Goal: Information Seeking & Learning: Learn about a topic

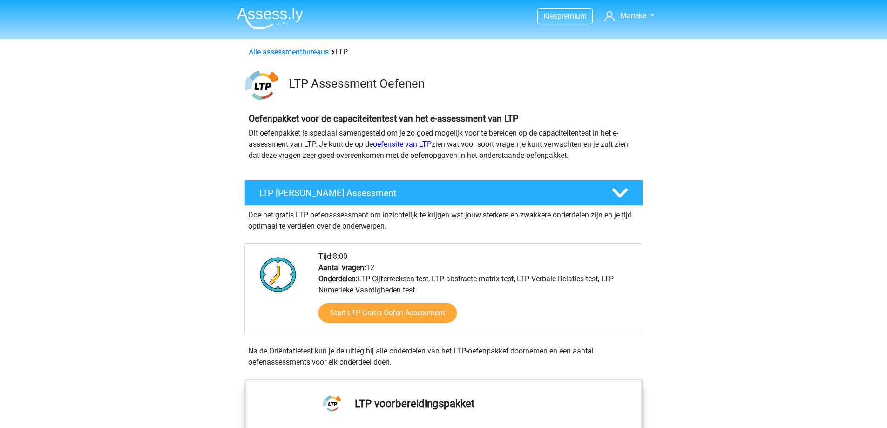
click at [286, 14] on img at bounding box center [270, 18] width 66 height 22
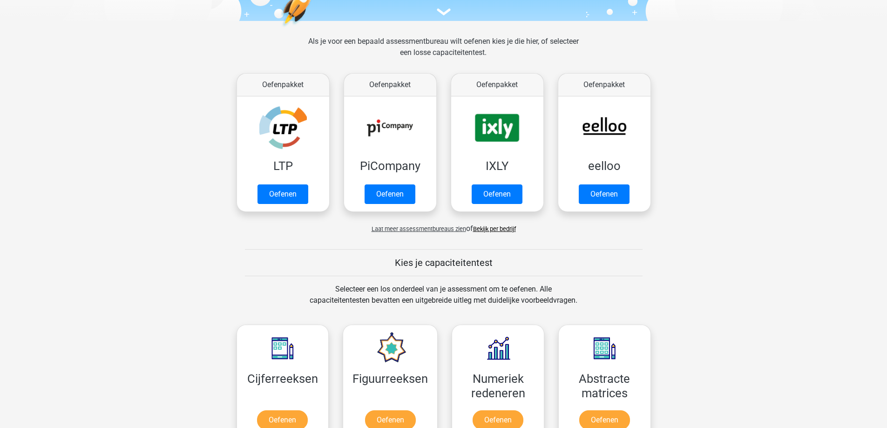
scroll to position [93, 0]
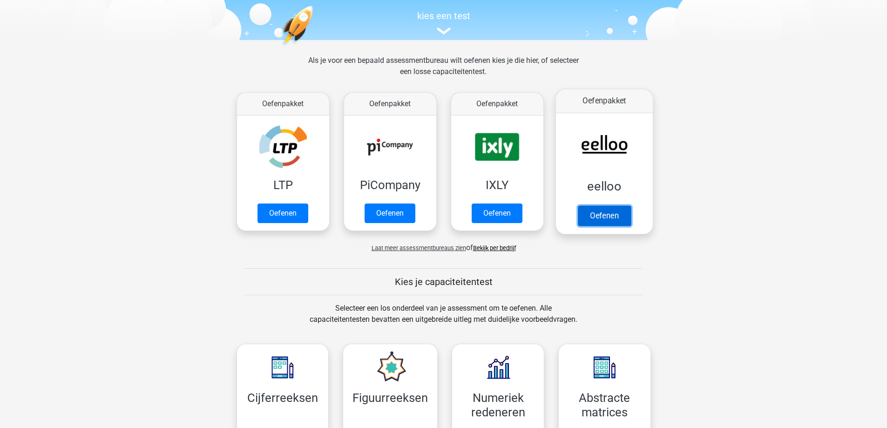
click at [609, 205] on link "Oefenen" at bounding box center [603, 215] width 53 height 20
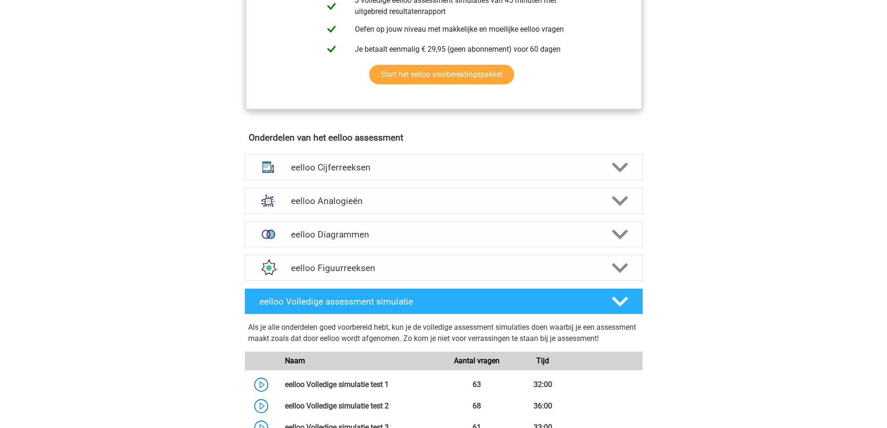
scroll to position [512, 0]
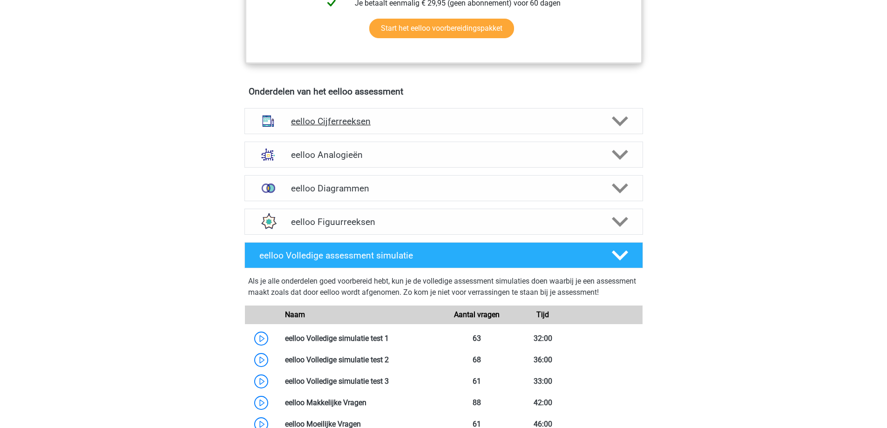
click at [388, 127] on h4 "eelloo Cijferreeksen" at bounding box center [443, 121] width 305 height 11
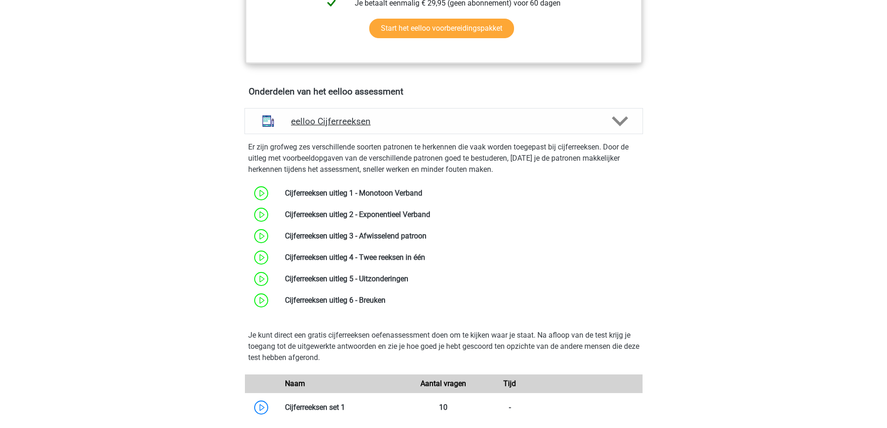
click at [430, 127] on h4 "eelloo Cijferreeksen" at bounding box center [443, 121] width 305 height 11
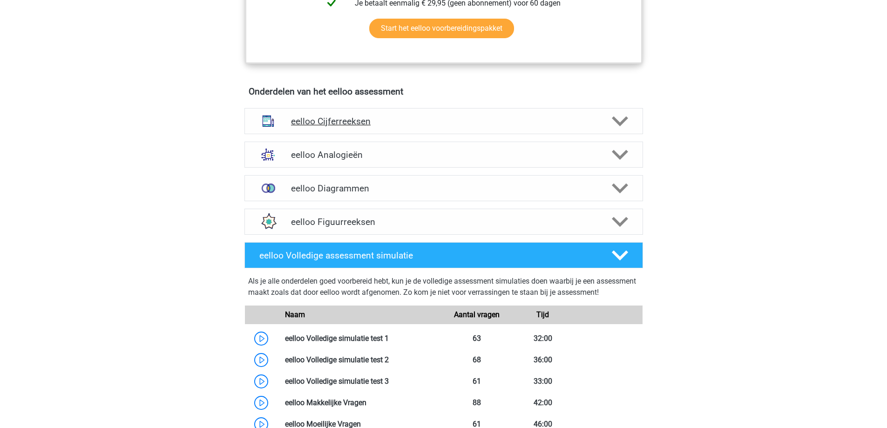
click at [430, 127] on h4 "eelloo Cijferreeksen" at bounding box center [443, 121] width 305 height 11
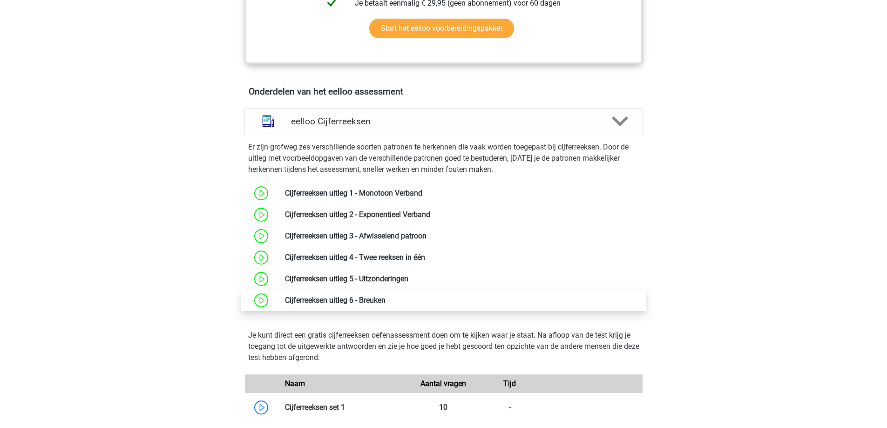
click at [385, 304] on link at bounding box center [385, 300] width 0 height 9
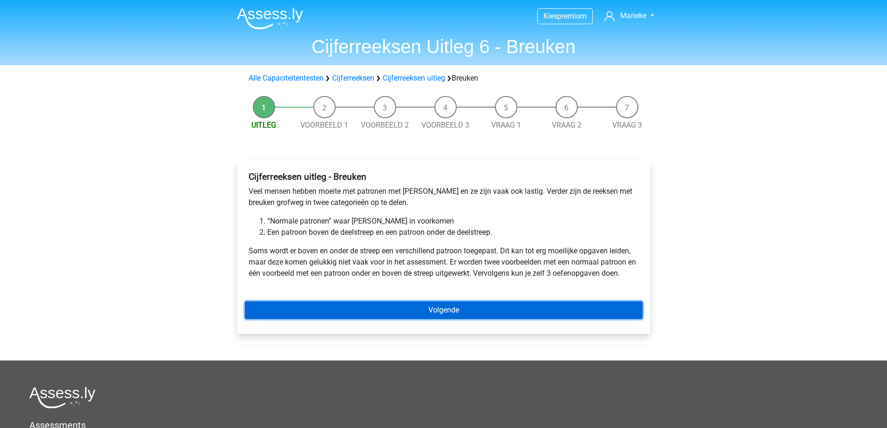
click at [401, 309] on link "Volgende" at bounding box center [443, 310] width 397 height 18
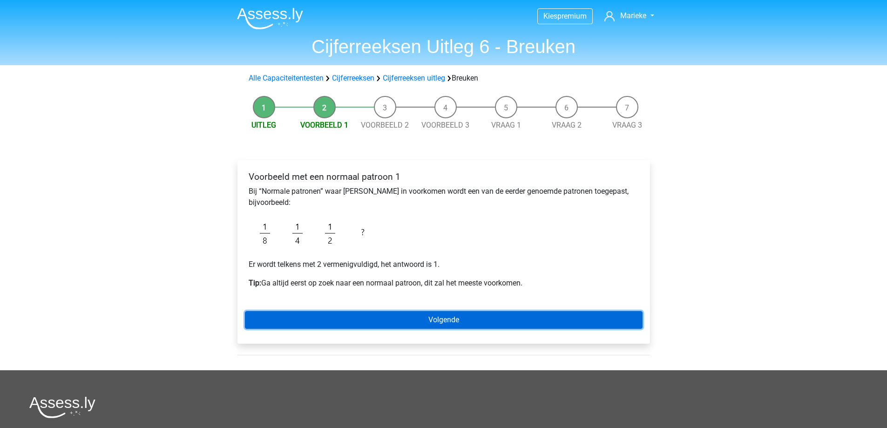
click at [477, 324] on link "Volgende" at bounding box center [443, 320] width 397 height 18
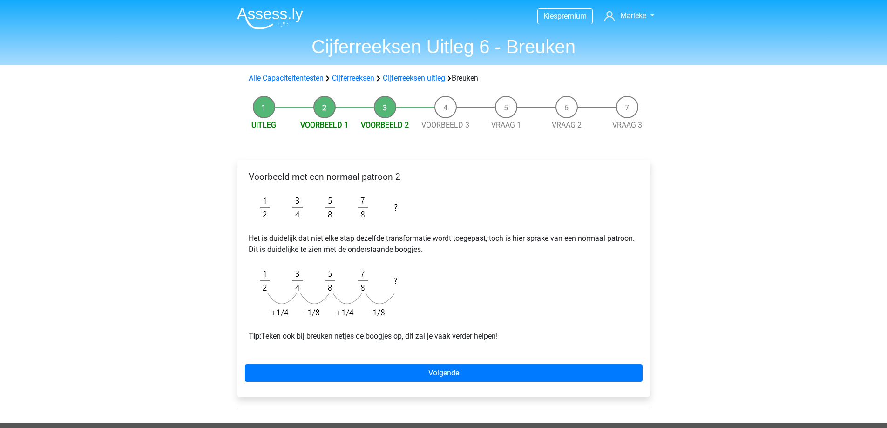
click at [505, 358] on div "Voorbeeld met een normaal patroon 2 Het is duidelijk dat niet elke stap dezelfd…" at bounding box center [443, 278] width 412 height 236
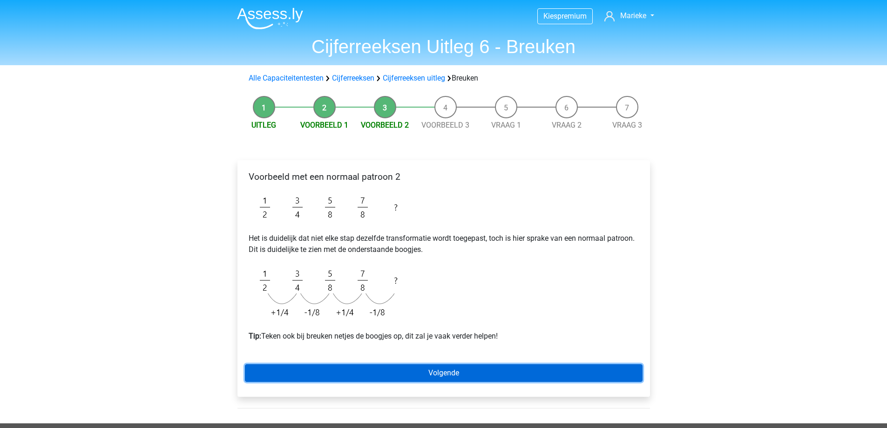
click at [504, 371] on link "Volgende" at bounding box center [443, 373] width 397 height 18
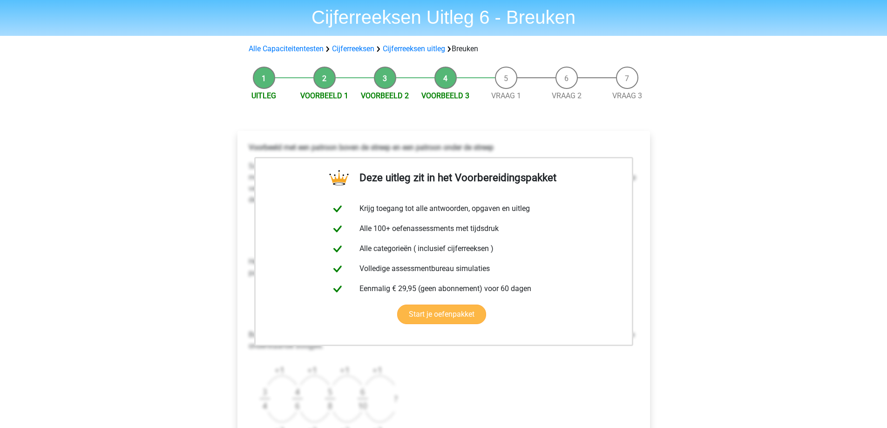
scroll to position [140, 0]
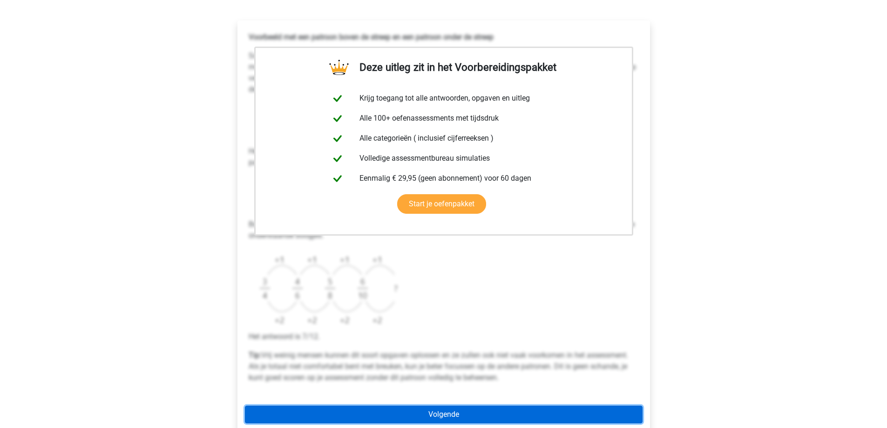
click at [515, 408] on link "Volgende" at bounding box center [443, 414] width 397 height 18
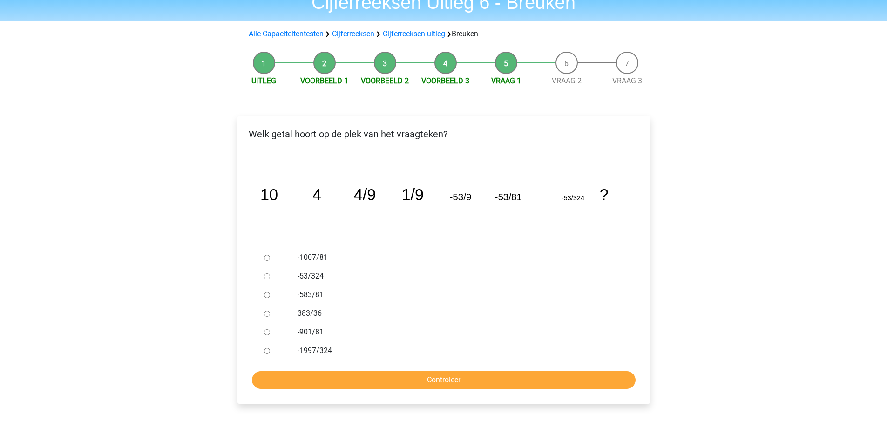
scroll to position [47, 0]
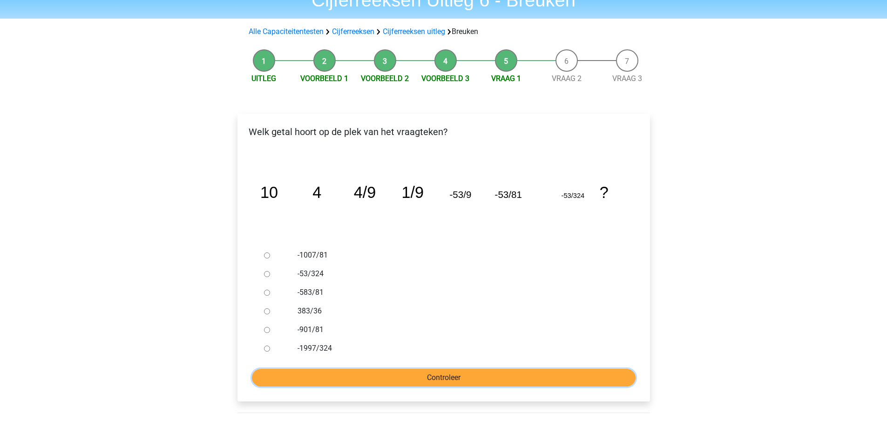
click at [422, 381] on input "Controleer" at bounding box center [443, 378] width 383 height 18
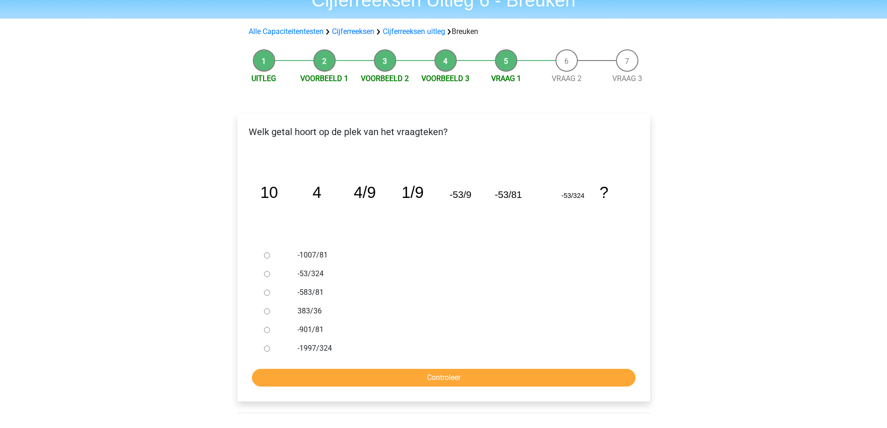
click at [262, 350] on div at bounding box center [275, 348] width 31 height 19
click at [270, 348] on div at bounding box center [275, 348] width 31 height 19
click at [264, 349] on input "-1997/324" at bounding box center [267, 348] width 6 height 6
radio input "true"
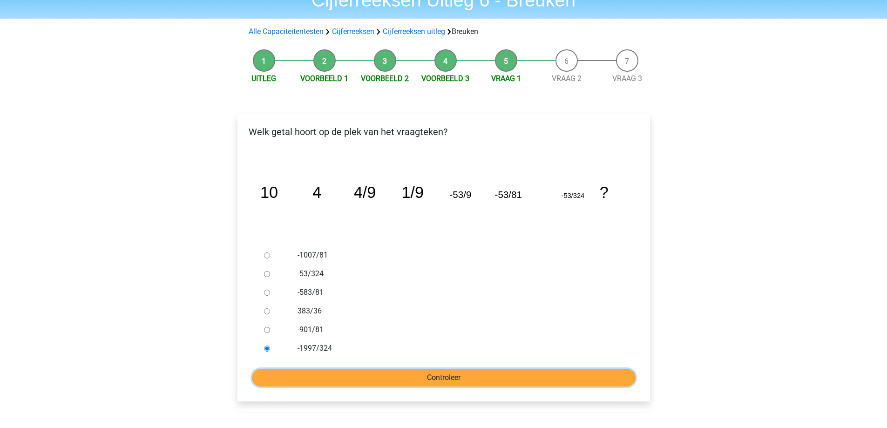
click at [368, 384] on input "Controleer" at bounding box center [443, 378] width 383 height 18
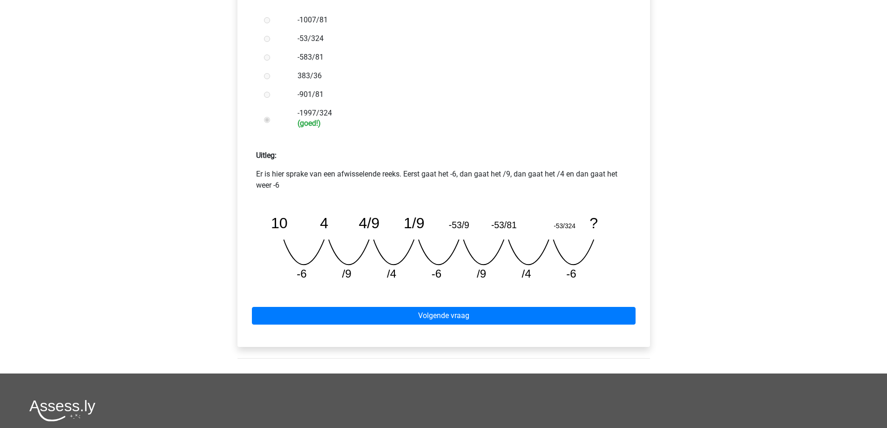
scroll to position [279, 0]
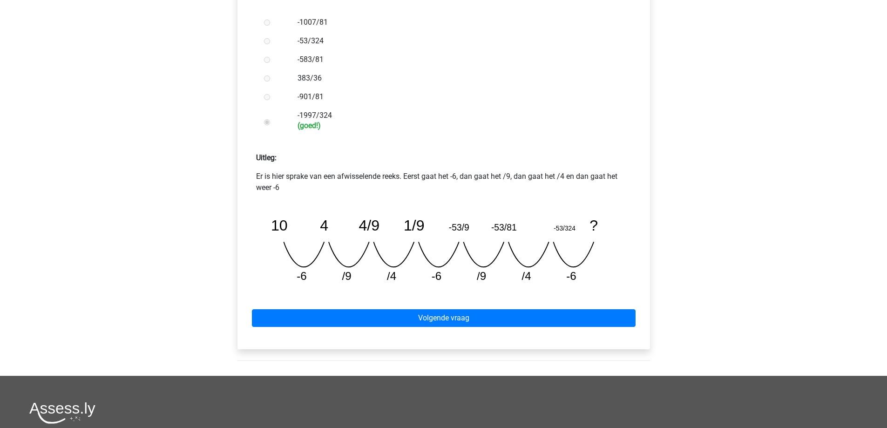
click at [420, 327] on div "Volgende vraag" at bounding box center [443, 315] width 397 height 51
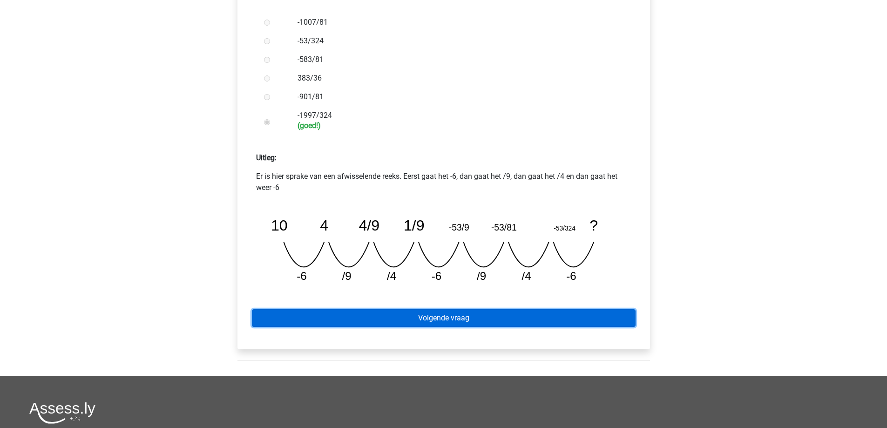
click at [423, 322] on link "Volgende vraag" at bounding box center [443, 318] width 383 height 18
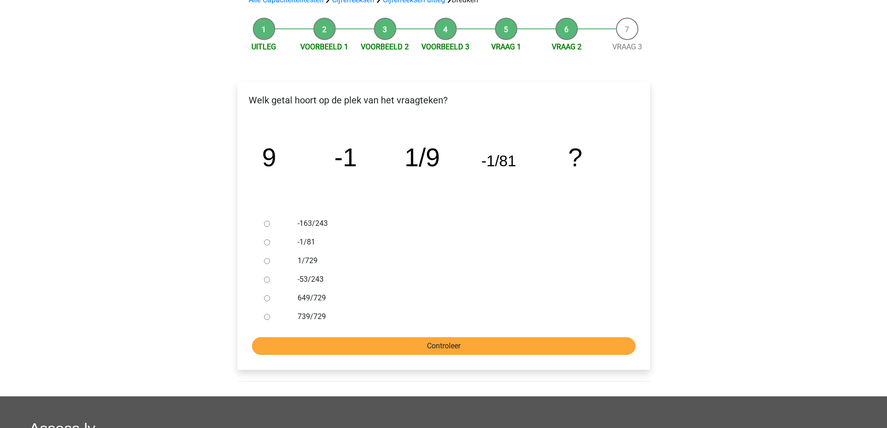
scroll to position [93, 0]
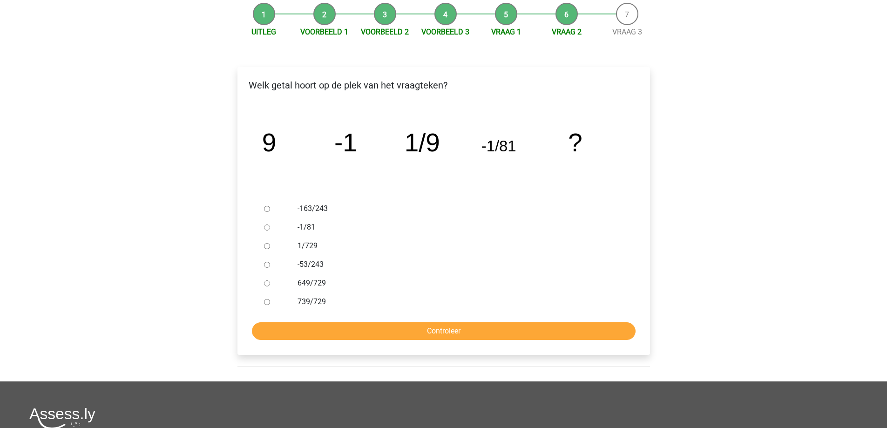
click at [303, 245] on label "1/729" at bounding box center [458, 245] width 322 height 11
click at [270, 245] on input "1/729" at bounding box center [267, 246] width 6 height 6
radio input "true"
click at [439, 325] on input "Controleer" at bounding box center [443, 331] width 383 height 18
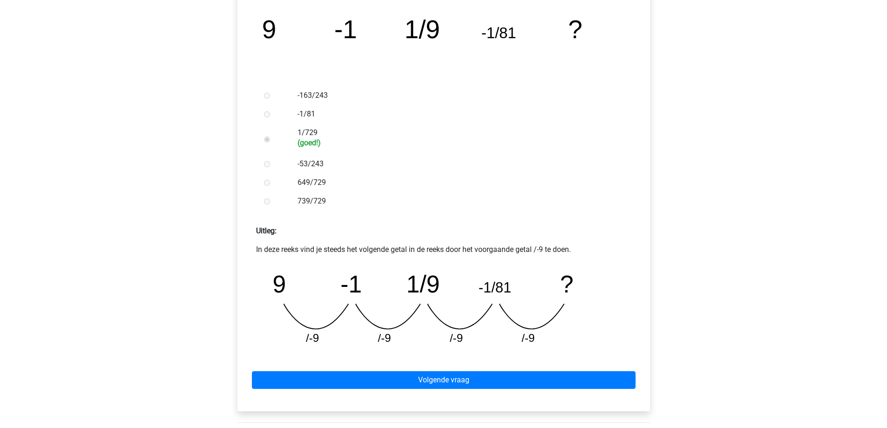
scroll to position [233, 0]
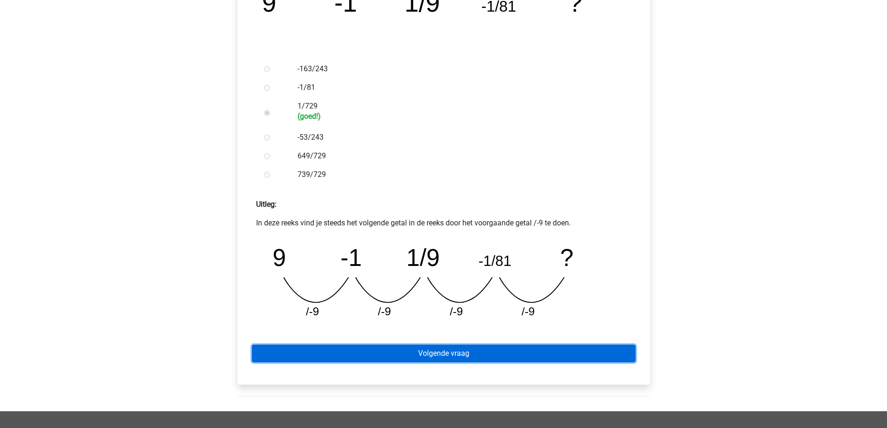
click at [497, 349] on link "Volgende vraag" at bounding box center [443, 353] width 383 height 18
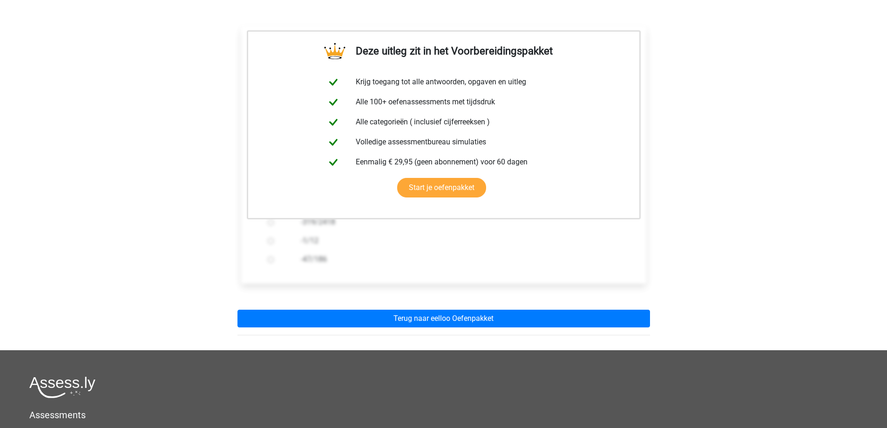
scroll to position [140, 0]
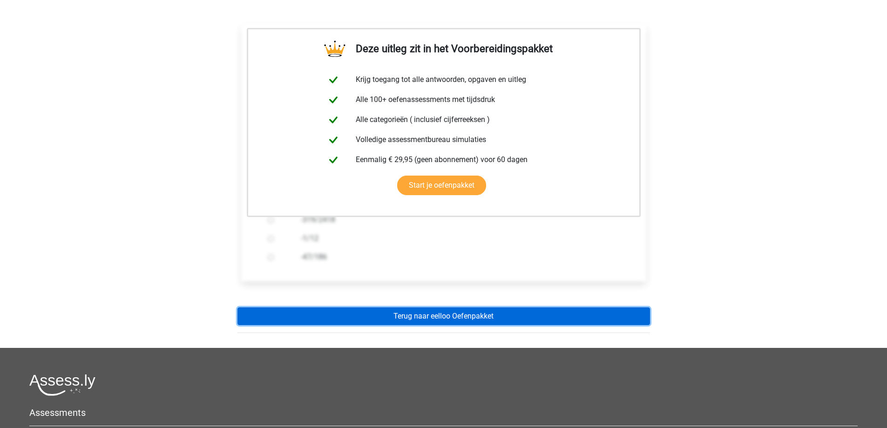
click at [460, 316] on link "Terug naar eelloo Oefenpakket" at bounding box center [443, 316] width 412 height 18
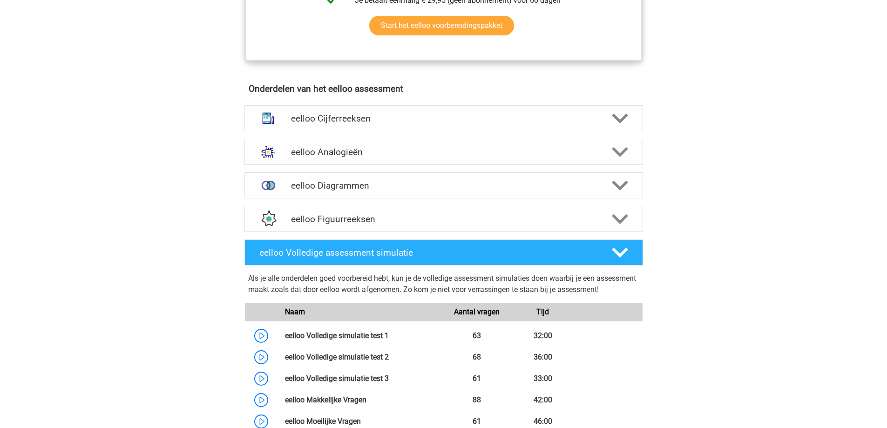
scroll to position [512, 0]
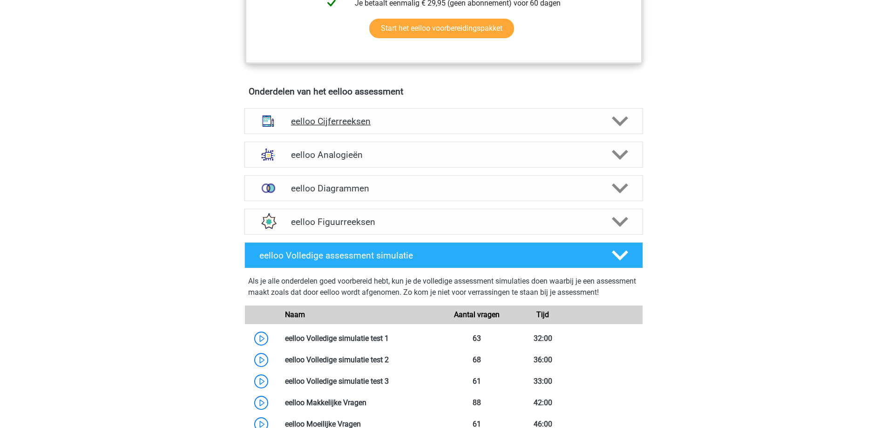
click at [326, 122] on h4 "eelloo Cijferreeksen" at bounding box center [443, 121] width 305 height 11
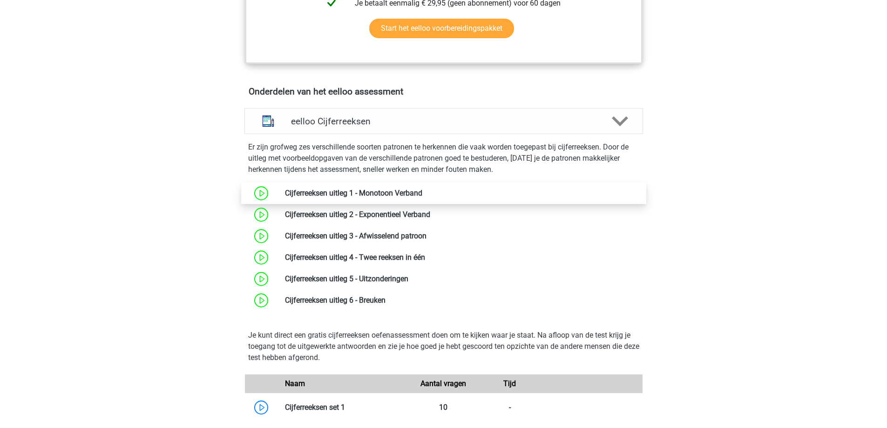
click at [422, 197] on link at bounding box center [422, 192] width 0 height 9
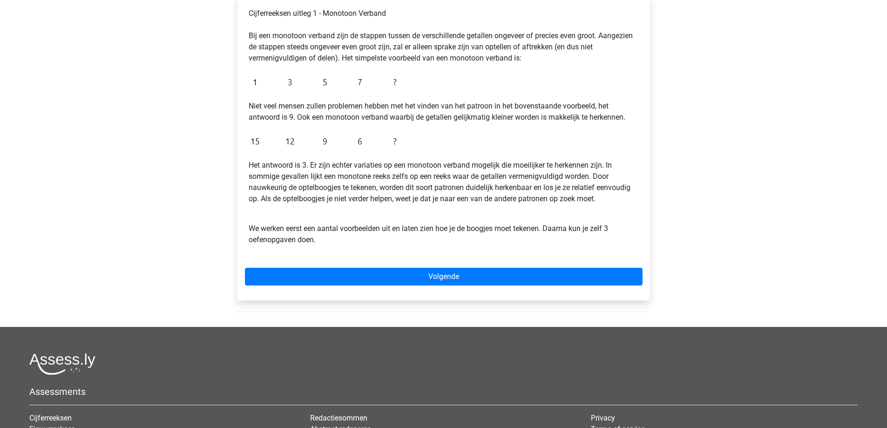
scroll to position [186, 0]
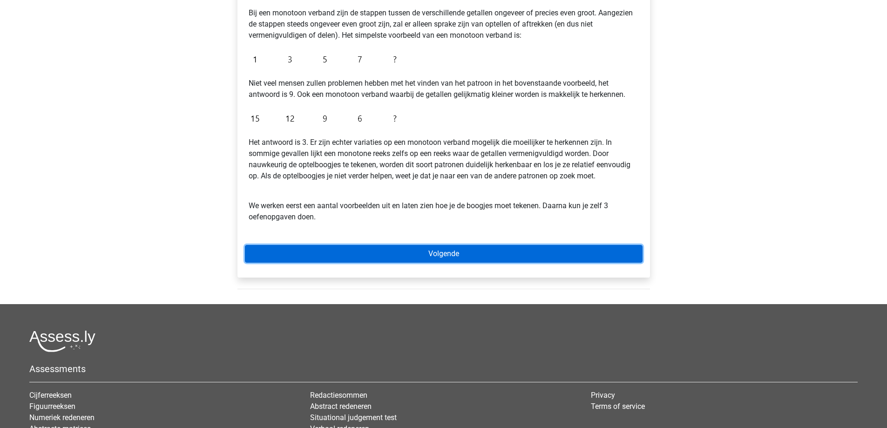
click at [449, 254] on link "Volgende" at bounding box center [443, 254] width 397 height 18
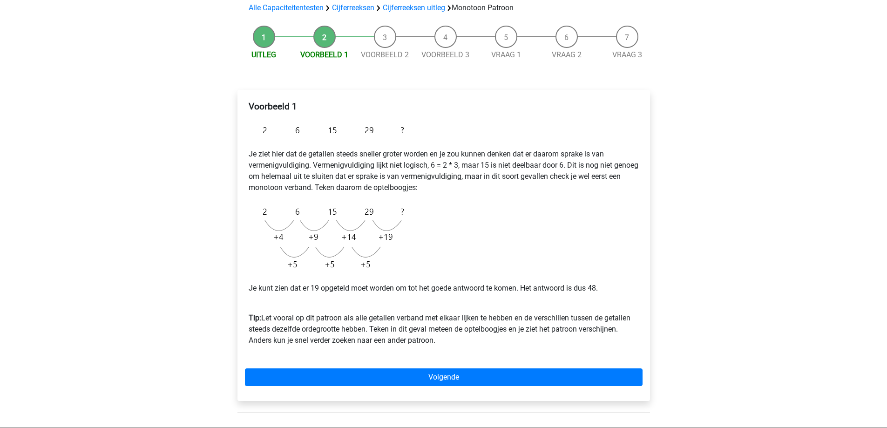
scroll to position [93, 0]
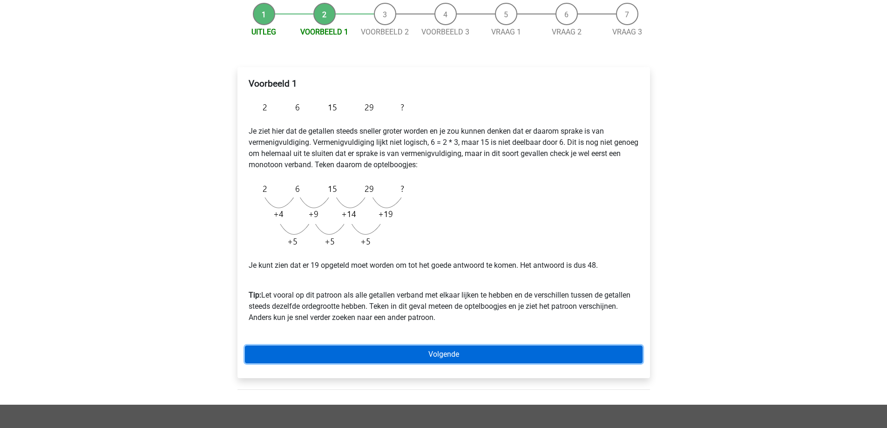
click at [462, 356] on link "Volgende" at bounding box center [443, 354] width 397 height 18
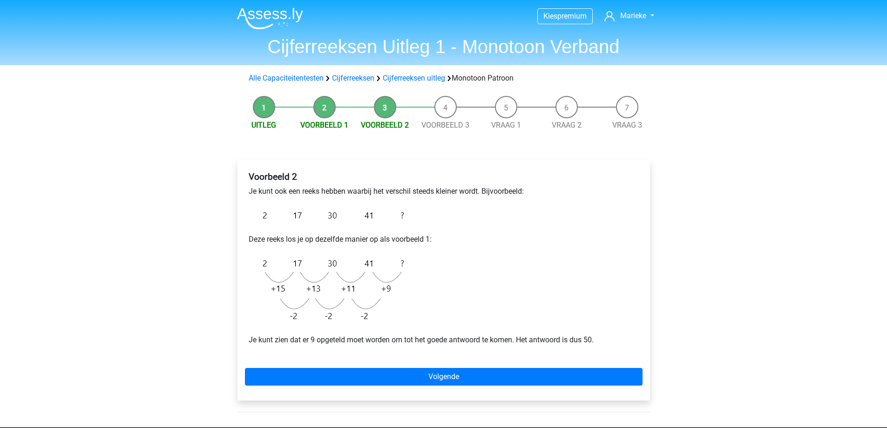
click at [328, 110] on li "Voorbeeld 1" at bounding box center [324, 113] width 61 height 35
click at [328, 127] on link "Voorbeeld 1" at bounding box center [324, 125] width 48 height 9
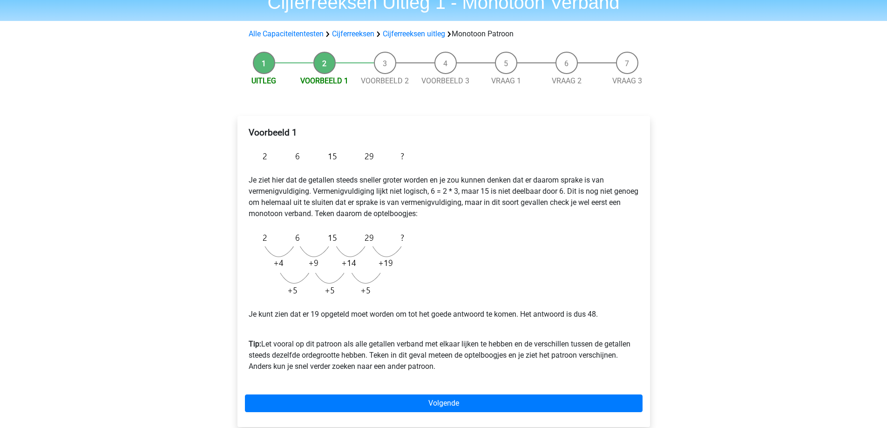
scroll to position [47, 0]
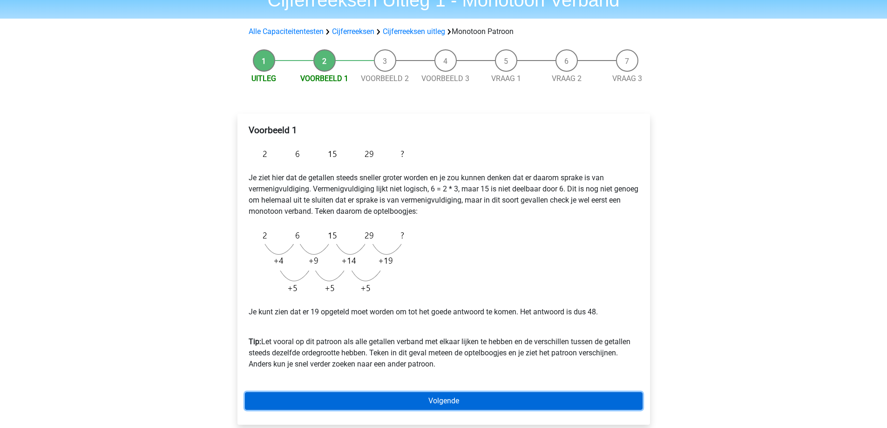
click at [482, 399] on link "Volgende" at bounding box center [443, 401] width 397 height 18
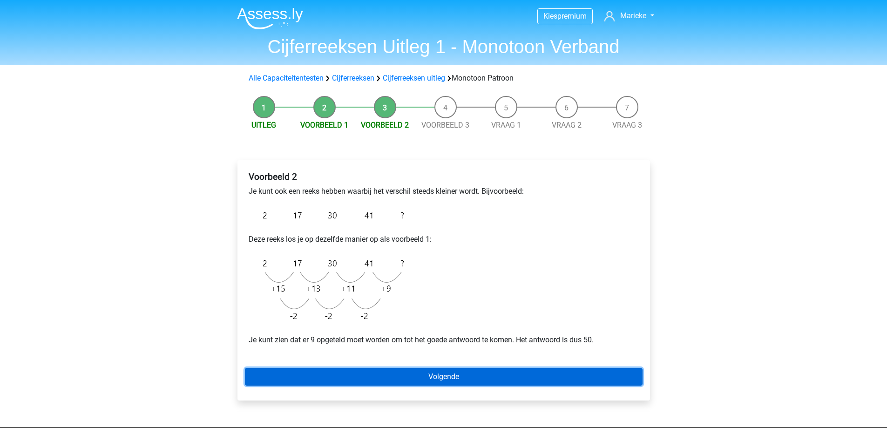
click at [458, 377] on link "Volgende" at bounding box center [443, 377] width 397 height 18
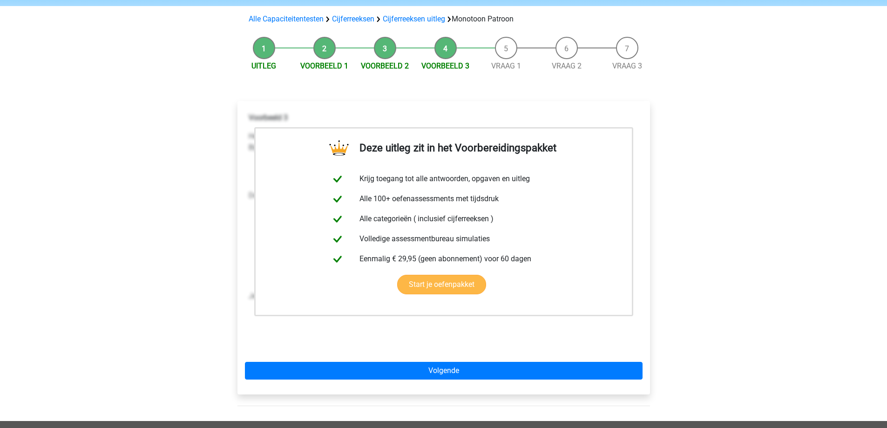
scroll to position [93, 0]
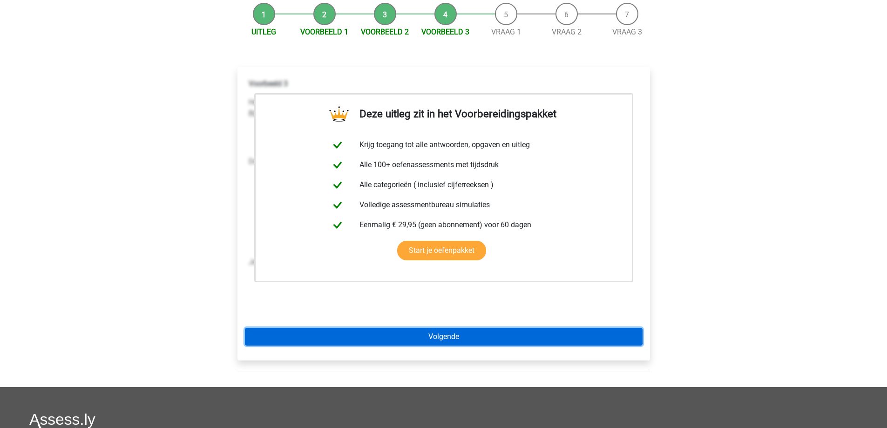
click at [476, 339] on link "Volgende" at bounding box center [443, 337] width 397 height 18
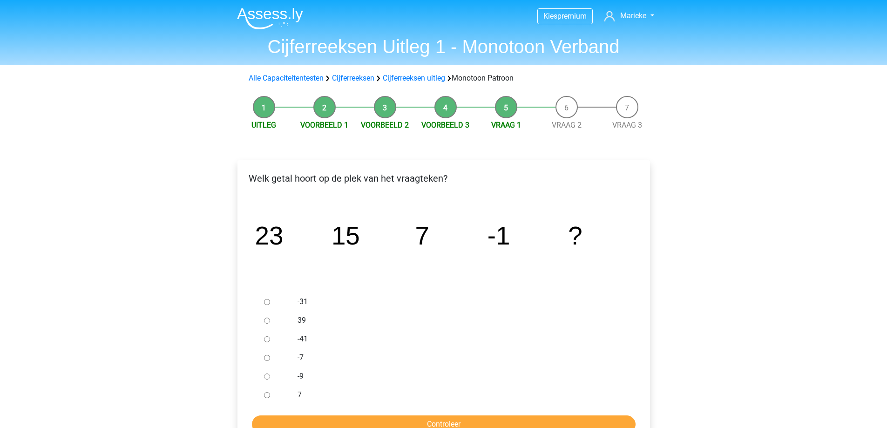
click at [267, 378] on input "-9" at bounding box center [267, 376] width 6 height 6
radio input "true"
click at [500, 418] on input "Controleer" at bounding box center [443, 424] width 383 height 18
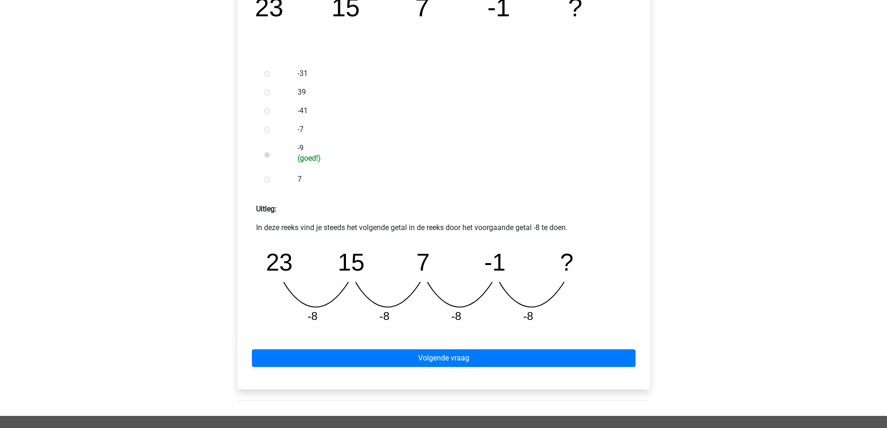
scroll to position [233, 0]
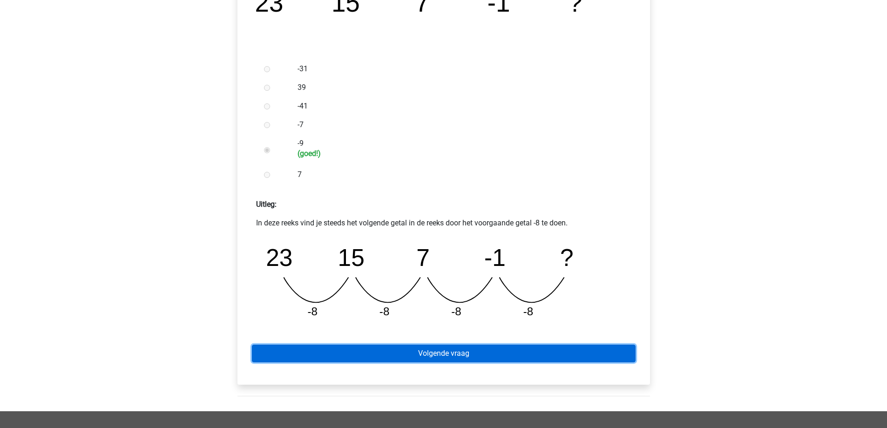
click at [492, 354] on link "Volgende vraag" at bounding box center [443, 353] width 383 height 18
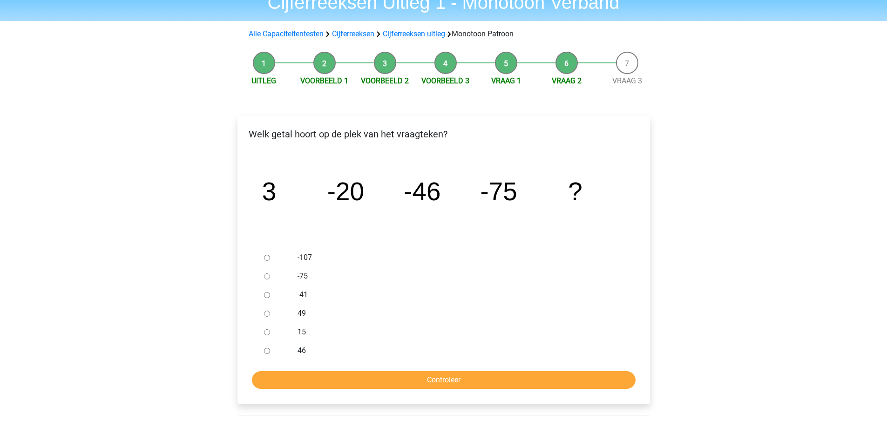
scroll to position [47, 0]
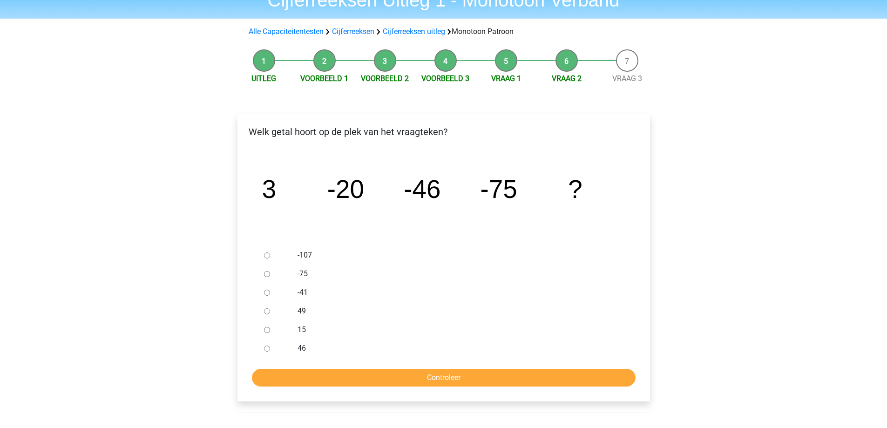
click at [269, 256] on input "-107" at bounding box center [267, 255] width 6 height 6
radio input "true"
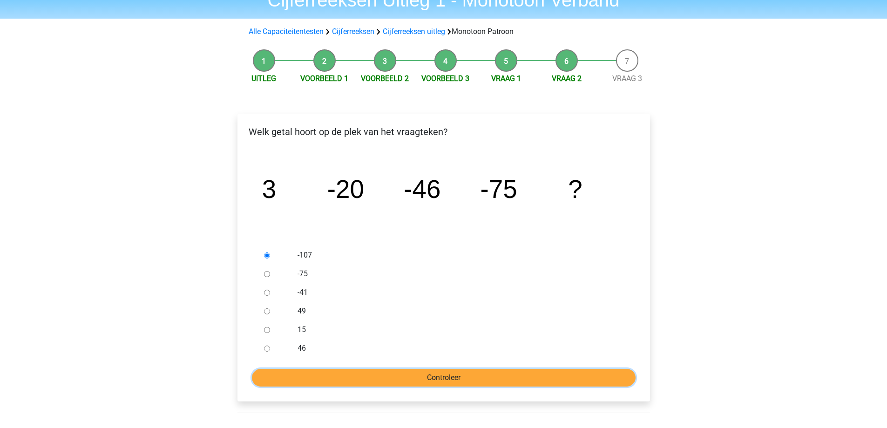
click at [448, 369] on input "Controleer" at bounding box center [443, 378] width 383 height 18
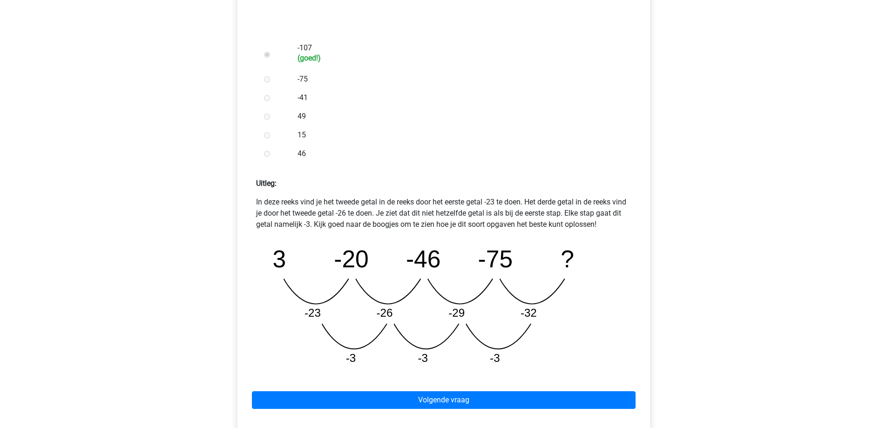
scroll to position [279, 0]
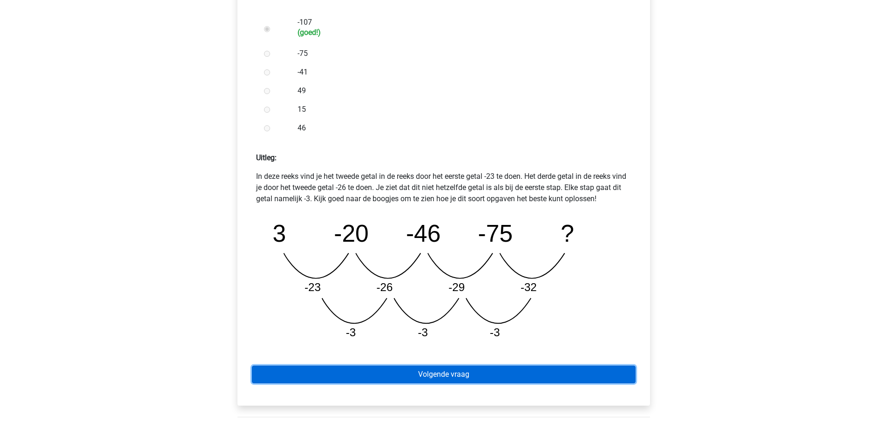
click at [448, 370] on link "Volgende vraag" at bounding box center [443, 374] width 383 height 18
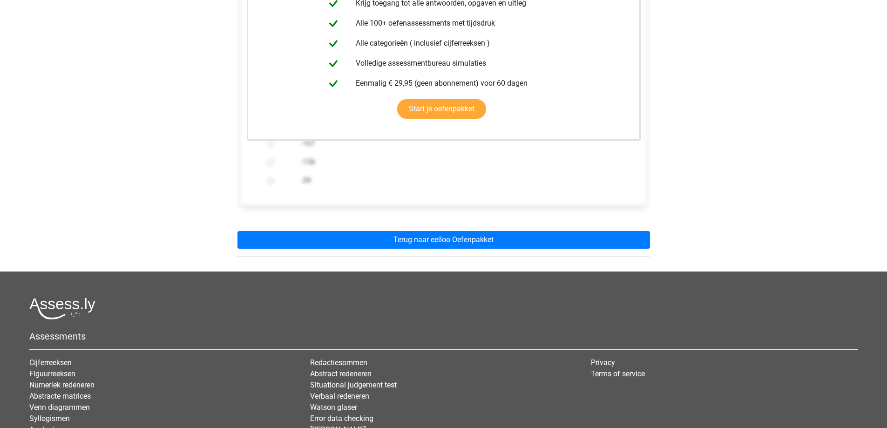
scroll to position [233, 0]
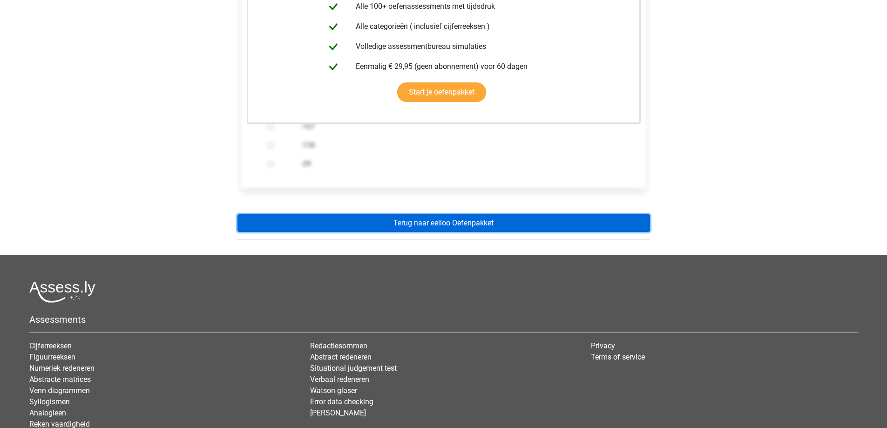
click at [444, 222] on link "Terug naar eelloo Oefenpakket" at bounding box center [443, 223] width 412 height 18
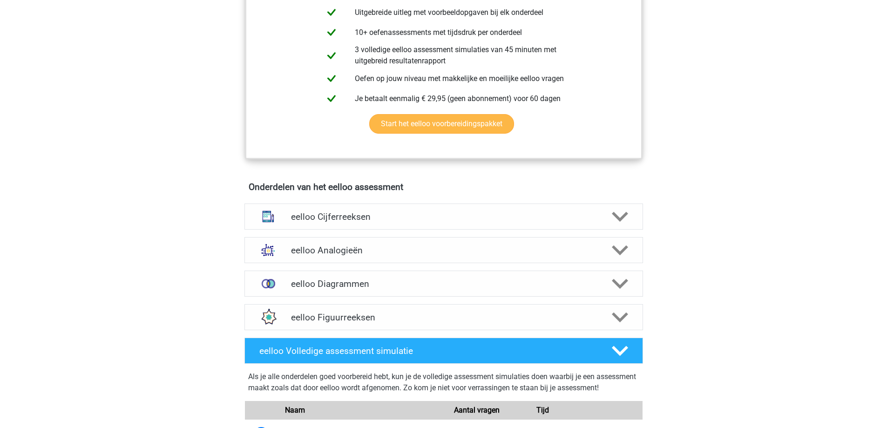
scroll to position [419, 0]
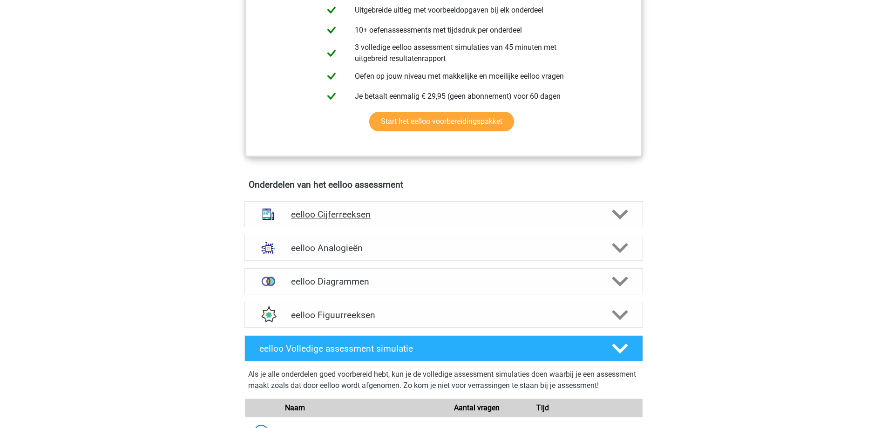
click at [418, 220] on h4 "eelloo Cijferreeksen" at bounding box center [443, 214] width 305 height 11
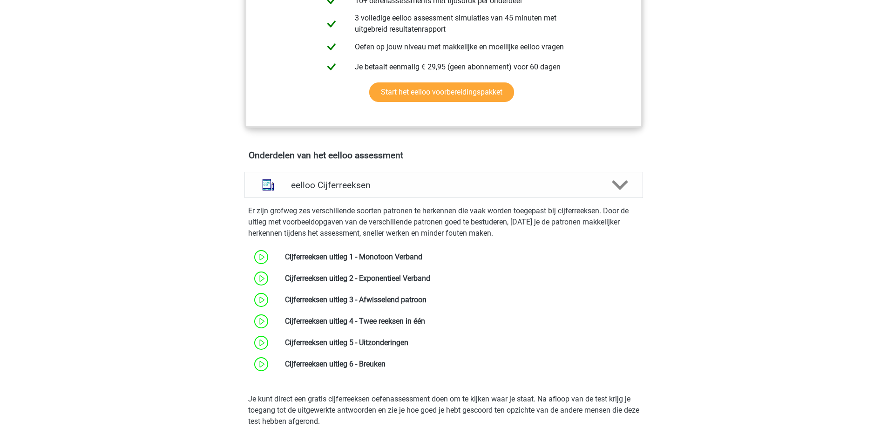
scroll to position [512, 0]
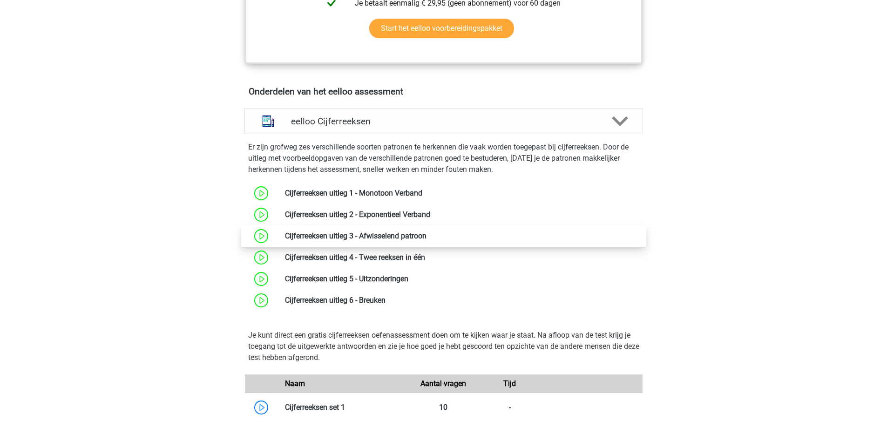
click at [426, 240] on link at bounding box center [426, 235] width 0 height 9
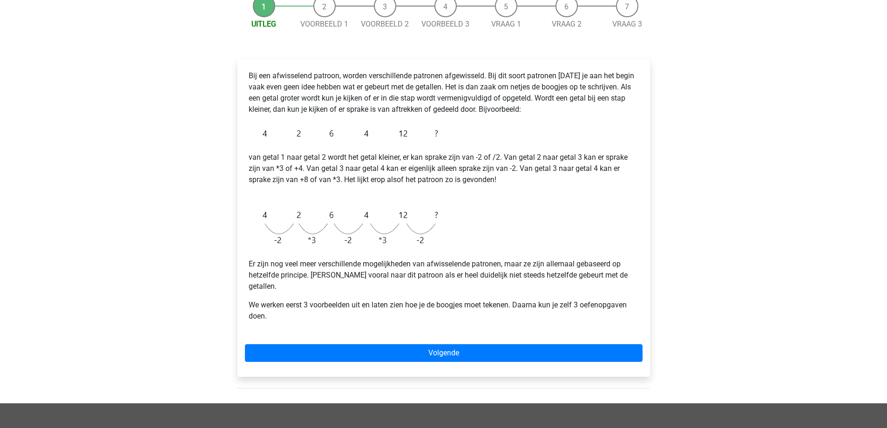
scroll to position [140, 0]
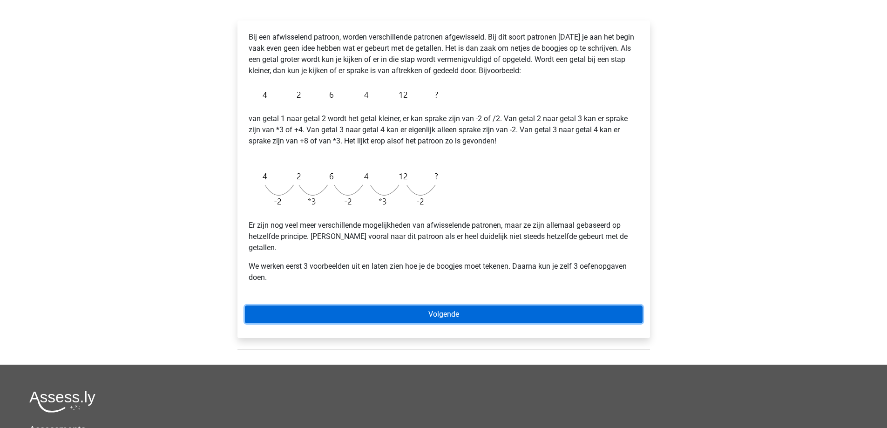
click at [434, 305] on link "Volgende" at bounding box center [443, 314] width 397 height 18
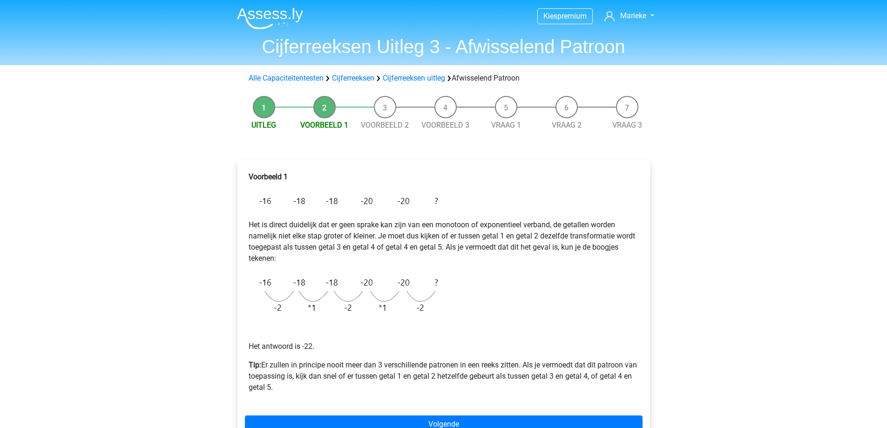
click at [258, 108] on li "Uitleg" at bounding box center [264, 113] width 61 height 35
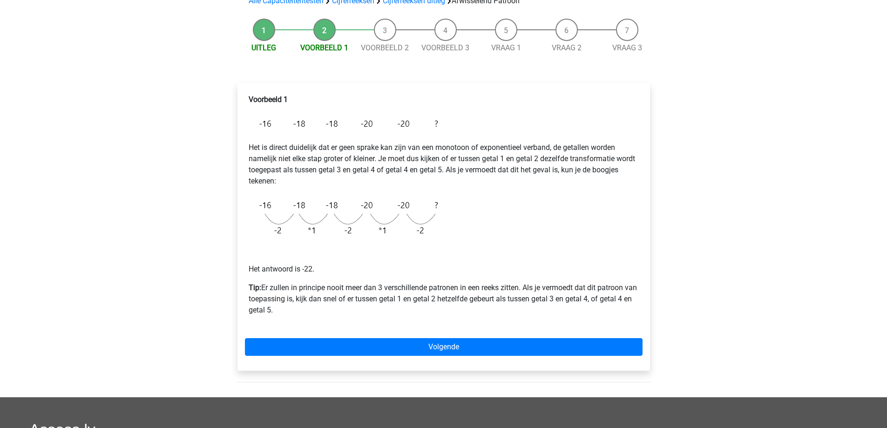
scroll to position [93, 0]
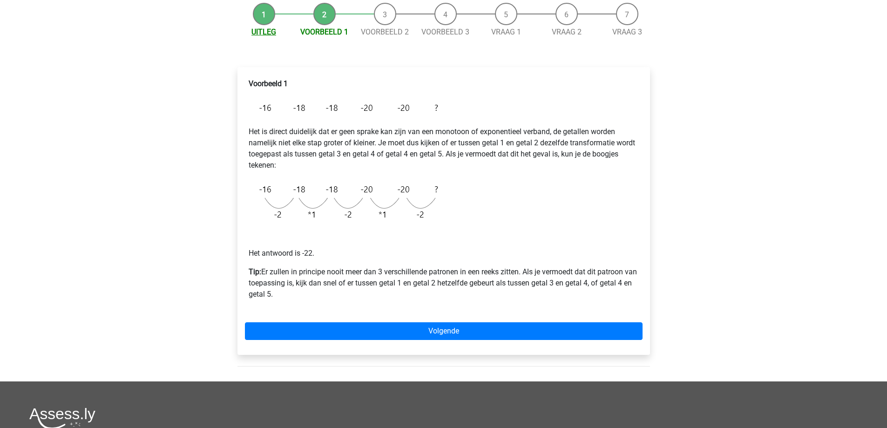
click at [266, 32] on link "Uitleg" at bounding box center [263, 31] width 25 height 9
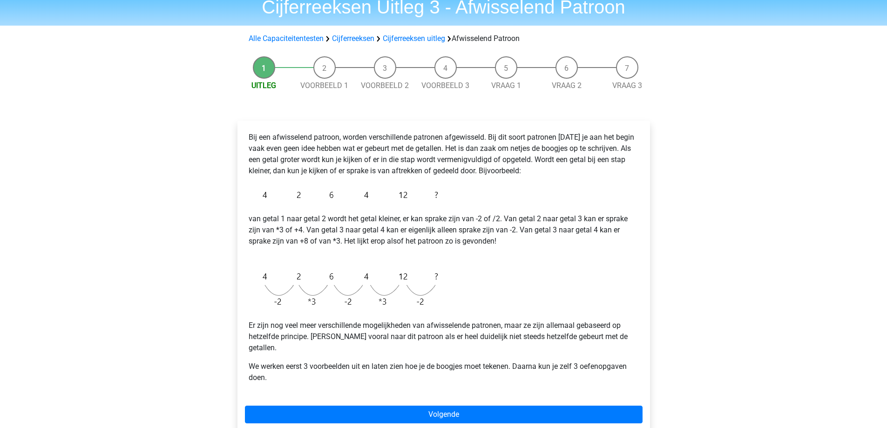
scroll to position [47, 0]
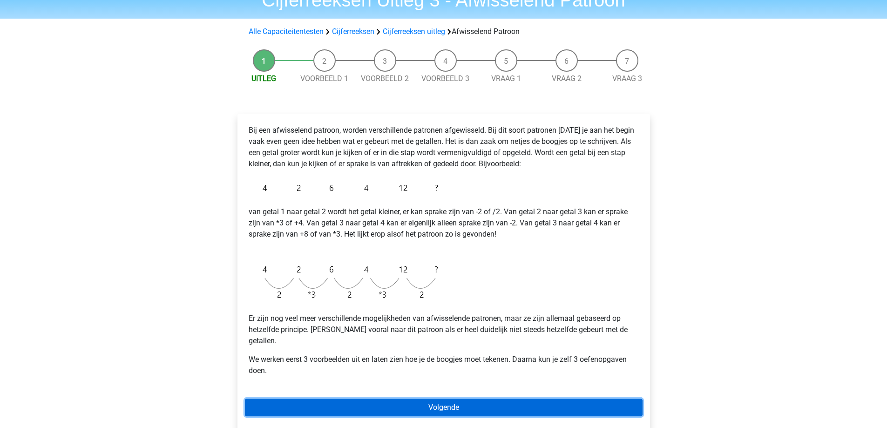
click at [422, 398] on link "Volgende" at bounding box center [443, 407] width 397 height 18
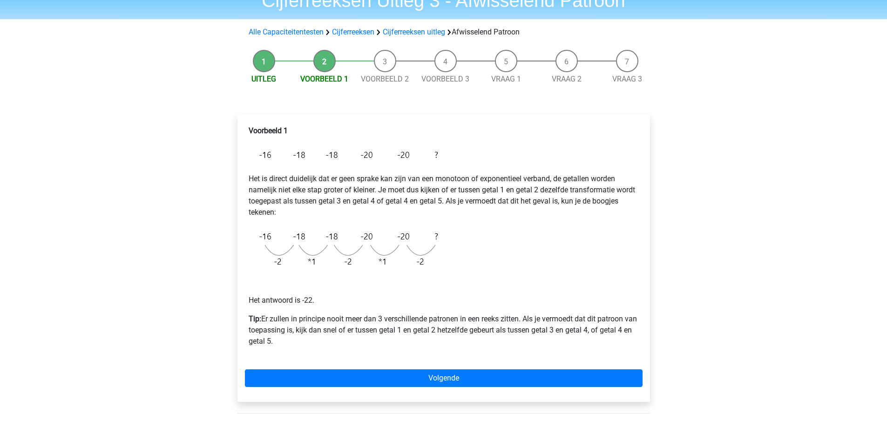
scroll to position [47, 0]
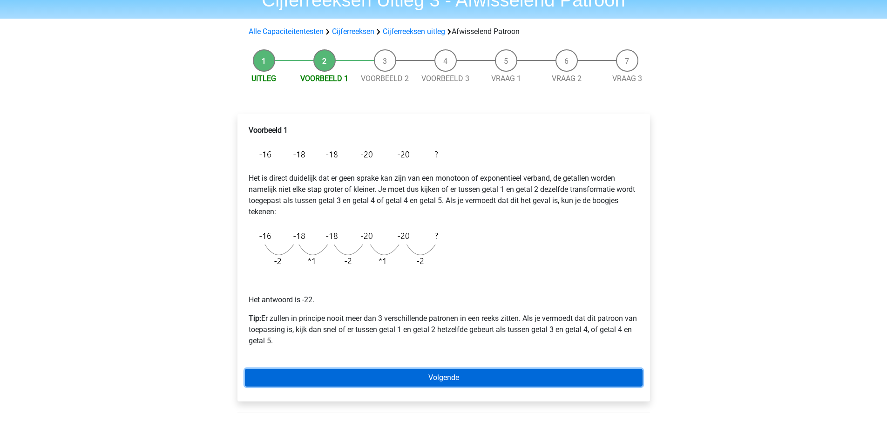
click at [436, 375] on link "Volgende" at bounding box center [443, 378] width 397 height 18
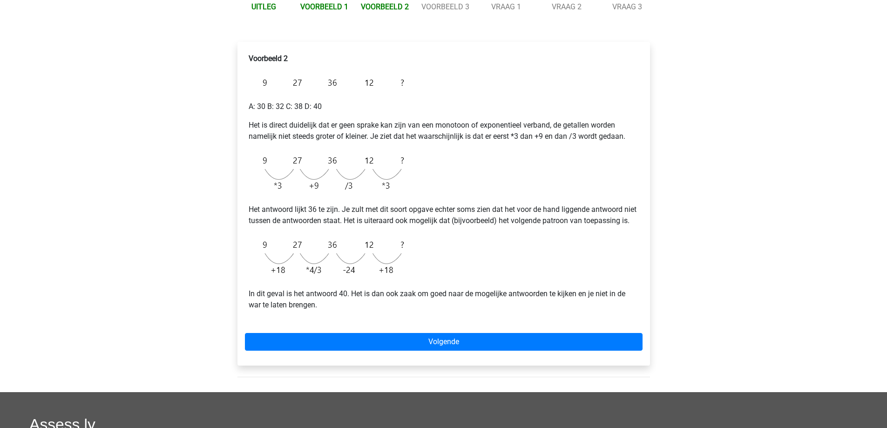
scroll to position [140, 0]
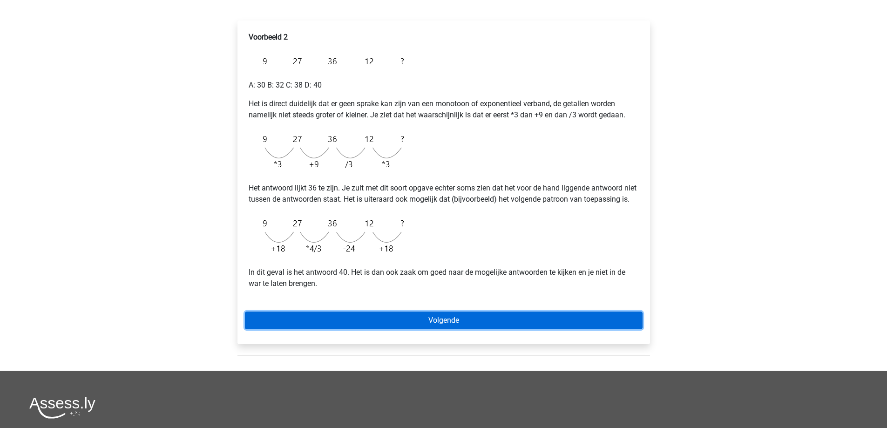
click at [463, 329] on link "Volgende" at bounding box center [443, 320] width 397 height 18
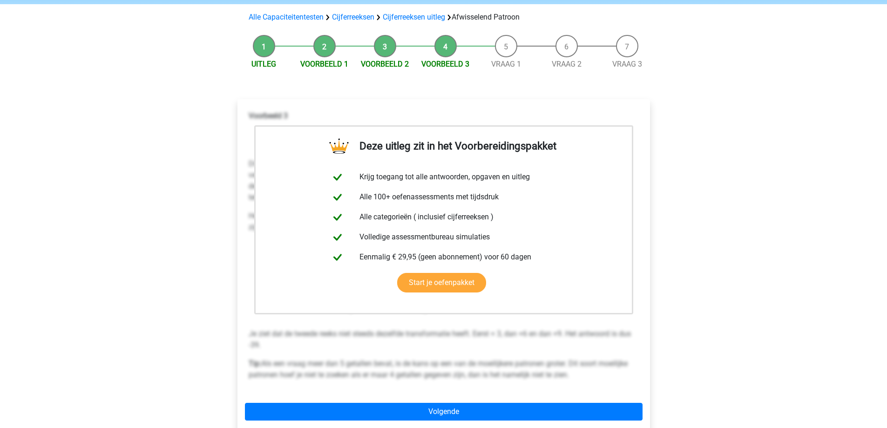
scroll to position [93, 0]
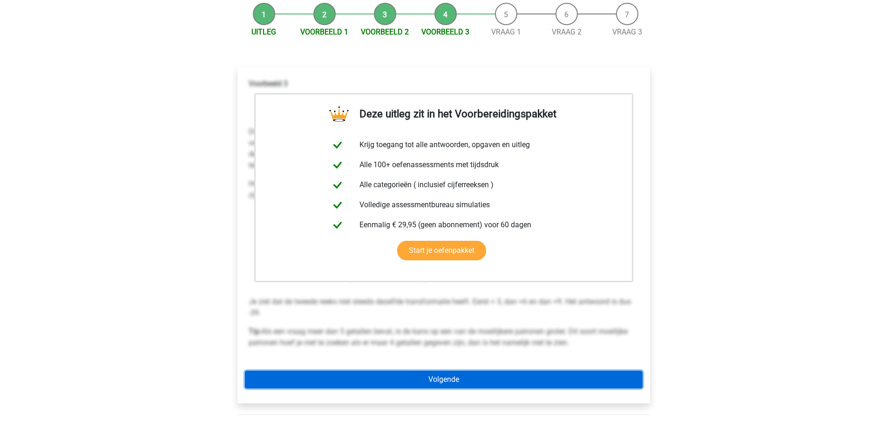
click at [443, 375] on link "Volgende" at bounding box center [443, 379] width 397 height 18
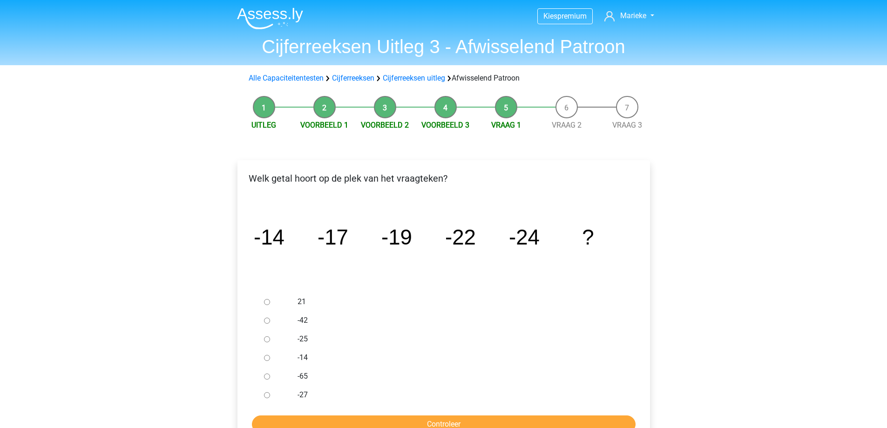
click at [267, 394] on input "-27" at bounding box center [267, 395] width 6 height 6
radio input "true"
click at [389, 426] on input "Controleer" at bounding box center [443, 424] width 383 height 18
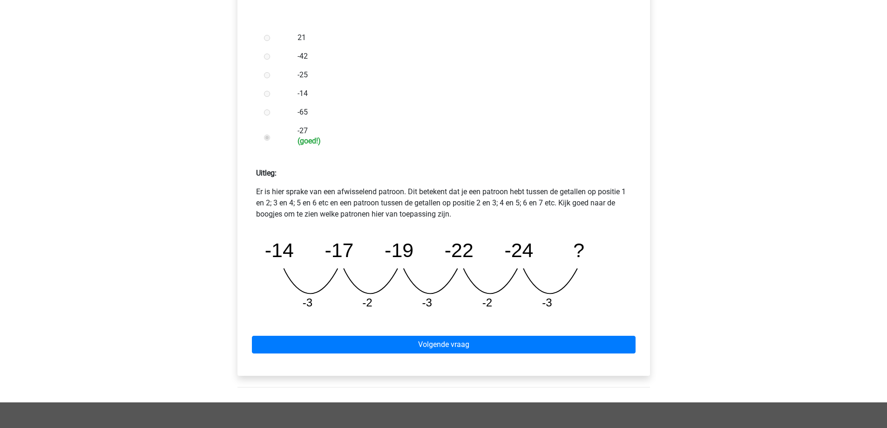
scroll to position [279, 0]
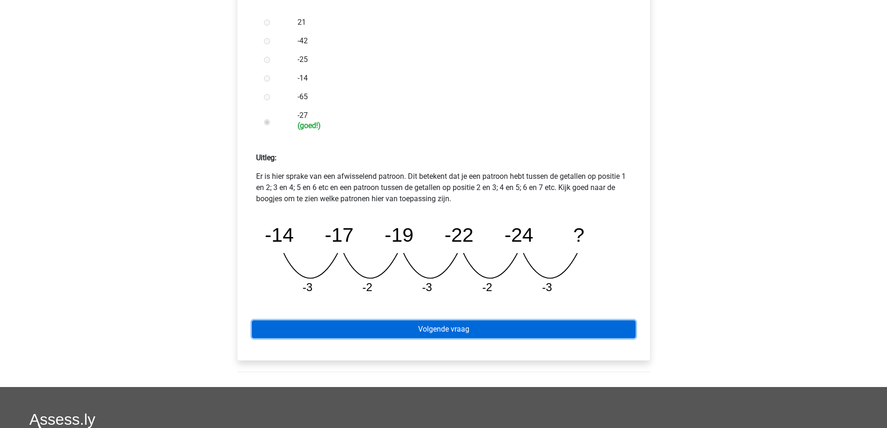
click at [472, 332] on link "Volgende vraag" at bounding box center [443, 329] width 383 height 18
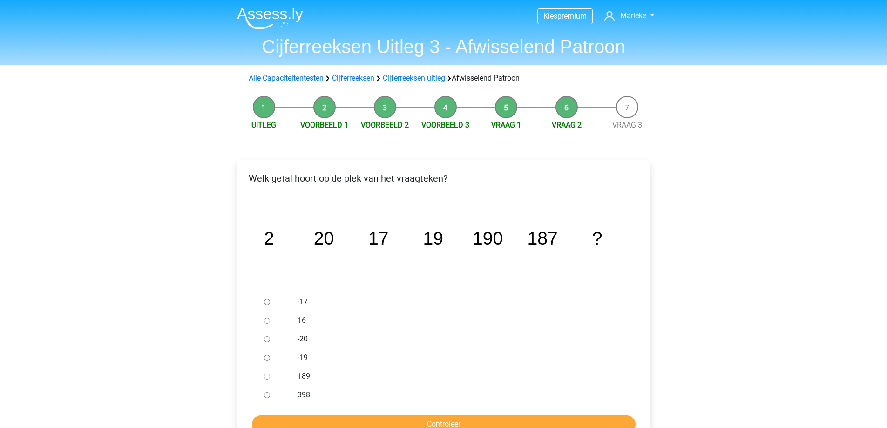
click at [265, 377] on input "189" at bounding box center [267, 376] width 6 height 6
radio input "true"
click at [551, 414] on form "-17 16 -20 -19 189 398 Controleer" at bounding box center [443, 362] width 397 height 141
click at [552, 419] on input "Controleer" at bounding box center [443, 424] width 383 height 18
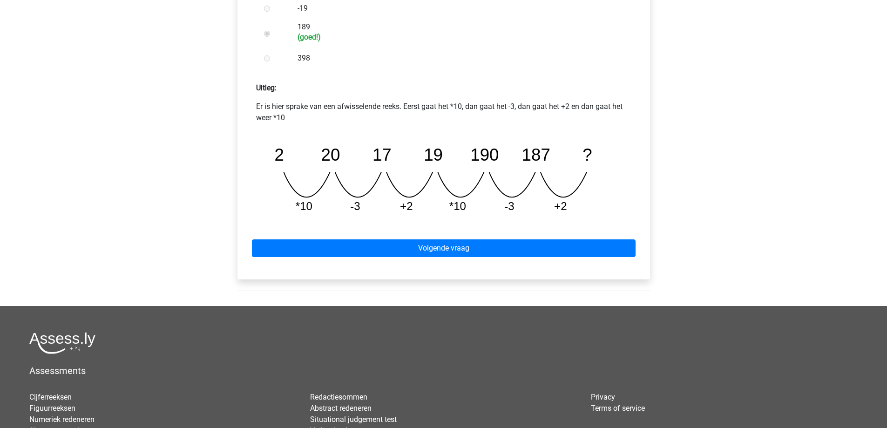
scroll to position [419, 0]
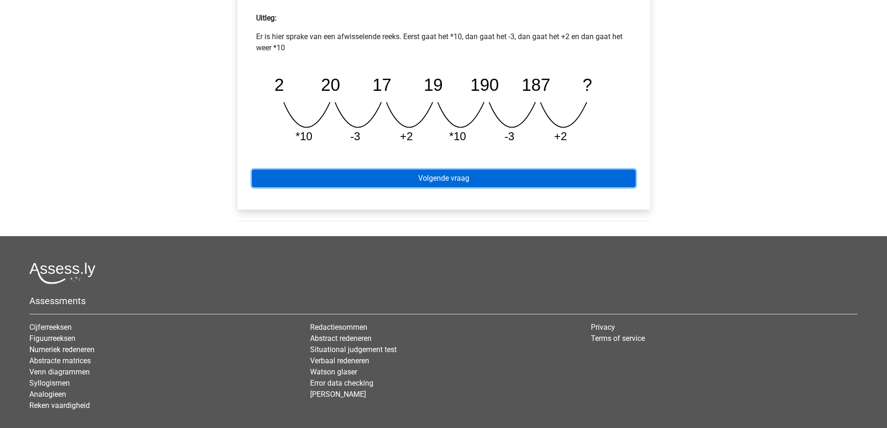
click at [432, 181] on link "Volgende vraag" at bounding box center [443, 178] width 383 height 18
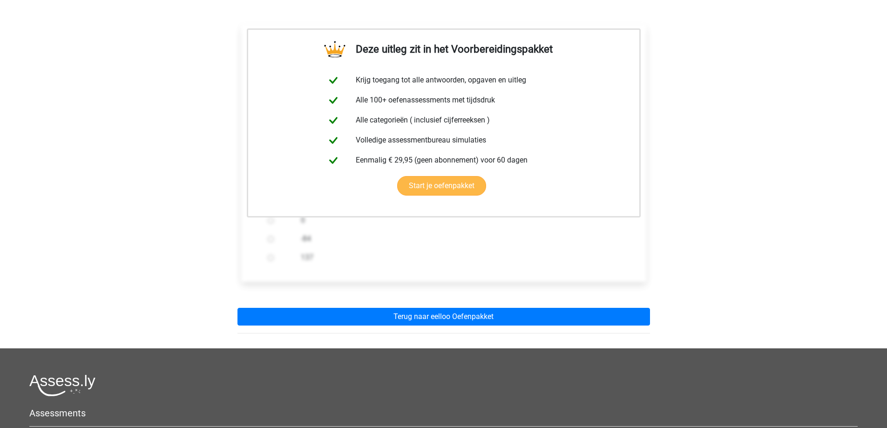
scroll to position [140, 0]
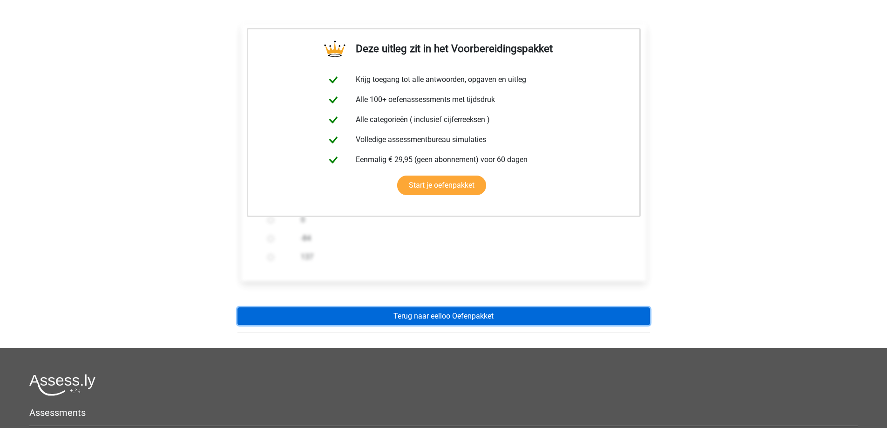
click at [471, 319] on link "Terug naar eelloo Oefenpakket" at bounding box center [443, 316] width 412 height 18
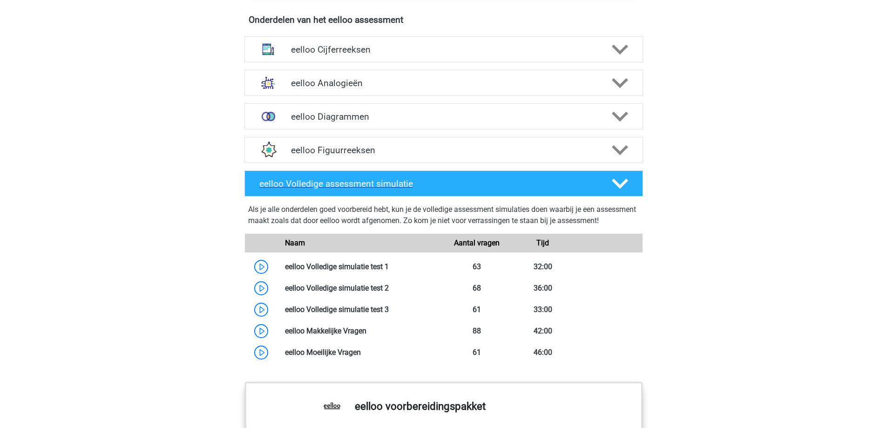
scroll to position [558, 0]
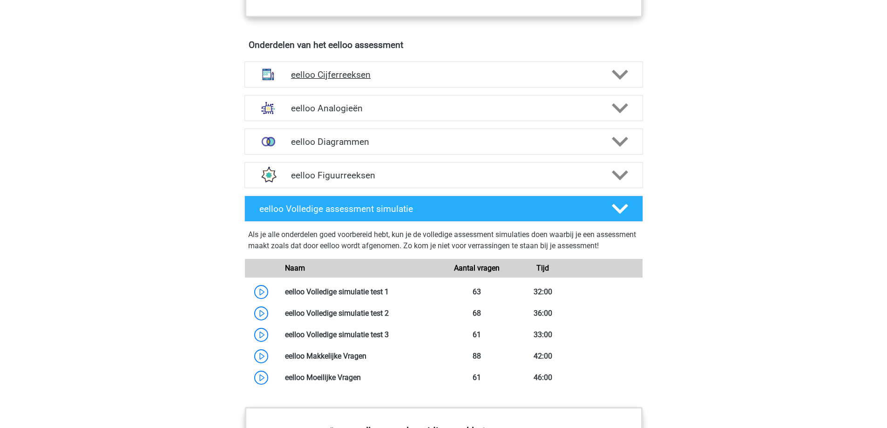
click at [555, 80] on h4 "eelloo Cijferreeksen" at bounding box center [443, 74] width 305 height 11
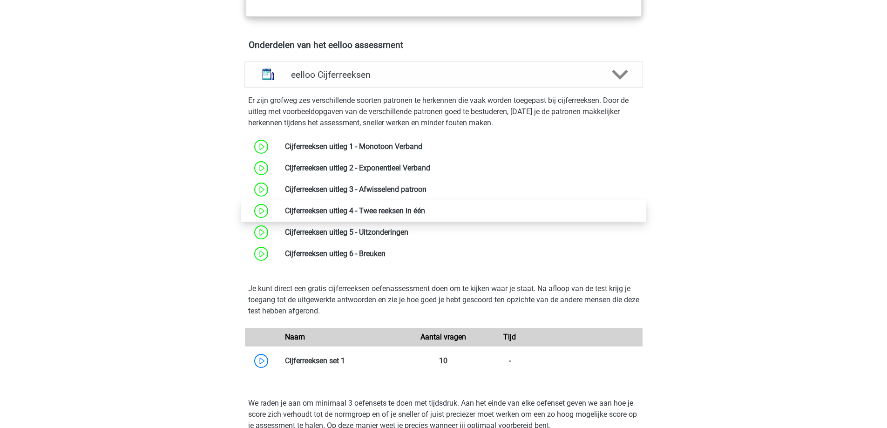
click at [425, 215] on link at bounding box center [425, 210] width 0 height 9
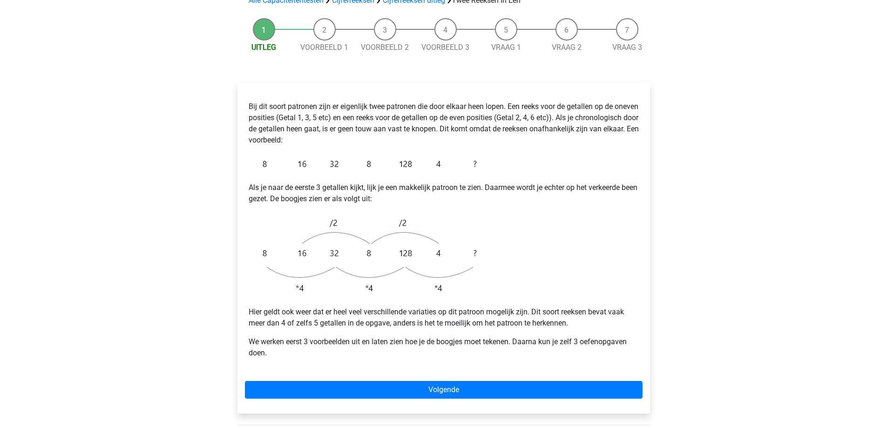
scroll to position [140, 0]
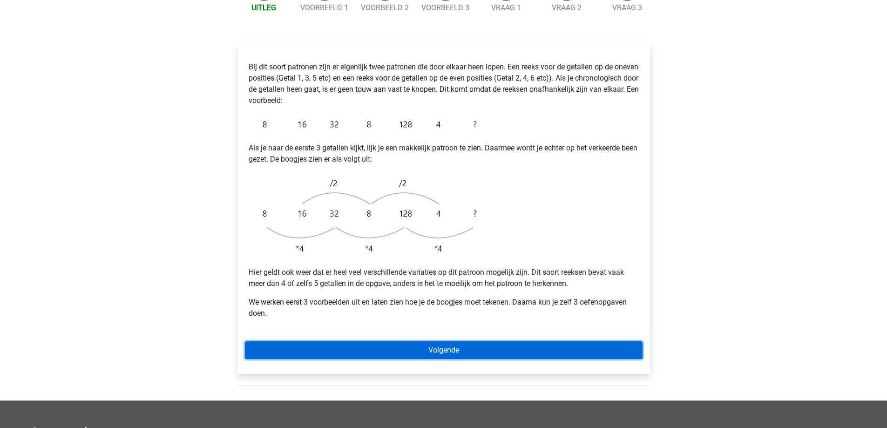
click at [520, 341] on link "Volgende" at bounding box center [443, 350] width 397 height 18
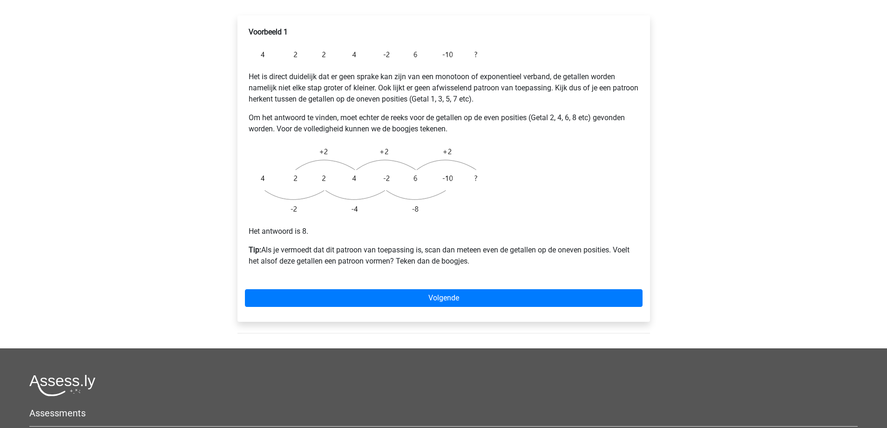
scroll to position [186, 0]
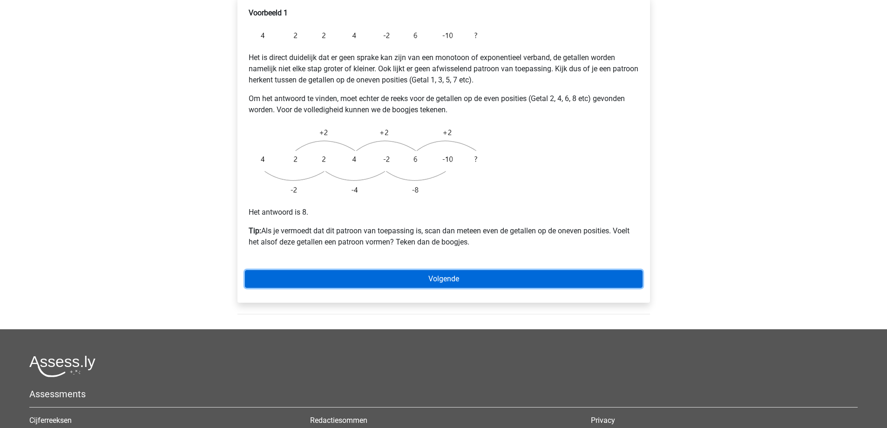
click at [545, 270] on link "Volgende" at bounding box center [443, 279] width 397 height 18
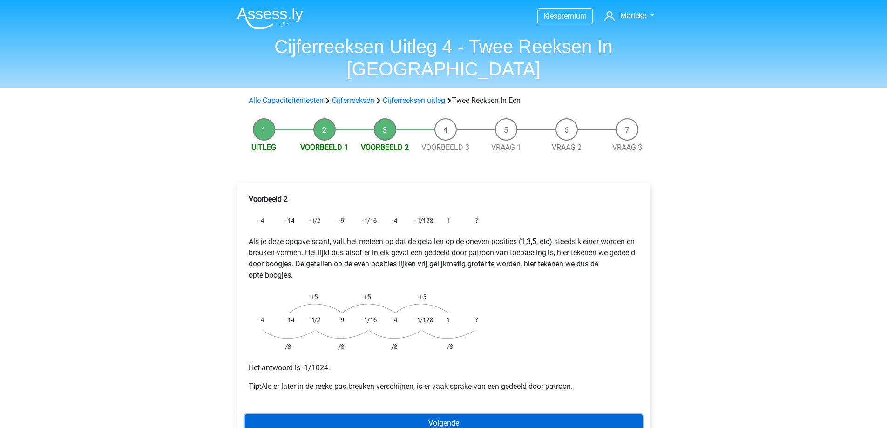
click at [444, 414] on link "Volgende" at bounding box center [443, 423] width 397 height 18
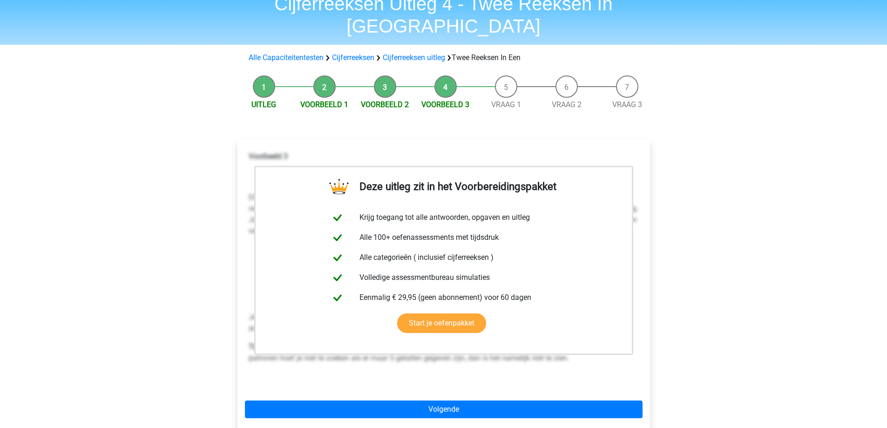
scroll to position [93, 0]
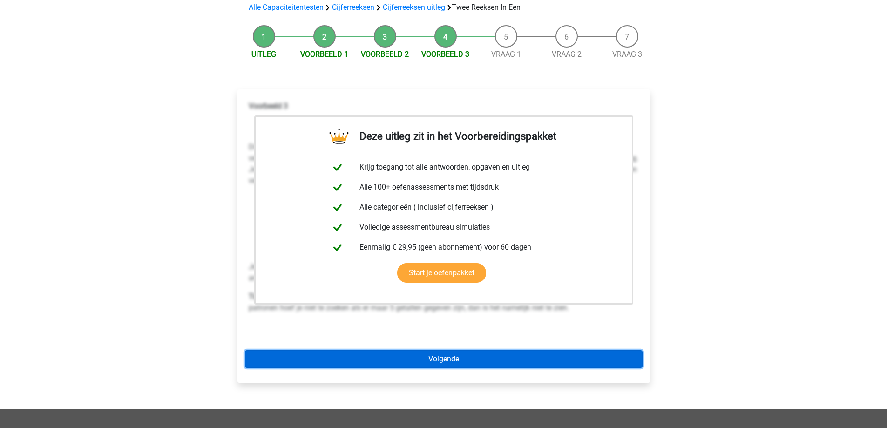
click at [443, 350] on link "Volgende" at bounding box center [443, 359] width 397 height 18
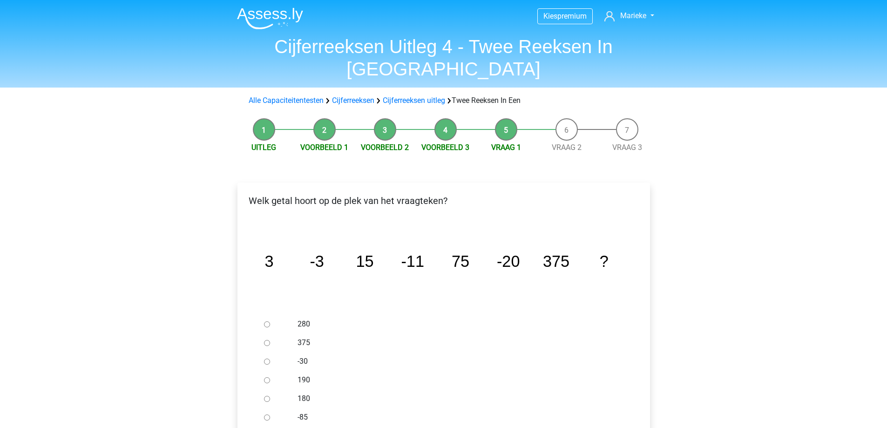
click at [268, 358] on input "-30" at bounding box center [267, 361] width 6 height 6
radio input "true"
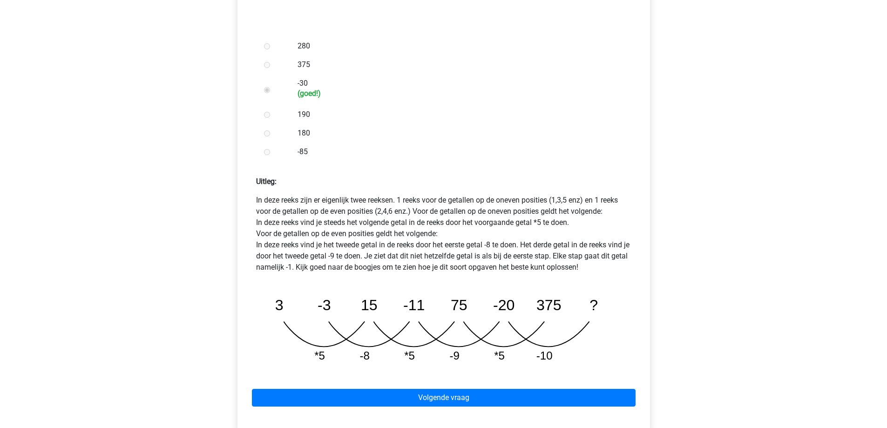
scroll to position [279, 0]
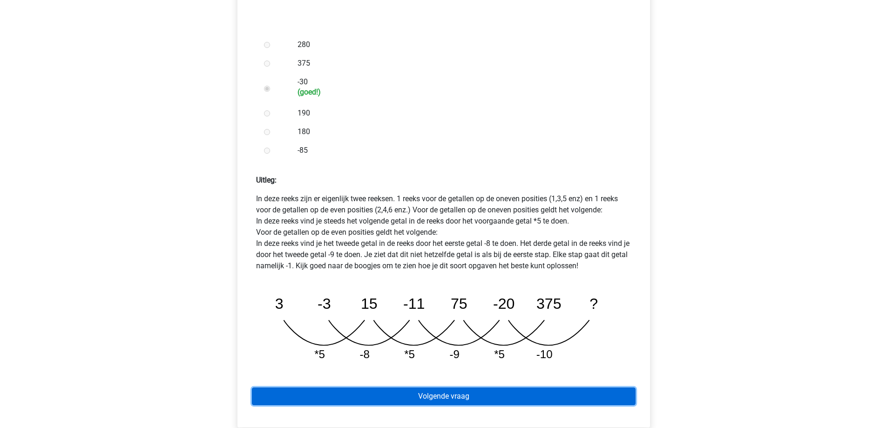
click at [462, 387] on link "Volgende vraag" at bounding box center [443, 396] width 383 height 18
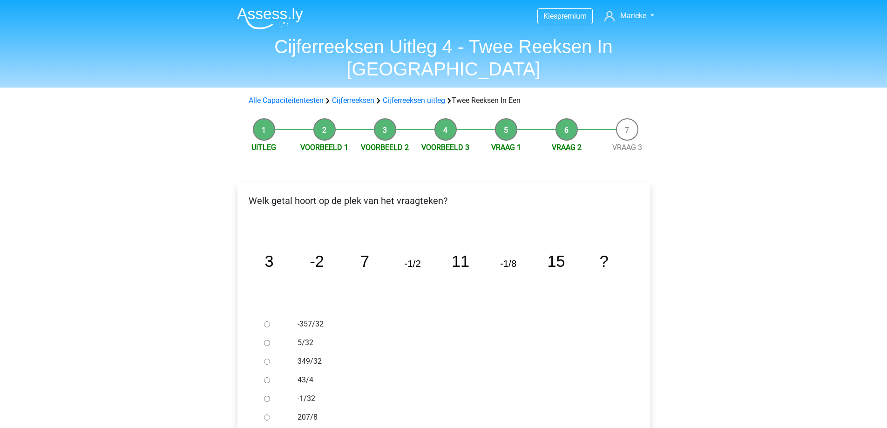
click at [268, 396] on input "-1/32" at bounding box center [267, 399] width 6 height 6
radio input "true"
click at [396, 414] on form "-357/32 5/32 349/32 43/4 -1/32 207/8 Controleer" at bounding box center [443, 385] width 397 height 141
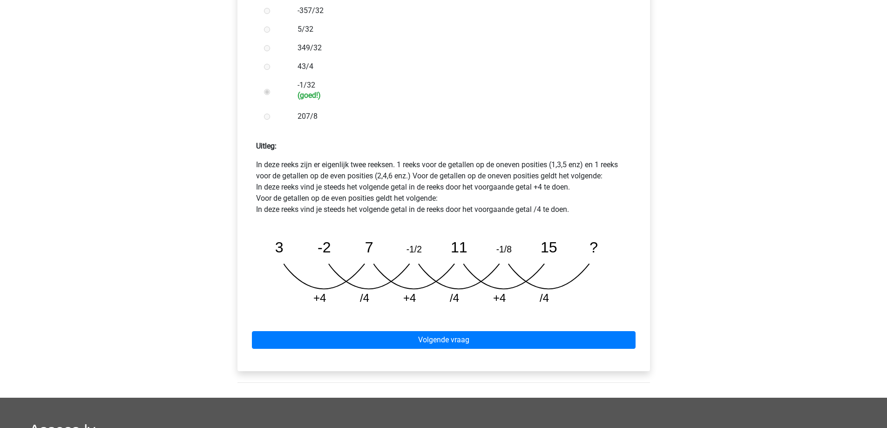
scroll to position [326, 0]
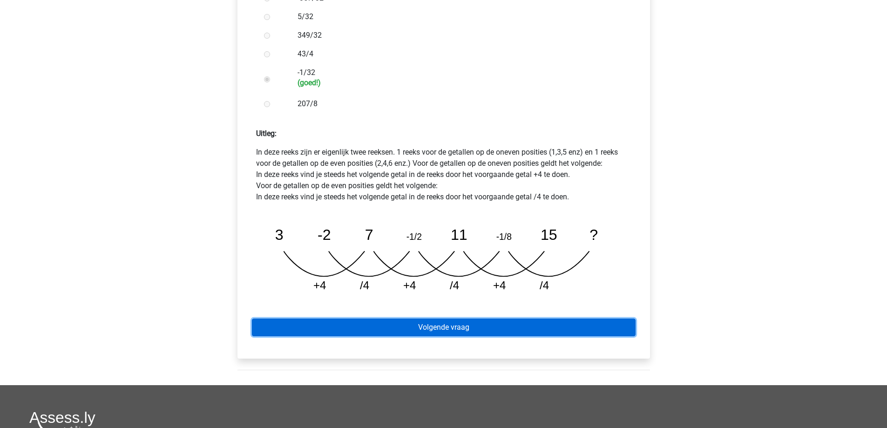
click at [425, 318] on link "Volgende vraag" at bounding box center [443, 327] width 383 height 18
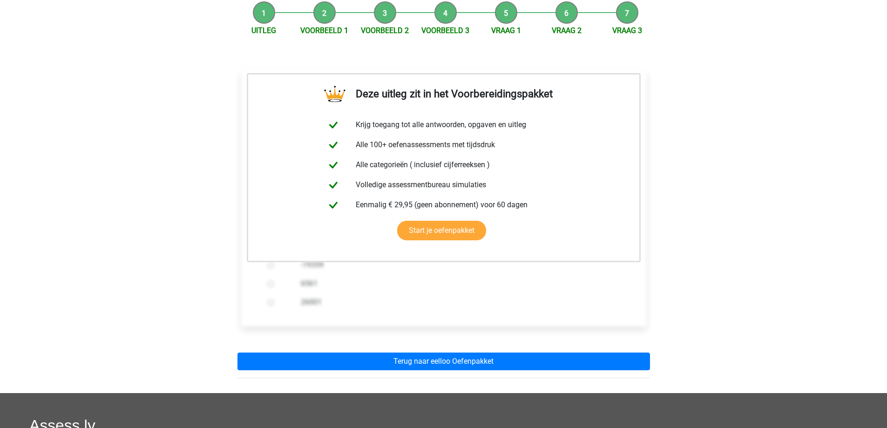
scroll to position [186, 0]
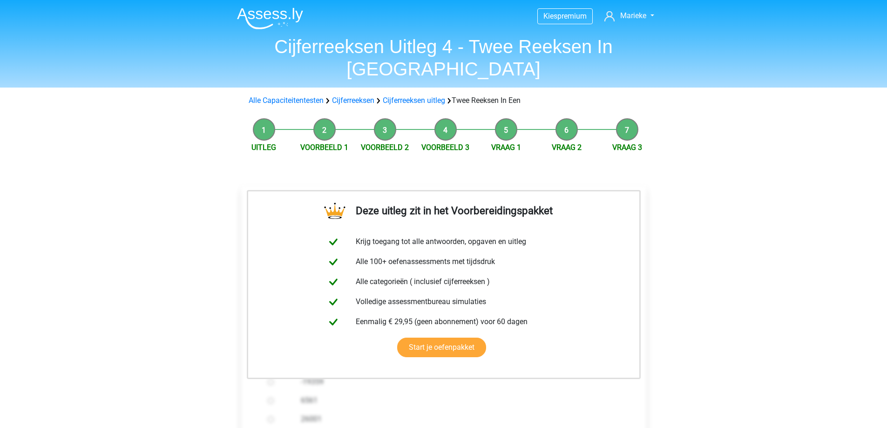
scroll to position [186, 0]
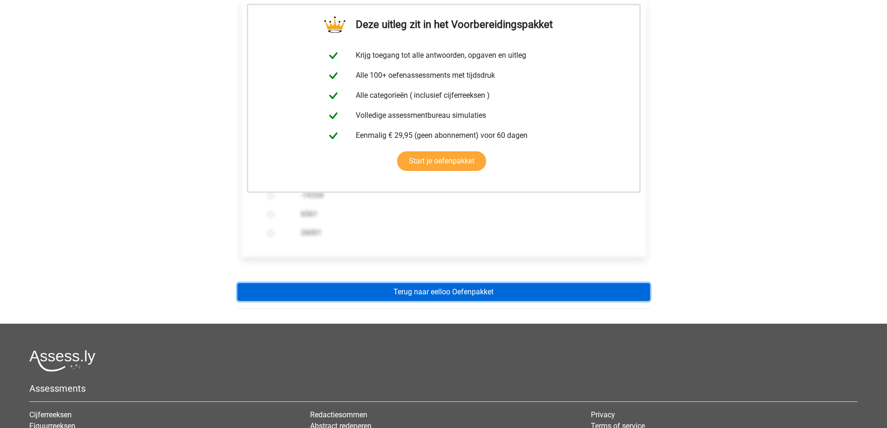
click at [465, 283] on link "Terug naar eelloo Oefenpakket" at bounding box center [443, 292] width 412 height 18
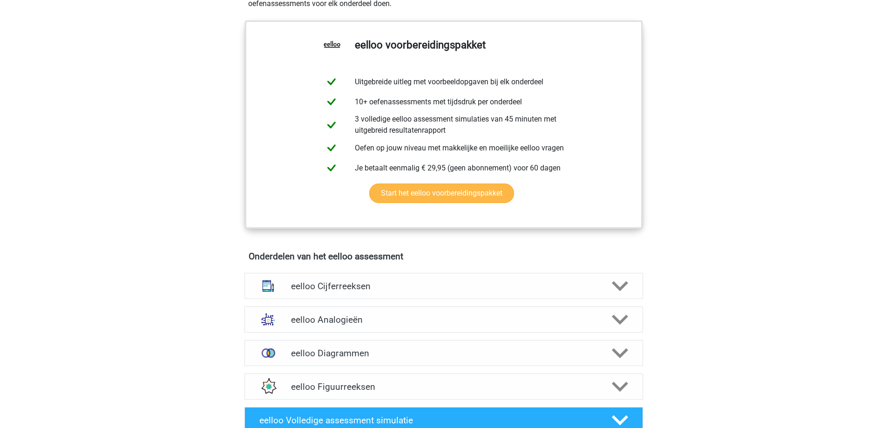
scroll to position [372, 0]
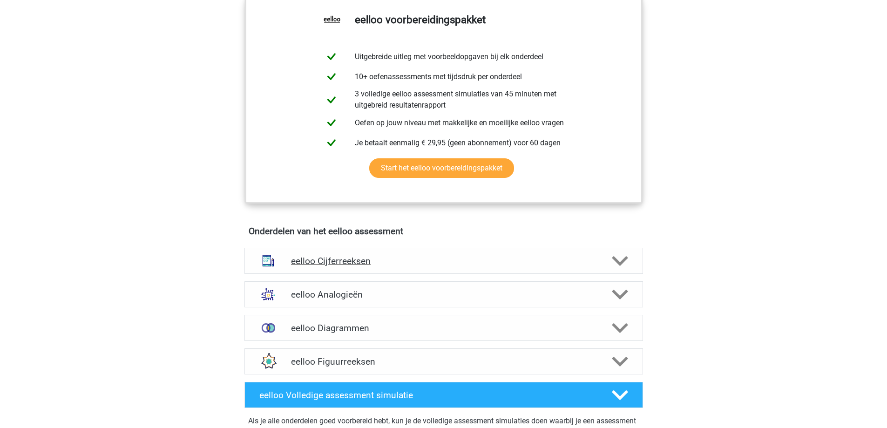
click at [392, 266] on h4 "eelloo Cijferreeksen" at bounding box center [443, 261] width 305 height 11
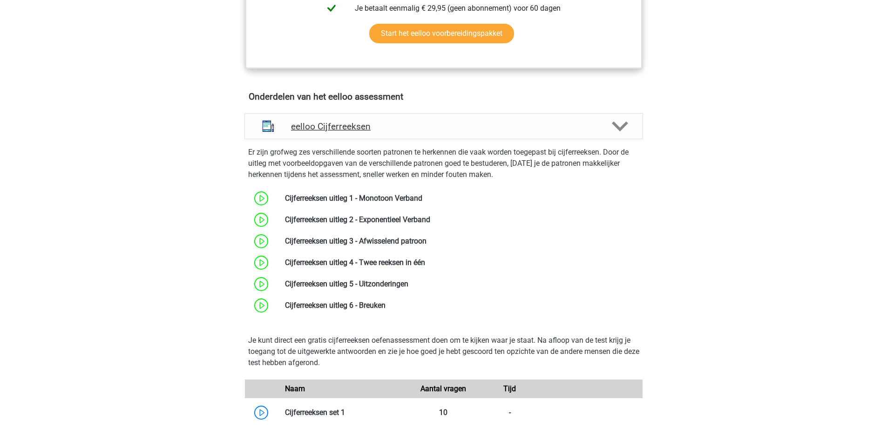
scroll to position [512, 0]
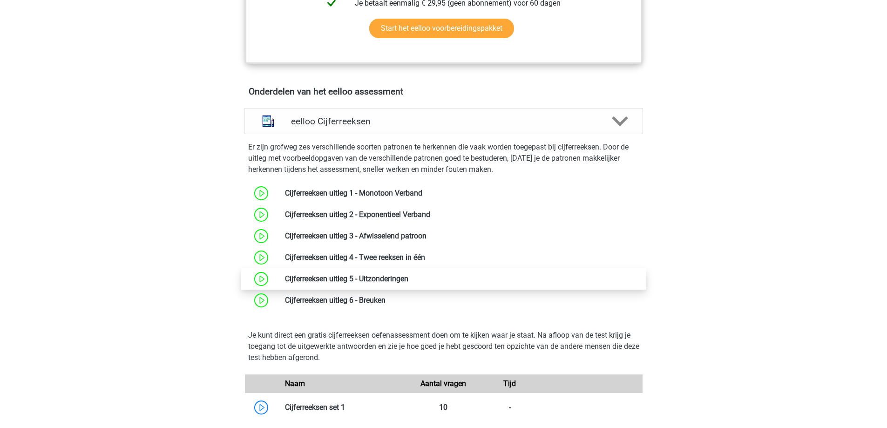
click at [408, 283] on link at bounding box center [408, 278] width 0 height 9
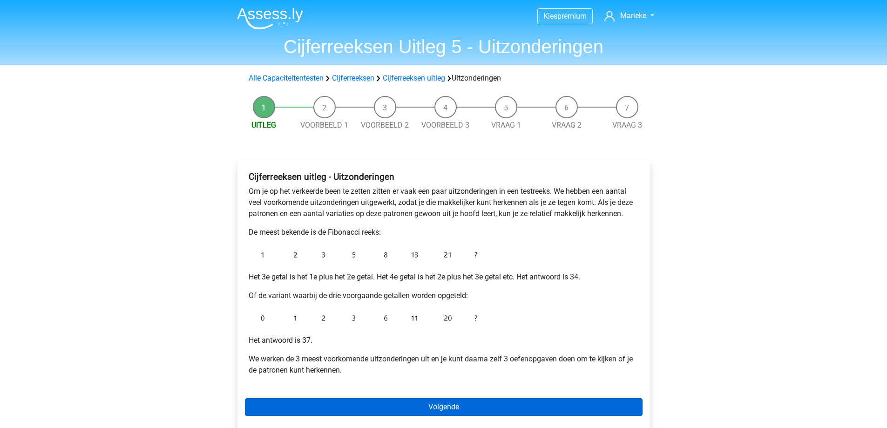
click at [460, 397] on div "Cijferreeksen uitleg - Uitzonderingen Om je op het verkeerde been te zetten zit…" at bounding box center [443, 295] width 412 height 270
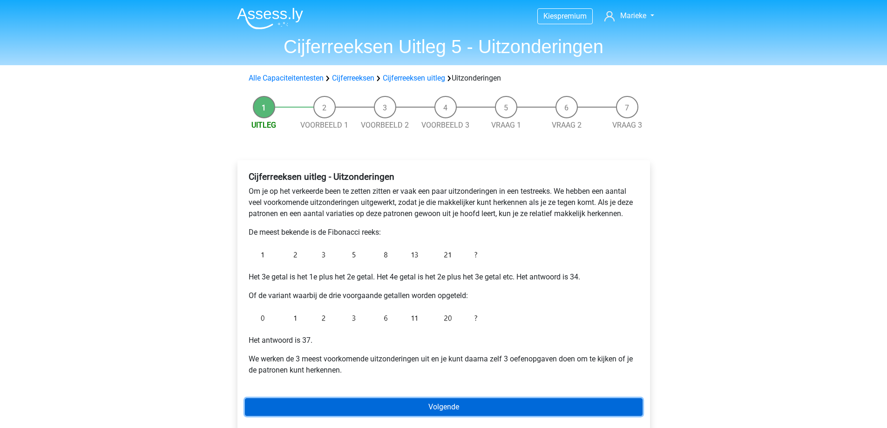
click at [458, 399] on link "Volgende" at bounding box center [443, 407] width 397 height 18
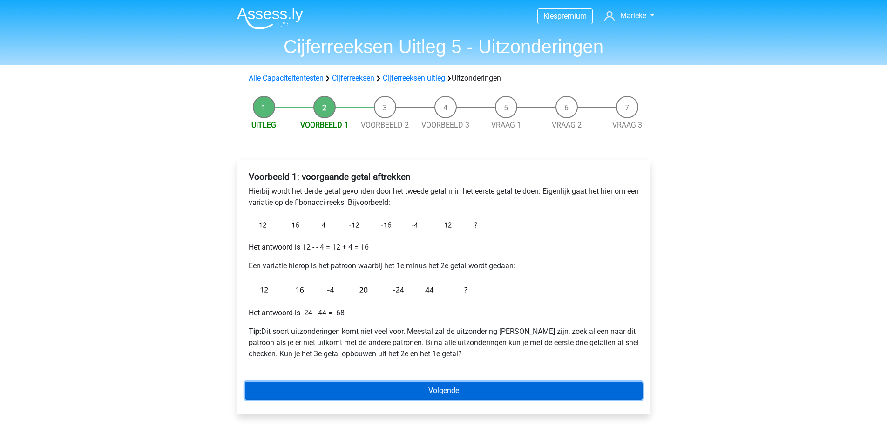
click at [476, 390] on link "Volgende" at bounding box center [443, 391] width 397 height 18
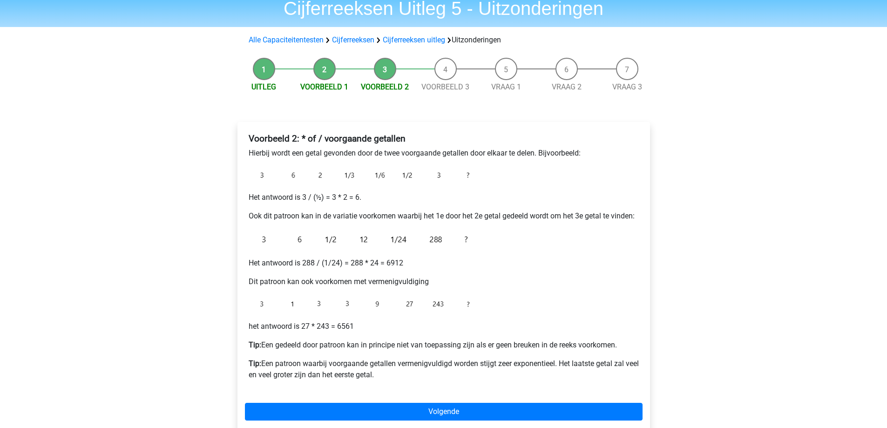
scroll to position [47, 0]
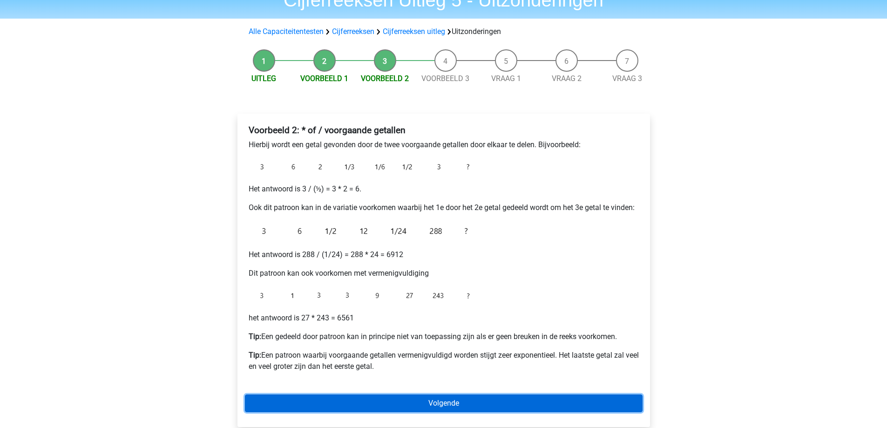
click at [454, 401] on link "Volgende" at bounding box center [443, 403] width 397 height 18
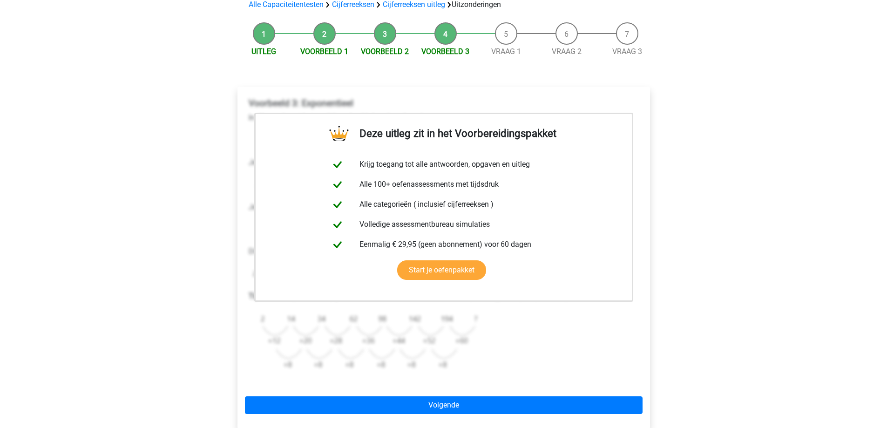
scroll to position [93, 0]
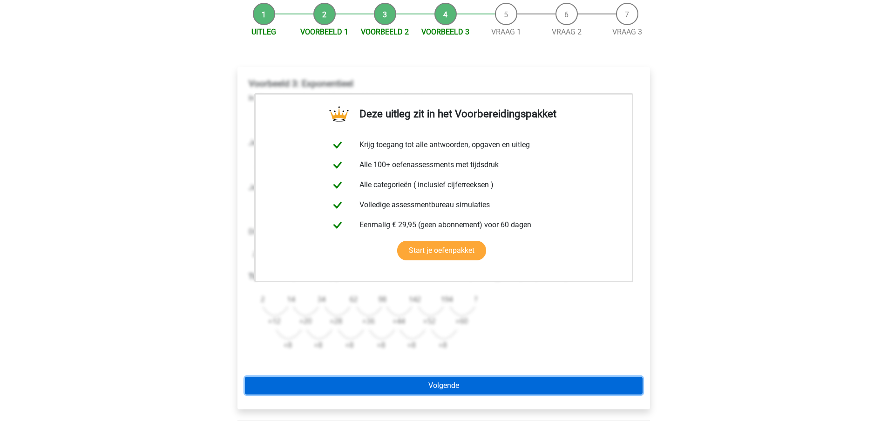
click at [460, 387] on link "Volgende" at bounding box center [443, 386] width 397 height 18
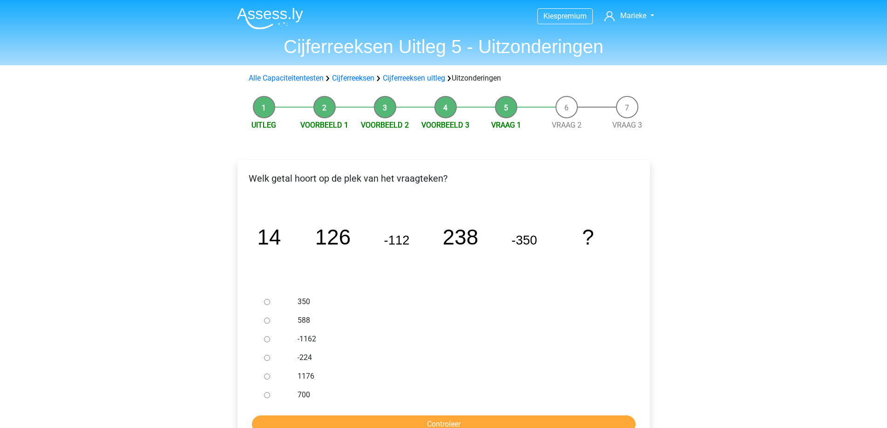
click at [303, 316] on label "588" at bounding box center [458, 320] width 322 height 11
click at [270, 317] on input "588" at bounding box center [267, 320] width 6 height 6
radio input "true"
click at [398, 422] on input "Controleer" at bounding box center [443, 424] width 383 height 18
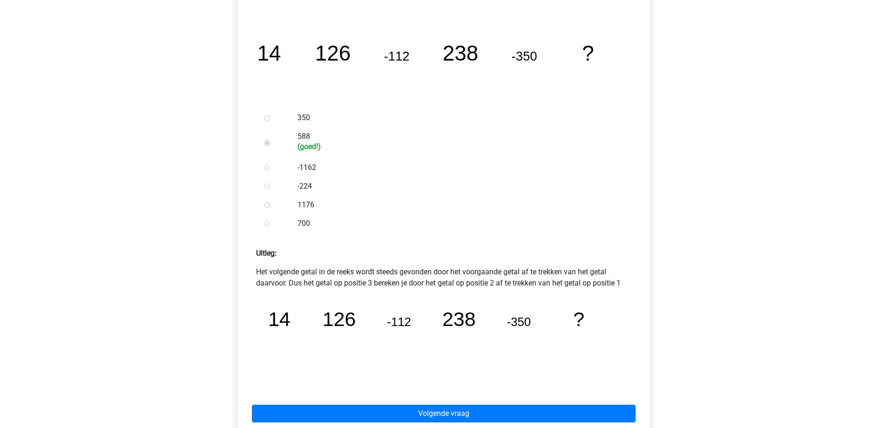
scroll to position [186, 0]
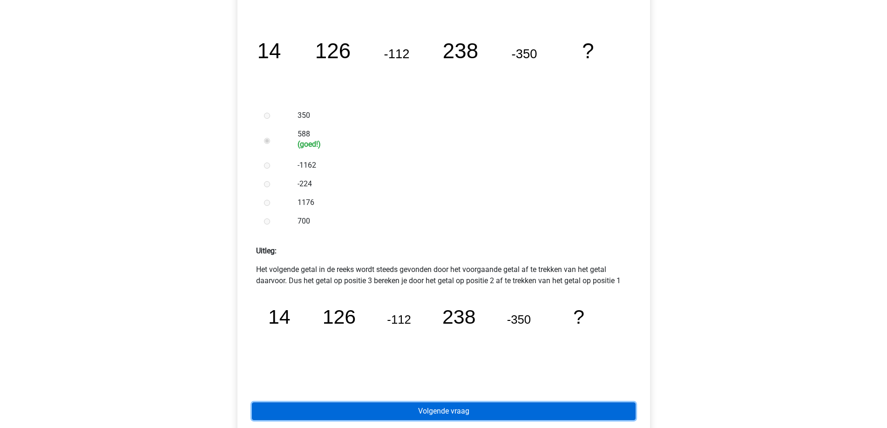
click at [480, 409] on link "Volgende vraag" at bounding box center [443, 411] width 383 height 18
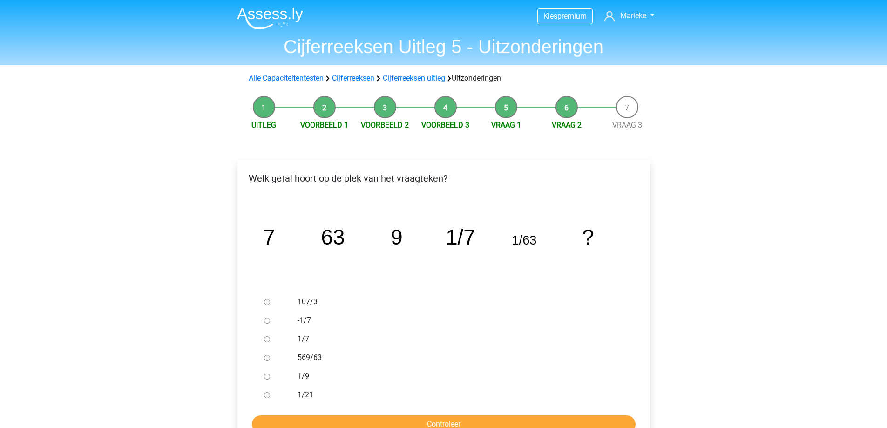
click at [266, 372] on div at bounding box center [275, 376] width 31 height 19
drag, startPoint x: 267, startPoint y: 373, endPoint x: 269, endPoint y: 378, distance: 4.9
click at [267, 375] on input "1/9" at bounding box center [267, 376] width 6 height 6
radio input "true"
click at [412, 422] on input "Controleer" at bounding box center [443, 424] width 383 height 18
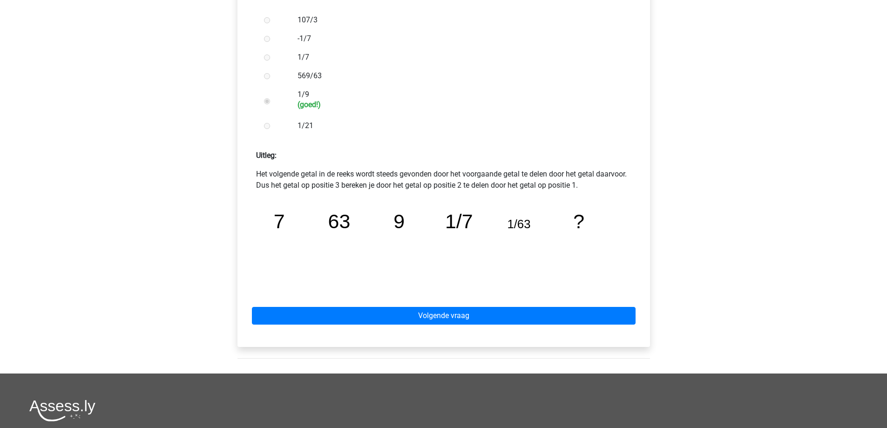
scroll to position [326, 0]
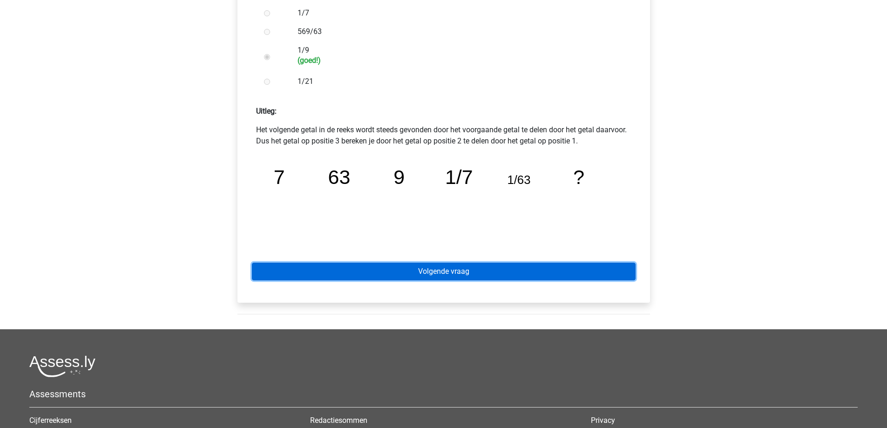
click at [444, 274] on link "Volgende vraag" at bounding box center [443, 271] width 383 height 18
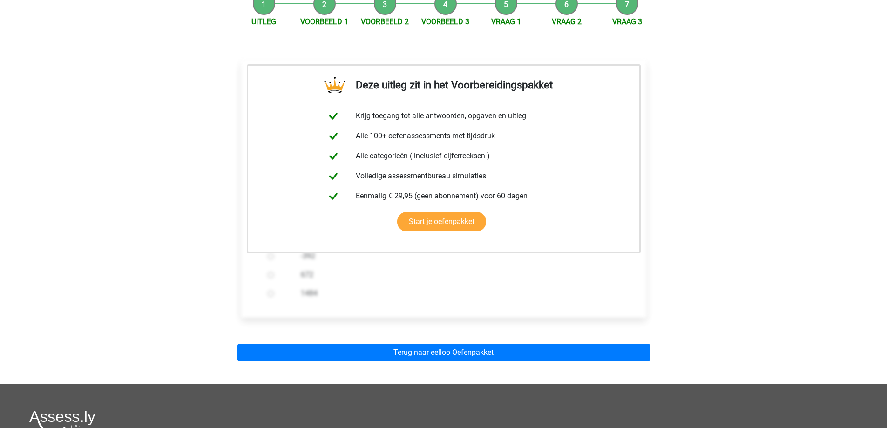
scroll to position [140, 0]
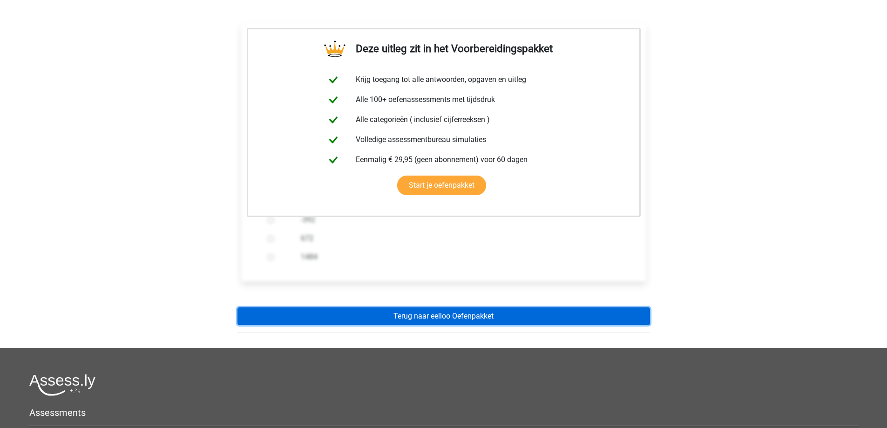
click at [467, 319] on link "Terug naar eelloo Oefenpakket" at bounding box center [443, 316] width 412 height 18
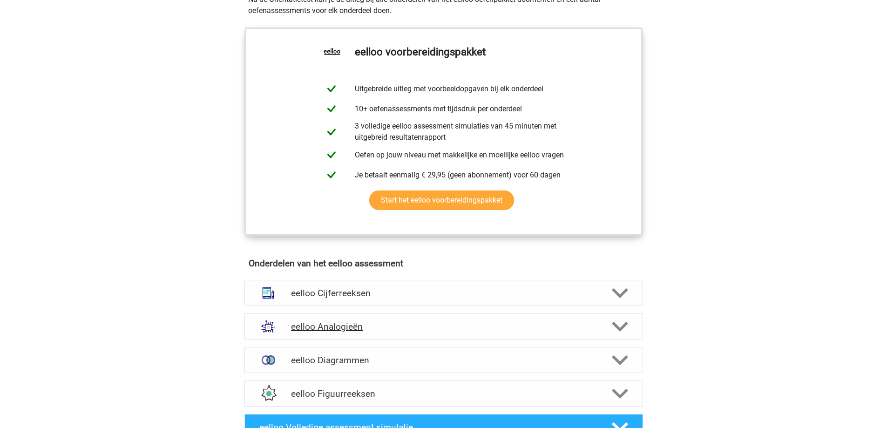
scroll to position [372, 0]
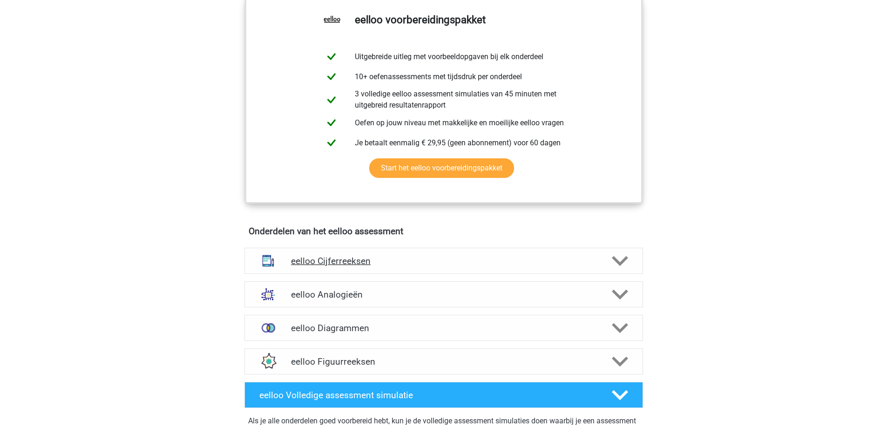
click at [406, 266] on h4 "eelloo Cijferreeksen" at bounding box center [443, 261] width 305 height 11
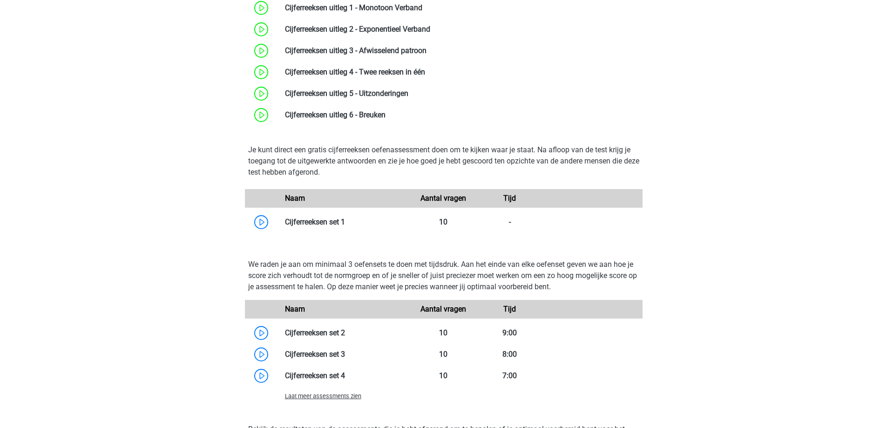
scroll to position [698, 0]
click at [345, 225] on link at bounding box center [345, 220] width 0 height 9
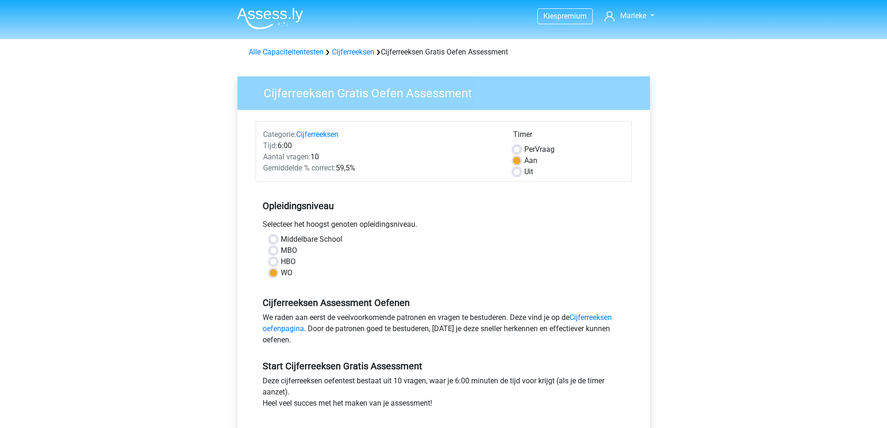
click at [524, 148] on label "Per Vraag" at bounding box center [539, 149] width 30 height 11
click at [518, 148] on input "Per Vraag" at bounding box center [516, 148] width 7 height 9
radio input "true"
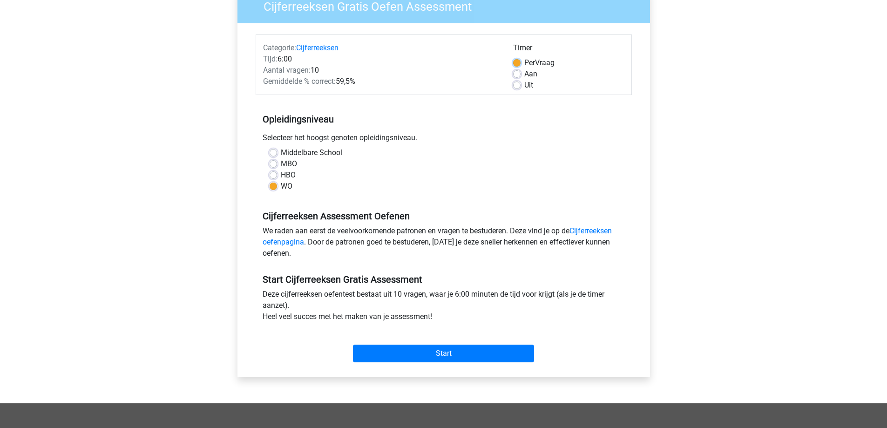
scroll to position [140, 0]
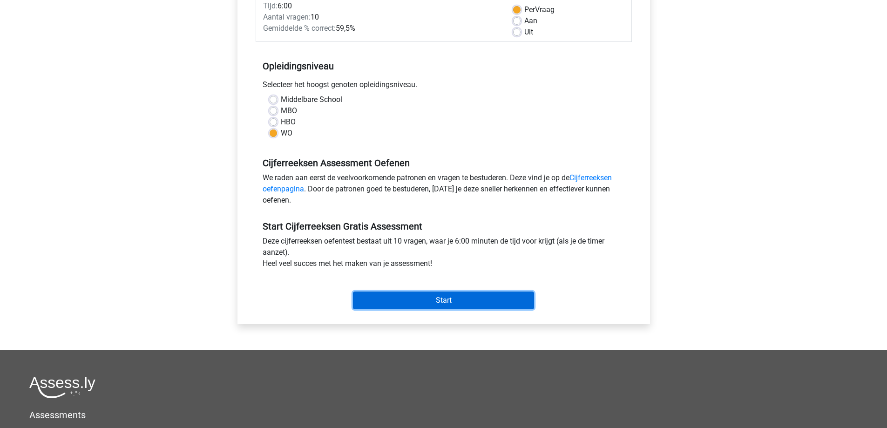
click at [487, 302] on input "Start" at bounding box center [443, 300] width 181 height 18
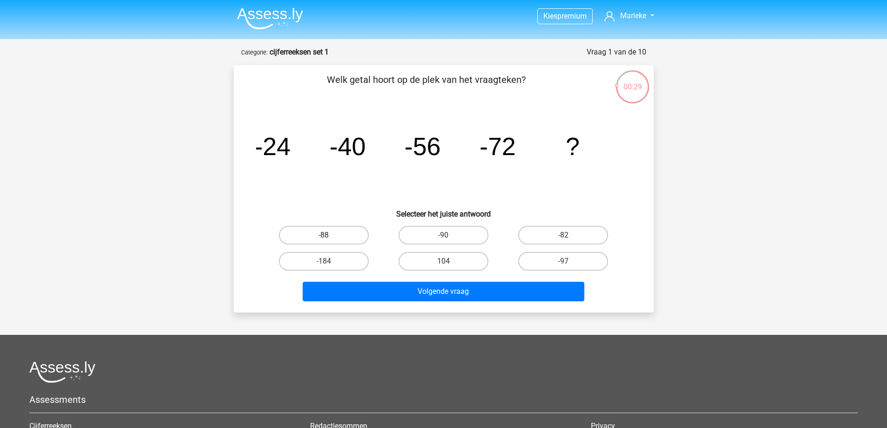
click at [338, 237] on label "-88" at bounding box center [324, 235] width 90 height 19
click at [330, 237] on input "-88" at bounding box center [326, 238] width 6 height 6
radio input "true"
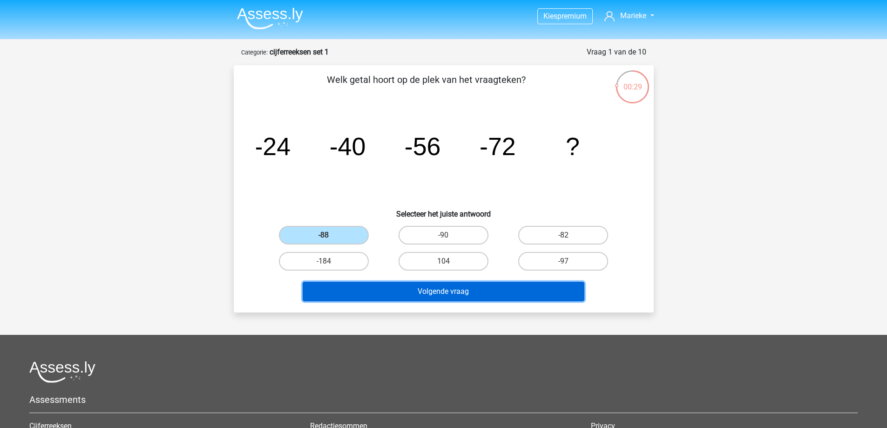
click at [457, 287] on button "Volgende vraag" at bounding box center [444, 292] width 282 height 20
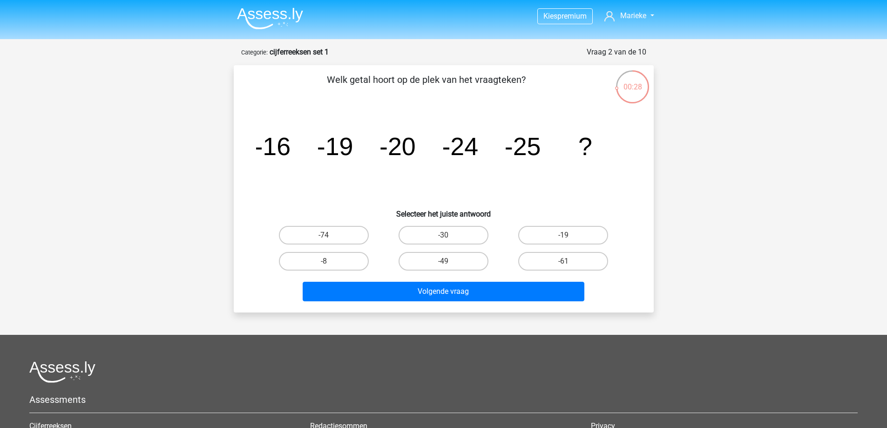
scroll to position [47, 0]
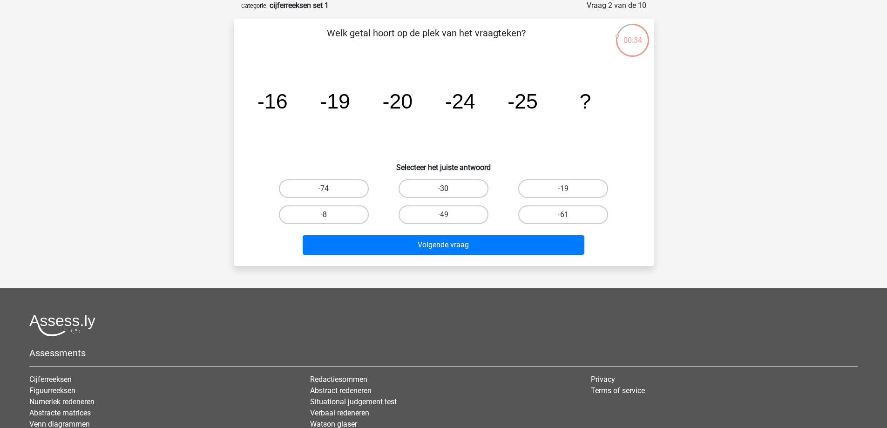
click at [469, 183] on label "-30" at bounding box center [443, 188] width 90 height 19
click at [449, 188] on input "-30" at bounding box center [446, 191] width 6 height 6
radio input "true"
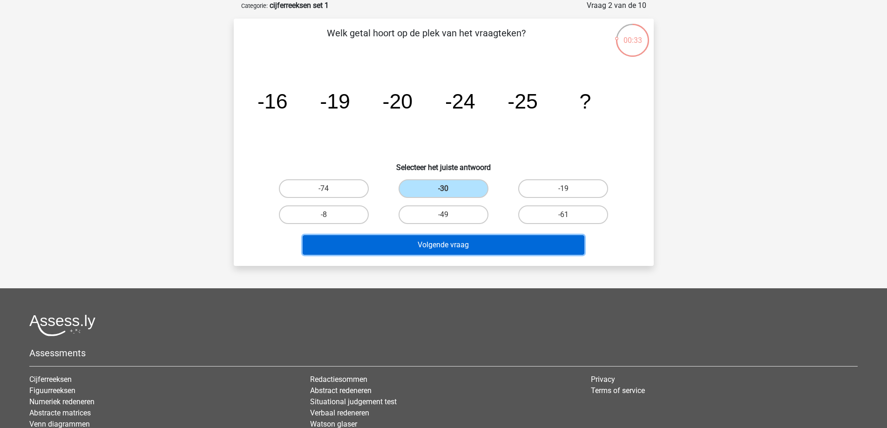
click at [503, 244] on button "Volgende vraag" at bounding box center [444, 245] width 282 height 20
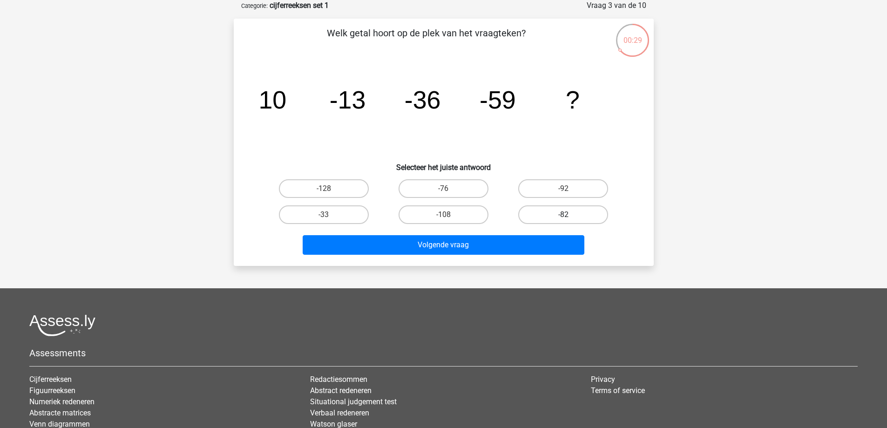
click at [570, 212] on label "-82" at bounding box center [563, 214] width 90 height 19
click at [569, 215] on input "-82" at bounding box center [566, 218] width 6 height 6
radio input "true"
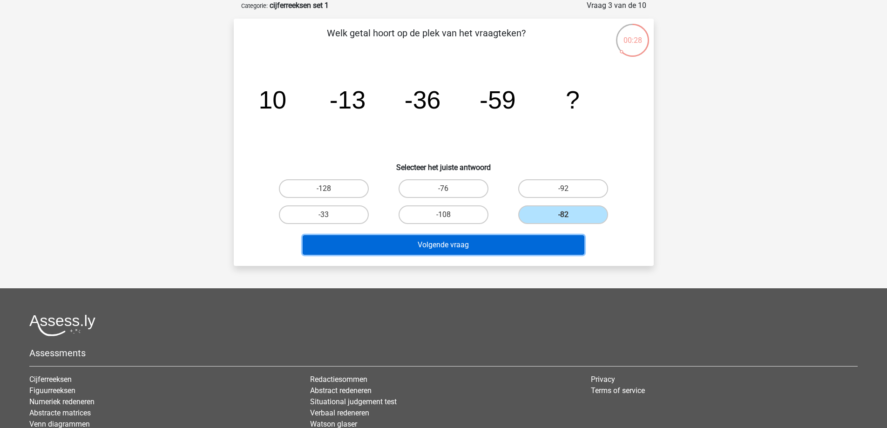
click at [546, 242] on button "Volgende vraag" at bounding box center [444, 245] width 282 height 20
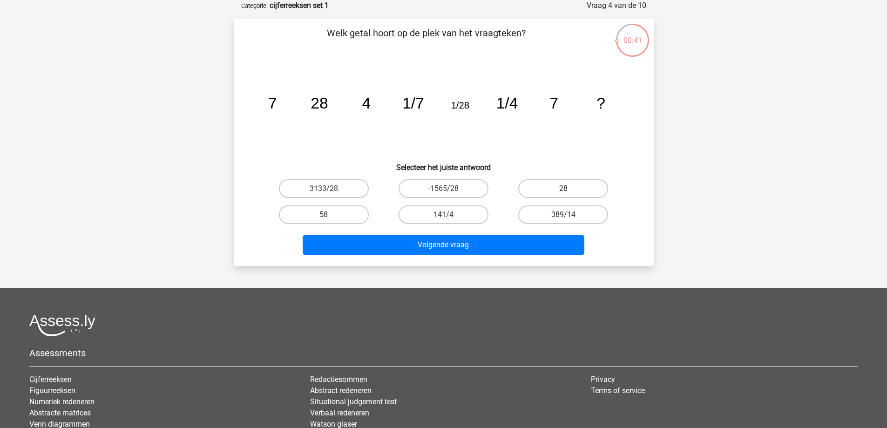
click at [552, 181] on label "28" at bounding box center [563, 188] width 90 height 19
click at [563, 188] on input "28" at bounding box center [566, 191] width 6 height 6
radio input "true"
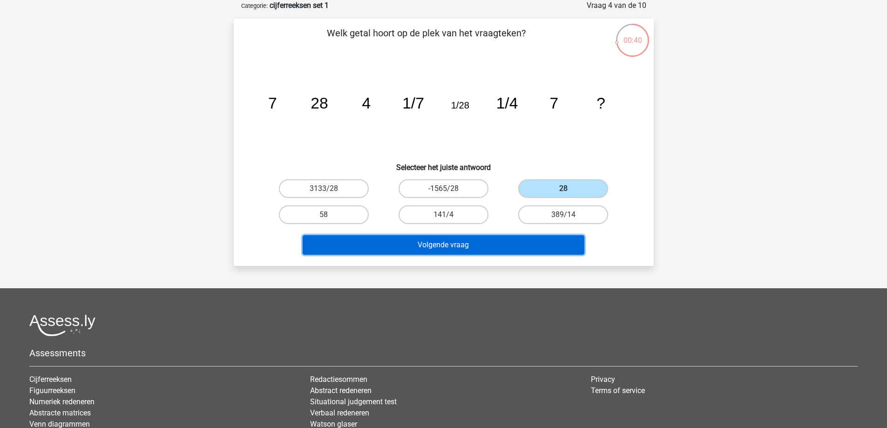
click at [493, 239] on button "Volgende vraag" at bounding box center [444, 245] width 282 height 20
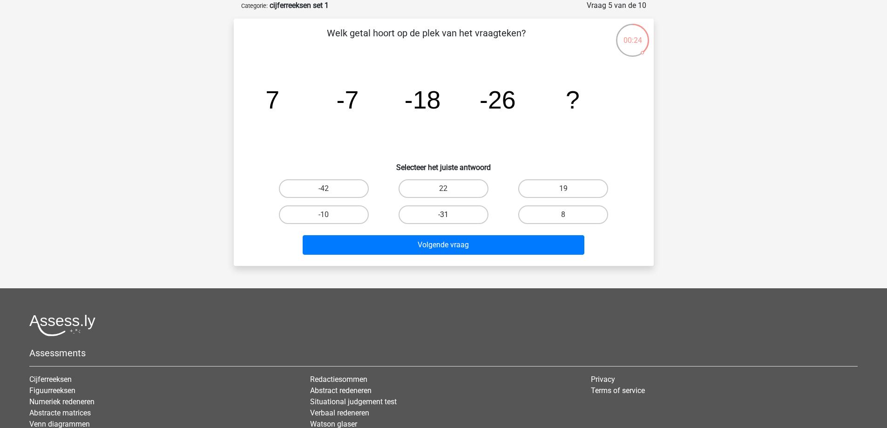
click at [435, 217] on label "-31" at bounding box center [443, 214] width 90 height 19
click at [443, 217] on input "-31" at bounding box center [446, 218] width 6 height 6
radio input "true"
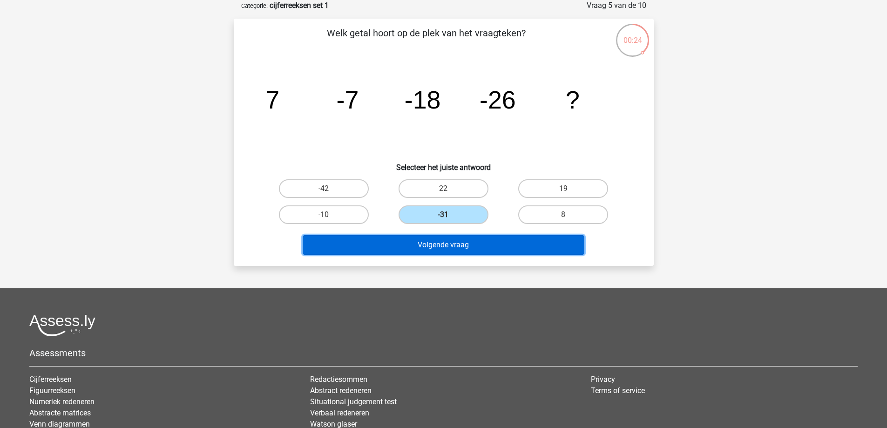
click at [454, 245] on button "Volgende vraag" at bounding box center [444, 245] width 282 height 20
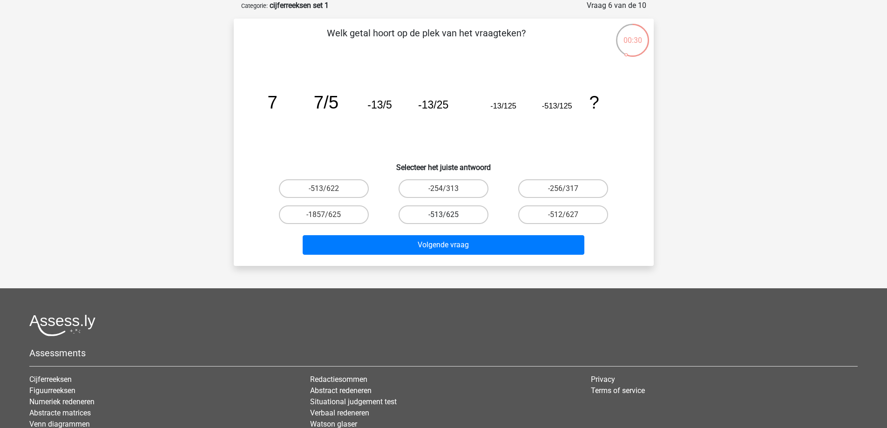
click at [472, 212] on label "-513/625" at bounding box center [443, 214] width 90 height 19
click at [449, 215] on input "-513/625" at bounding box center [446, 218] width 6 height 6
radio input "true"
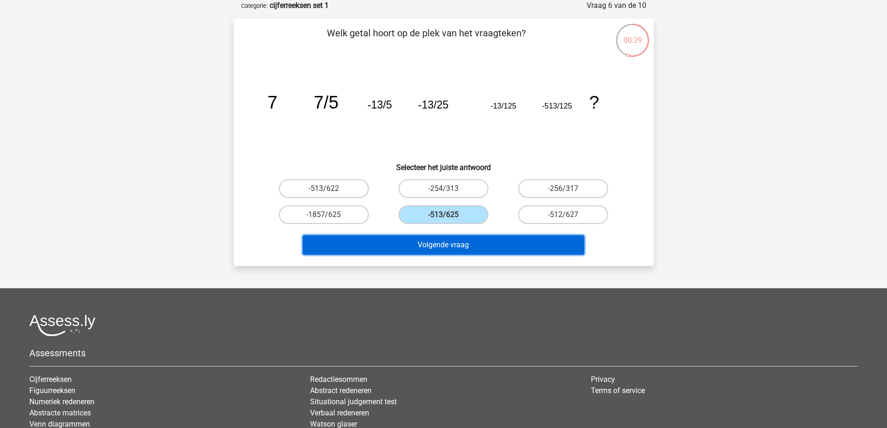
click at [483, 239] on button "Volgende vraag" at bounding box center [444, 245] width 282 height 20
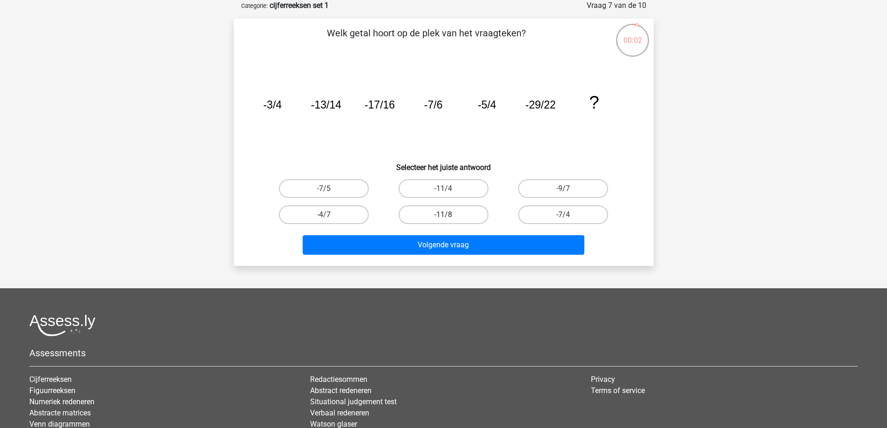
click at [458, 215] on label "-11/8" at bounding box center [443, 214] width 90 height 19
click at [449, 215] on input "-11/8" at bounding box center [446, 218] width 6 height 6
radio input "true"
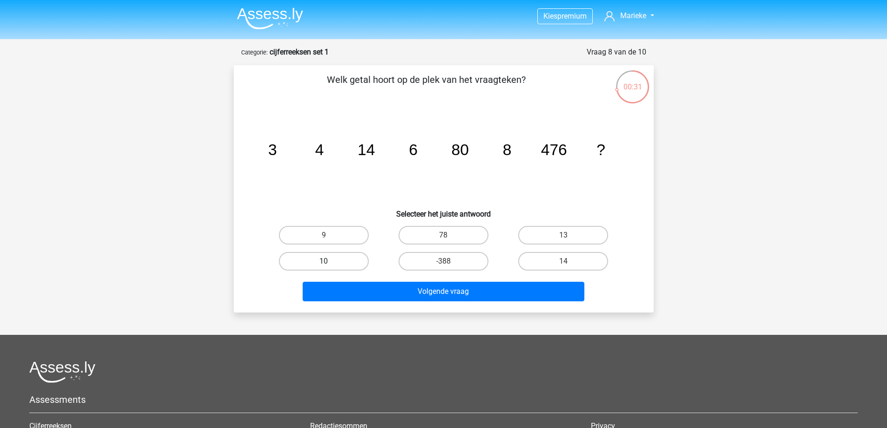
click at [333, 264] on label "10" at bounding box center [324, 261] width 90 height 19
click at [330, 264] on input "10" at bounding box center [326, 264] width 6 height 6
radio input "true"
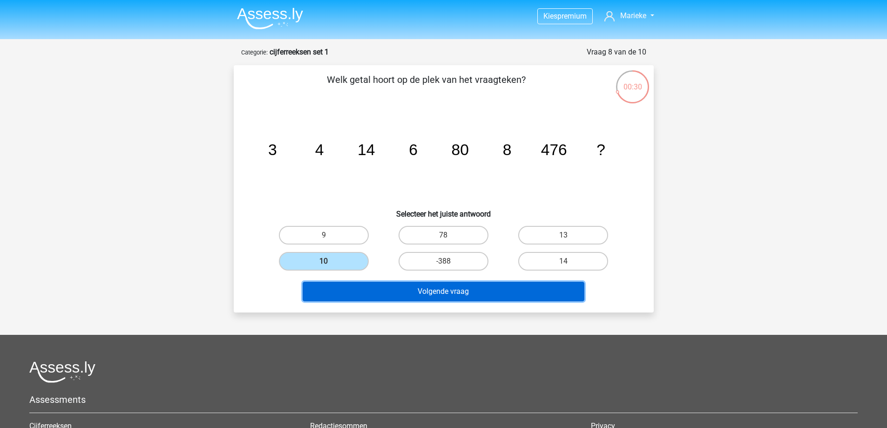
click at [408, 289] on button "Volgende vraag" at bounding box center [444, 292] width 282 height 20
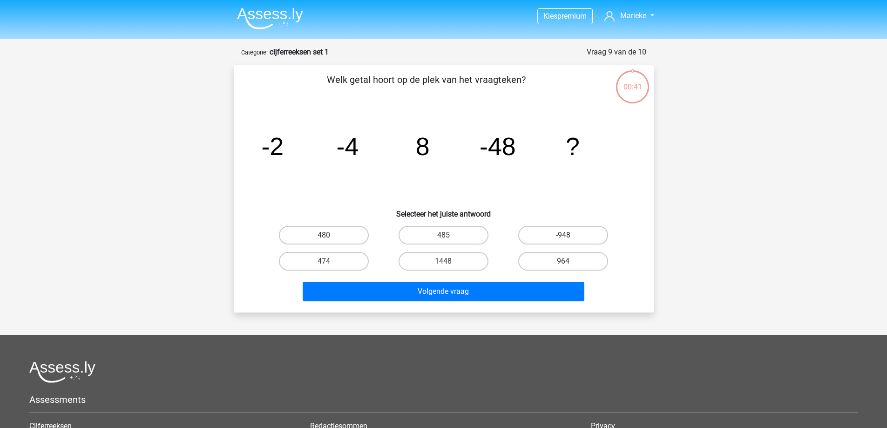
scroll to position [47, 0]
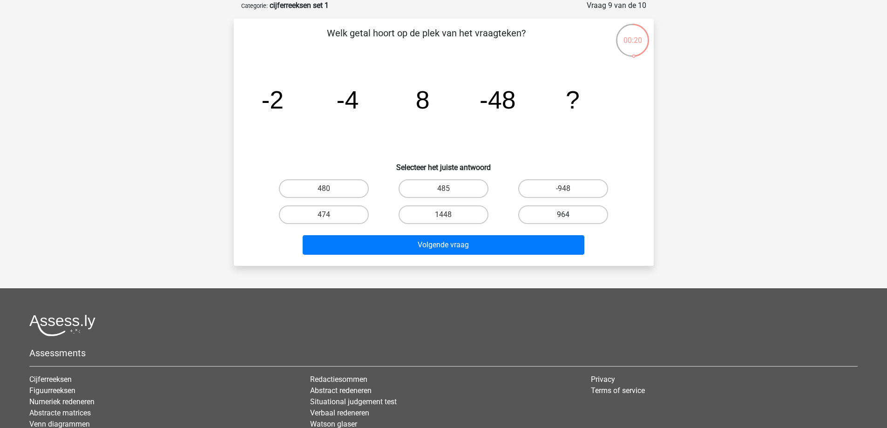
click at [540, 209] on label "964" at bounding box center [563, 214] width 90 height 19
click at [563, 215] on input "964" at bounding box center [566, 218] width 6 height 6
radio input "true"
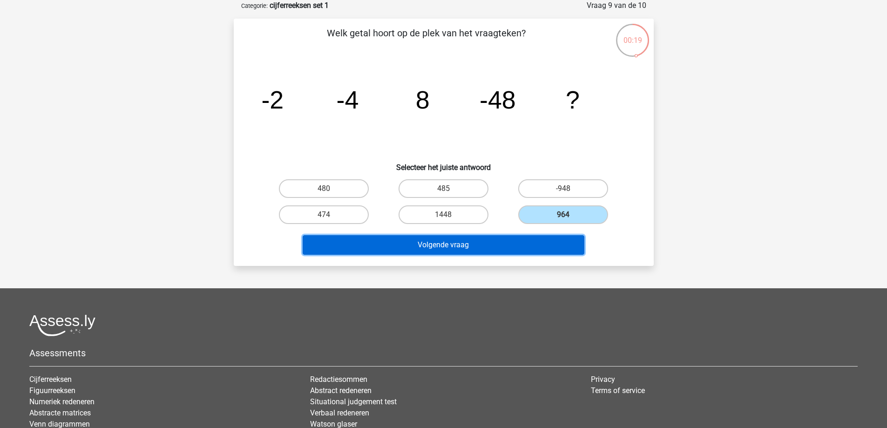
click at [542, 245] on button "Volgende vraag" at bounding box center [444, 245] width 282 height 20
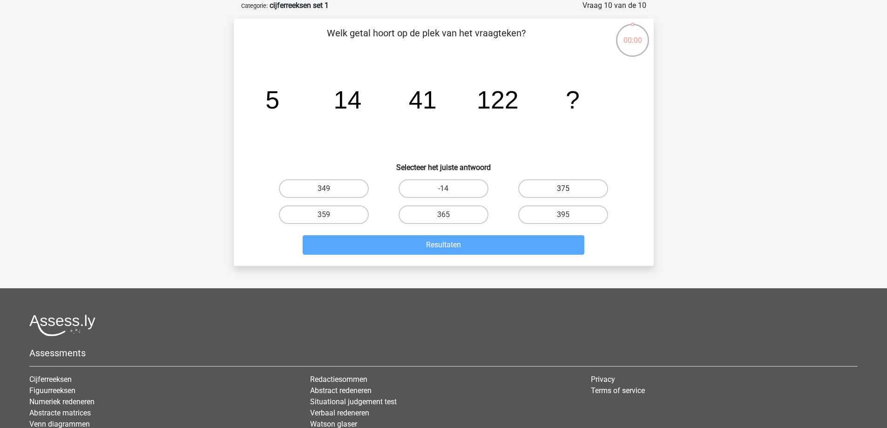
click at [587, 187] on label "375" at bounding box center [563, 188] width 90 height 19
click at [569, 188] on input "375" at bounding box center [566, 191] width 6 height 6
radio input "true"
click at [531, 259] on div "Welk getal hoort op de plek van het vraagteken? image/svg+xml 5 14 41 122 ? Sel…" at bounding box center [444, 142] width 420 height 247
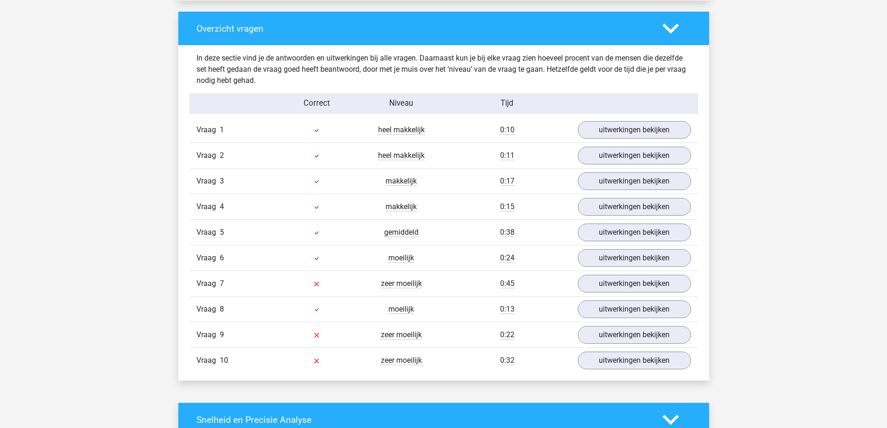
scroll to position [698, 0]
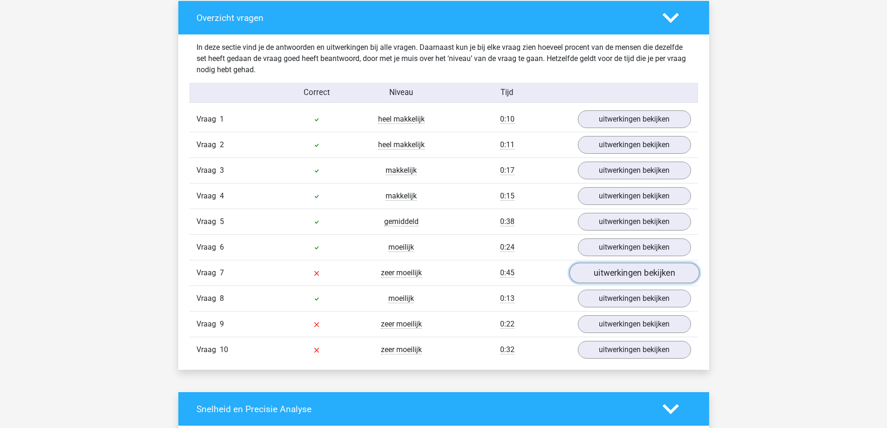
click at [622, 278] on link "uitwerkingen bekijken" at bounding box center [634, 273] width 130 height 20
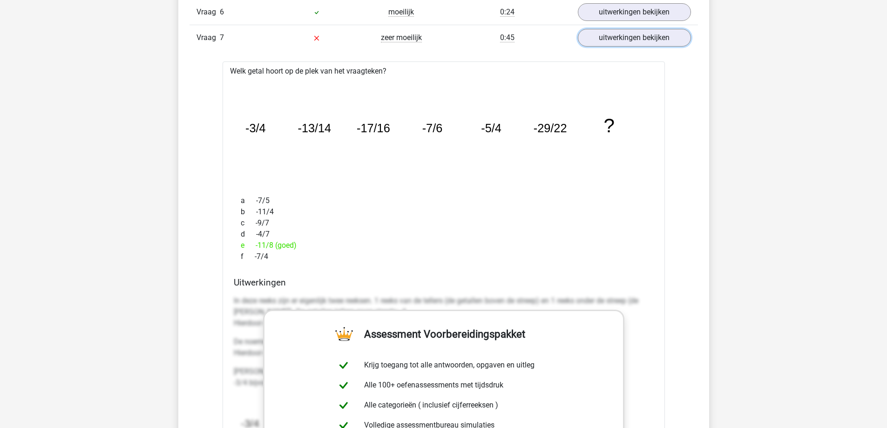
scroll to position [931, 0]
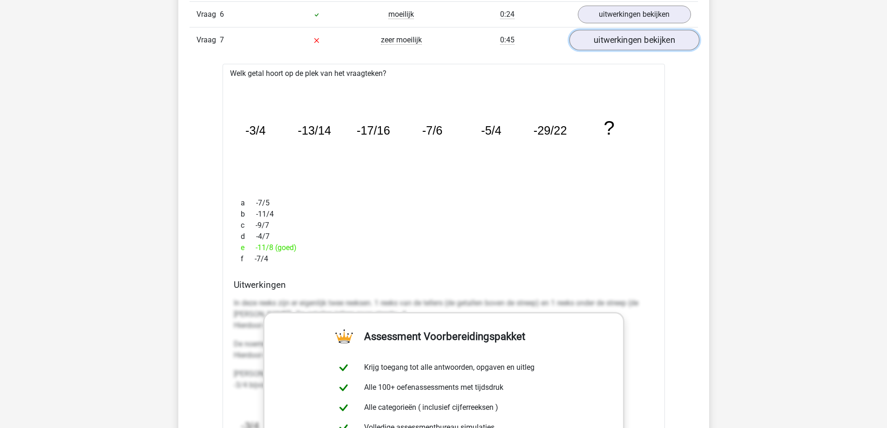
click at [653, 45] on link "uitwerkingen bekijken" at bounding box center [634, 40] width 130 height 20
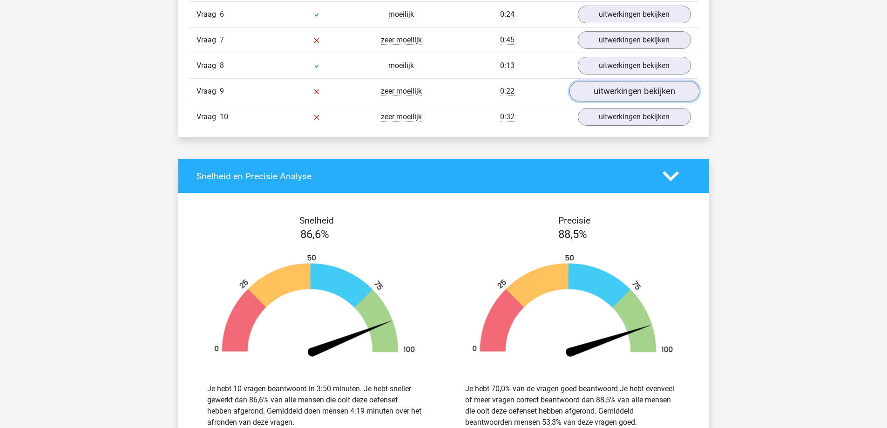
click at [669, 99] on link "uitwerkingen bekijken" at bounding box center [634, 91] width 130 height 20
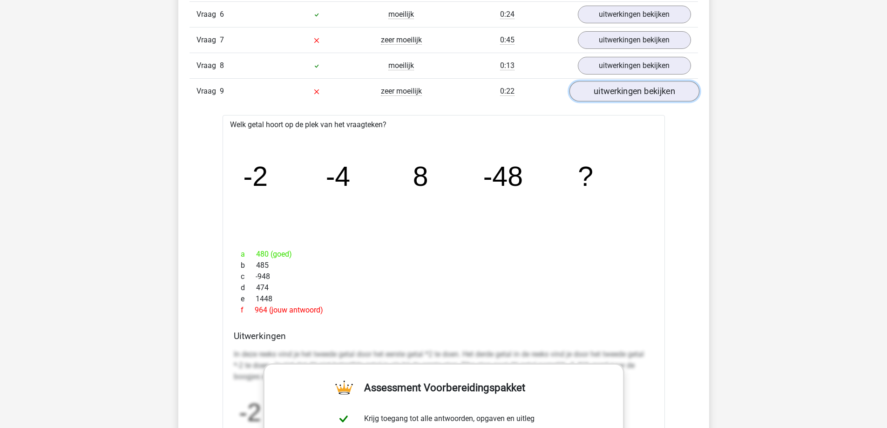
click at [636, 98] on link "uitwerkingen bekijken" at bounding box center [634, 91] width 130 height 20
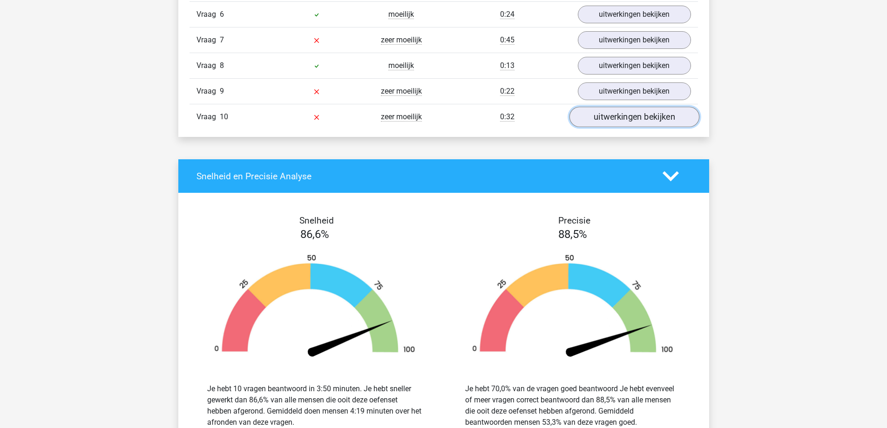
click at [648, 121] on link "uitwerkingen bekijken" at bounding box center [634, 117] width 130 height 20
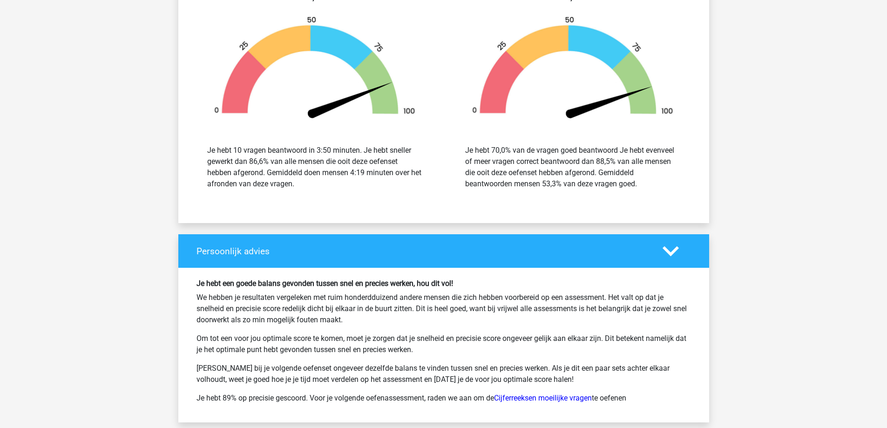
scroll to position [1769, 0]
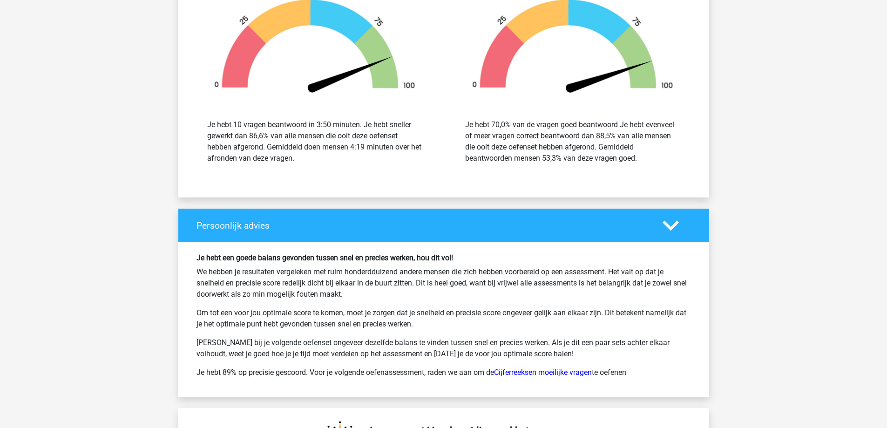
click at [567, 381] on div "Je hebt een goede balans gevonden tussen snel en precies werken, hou dit vol! W…" at bounding box center [443, 319] width 508 height 132
click at [569, 375] on link "Cijferreeksen moeilijke vragen" at bounding box center [543, 372] width 98 height 9
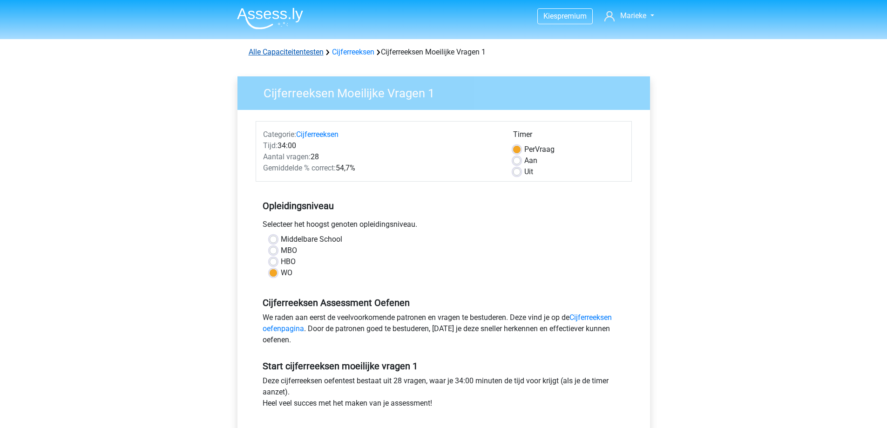
click at [313, 50] on link "Alle Capaciteitentesten" at bounding box center [286, 51] width 75 height 9
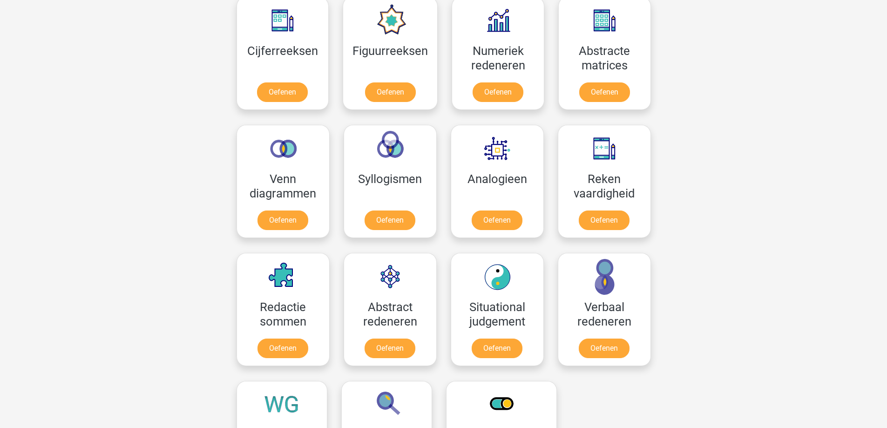
scroll to position [442, 0]
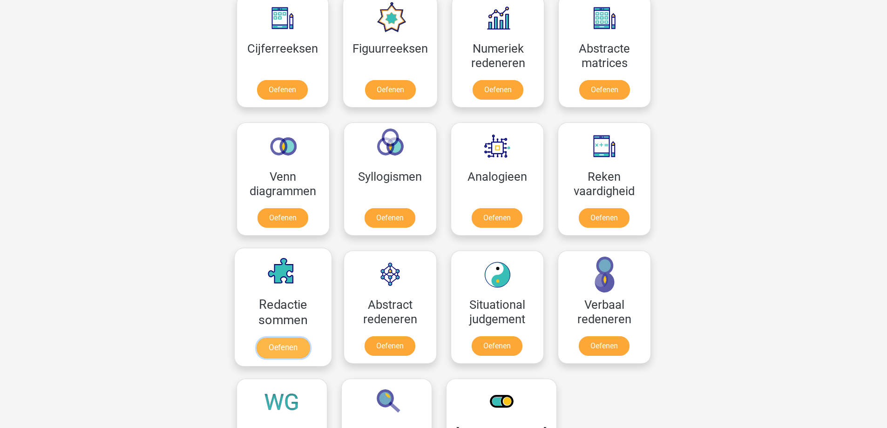
click at [283, 337] on link "Oefenen" at bounding box center [282, 347] width 53 height 20
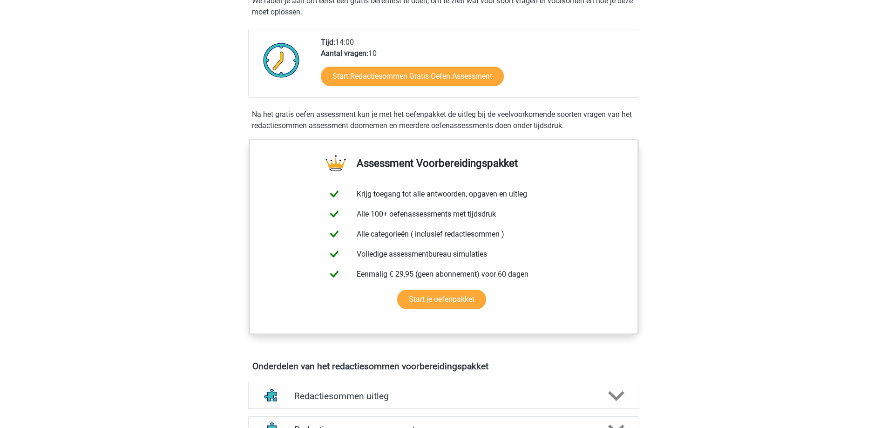
scroll to position [140, 0]
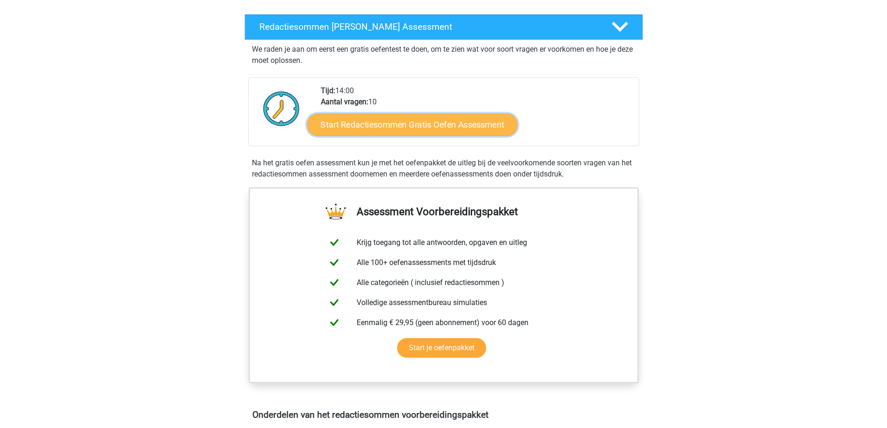
click at [427, 134] on link "Start Redactiesommen Gratis Oefen Assessment" at bounding box center [412, 124] width 210 height 22
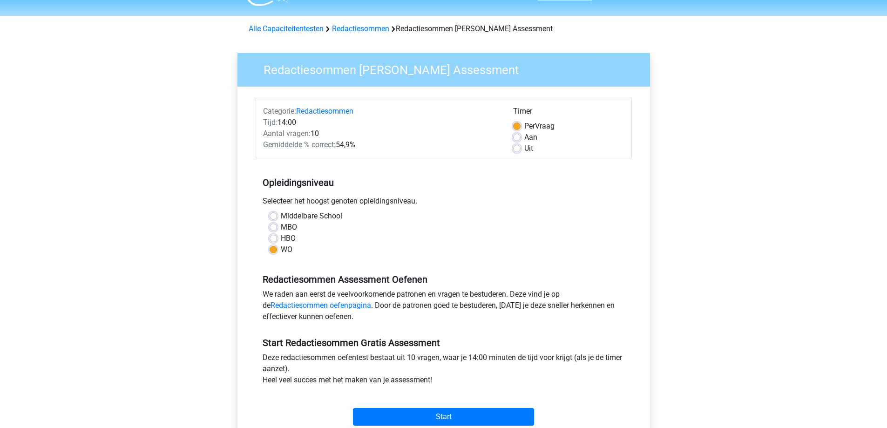
scroll to position [47, 0]
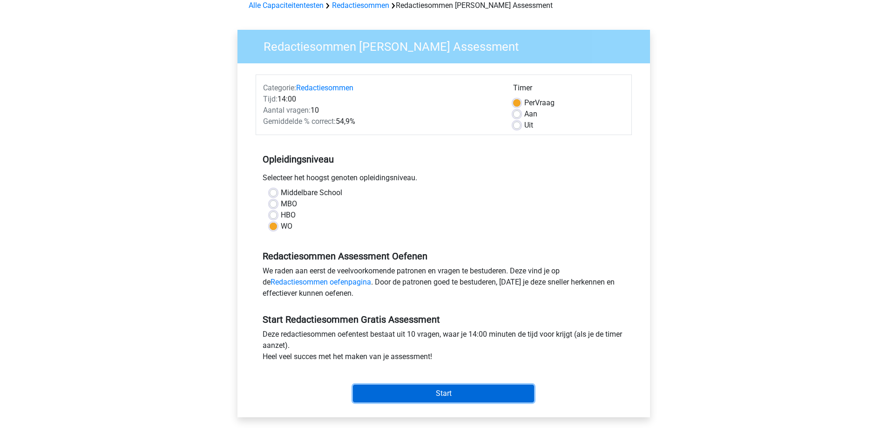
click at [480, 394] on input "Start" at bounding box center [443, 393] width 181 height 18
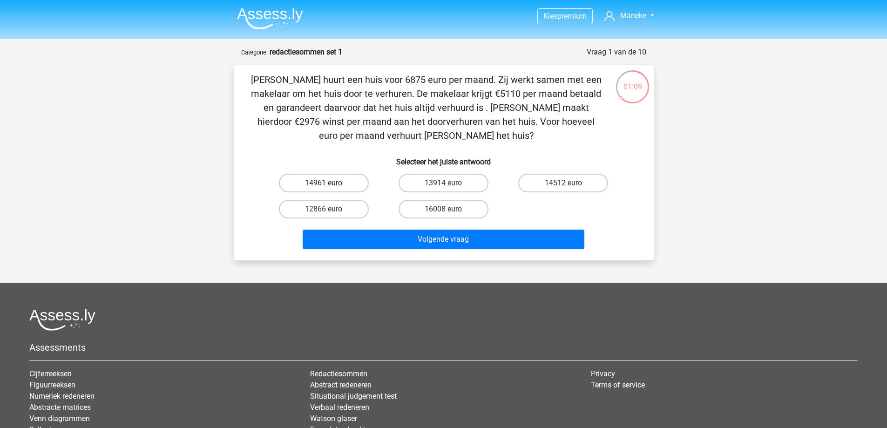
click at [323, 178] on label "14961 euro" at bounding box center [324, 183] width 90 height 19
click at [323, 183] on input "14961 euro" at bounding box center [326, 186] width 6 height 6
radio input "true"
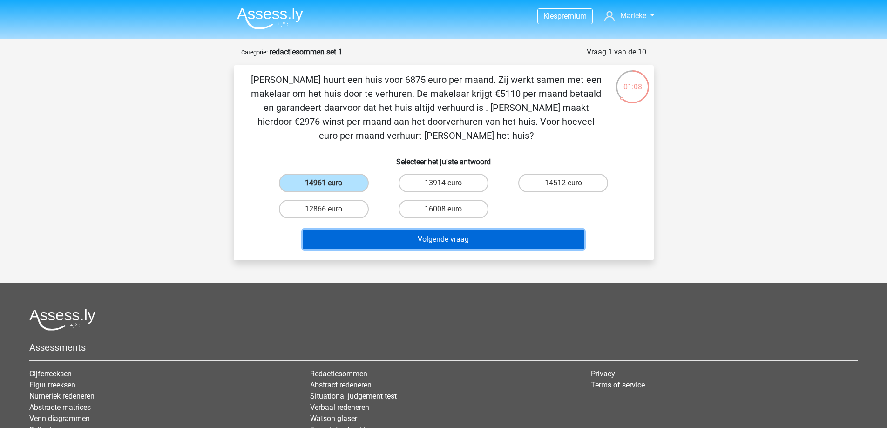
click at [445, 244] on button "Volgende vraag" at bounding box center [444, 239] width 282 height 20
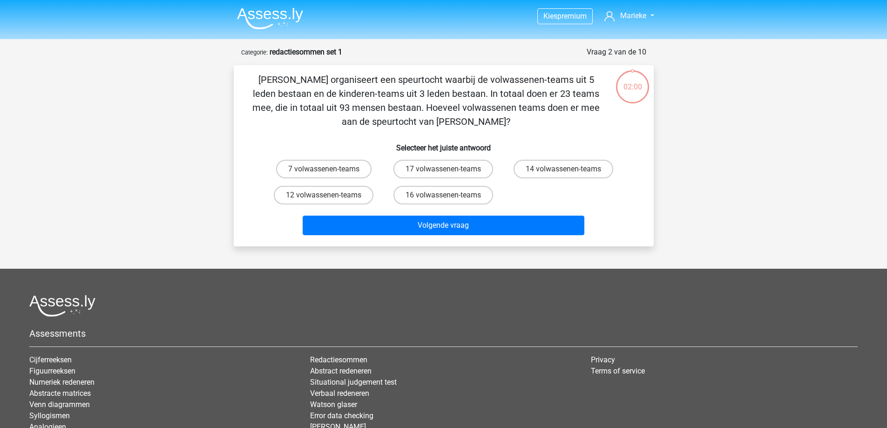
scroll to position [47, 0]
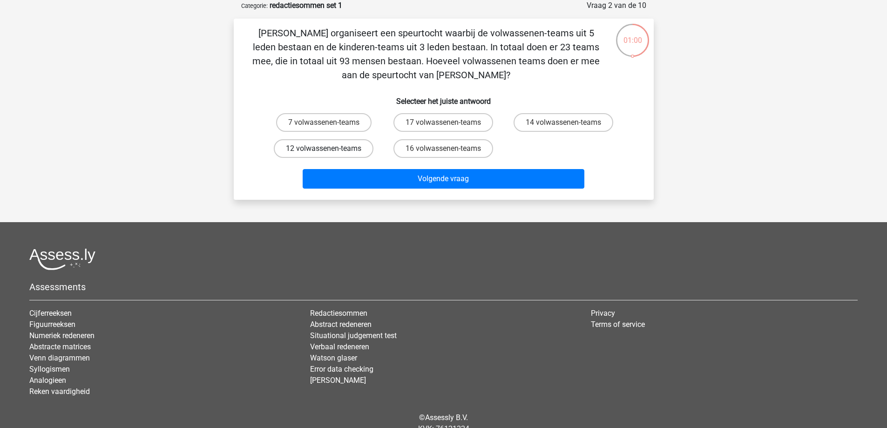
click at [313, 151] on label "12 volwassenen-teams" at bounding box center [324, 148] width 100 height 19
click at [323, 151] on input "12 volwassenen-teams" at bounding box center [326, 151] width 6 height 6
radio input "true"
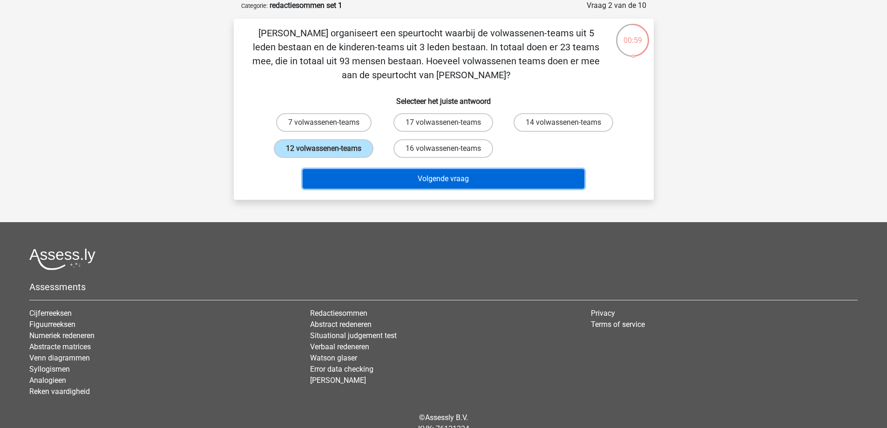
click at [413, 177] on button "Volgende vraag" at bounding box center [444, 179] width 282 height 20
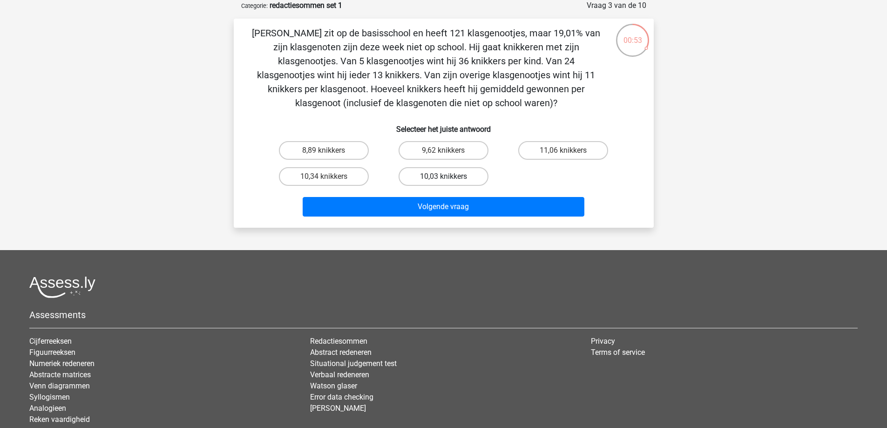
click at [421, 180] on label "10,03 knikkers" at bounding box center [443, 176] width 90 height 19
click at [443, 180] on input "10,03 knikkers" at bounding box center [446, 179] width 6 height 6
radio input "true"
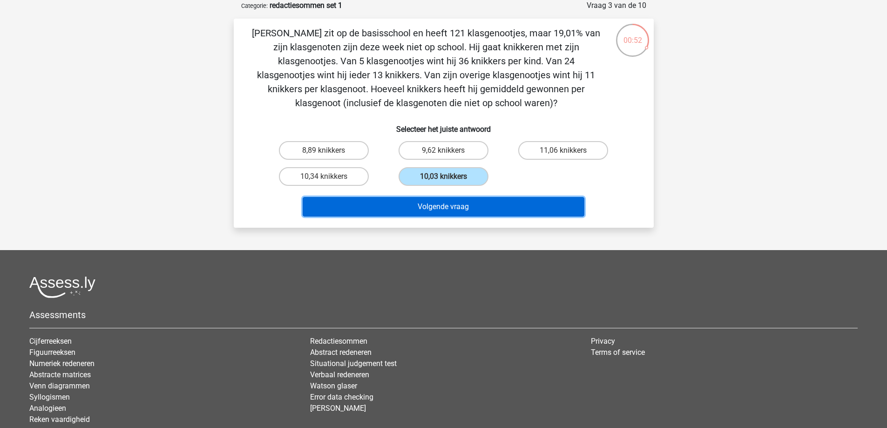
click at [442, 210] on button "Volgende vraag" at bounding box center [444, 207] width 282 height 20
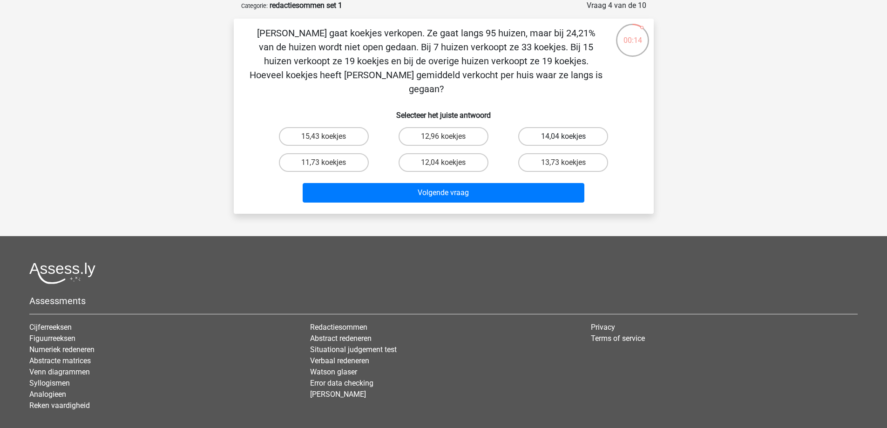
click at [541, 127] on label "14,04 koekjes" at bounding box center [563, 136] width 90 height 19
click at [563, 136] on input "14,04 koekjes" at bounding box center [566, 139] width 6 height 6
radio input "true"
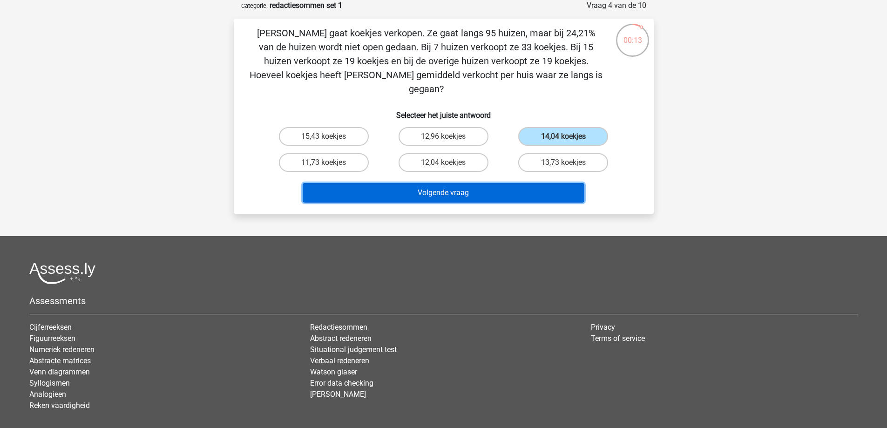
click at [498, 183] on button "Volgende vraag" at bounding box center [444, 193] width 282 height 20
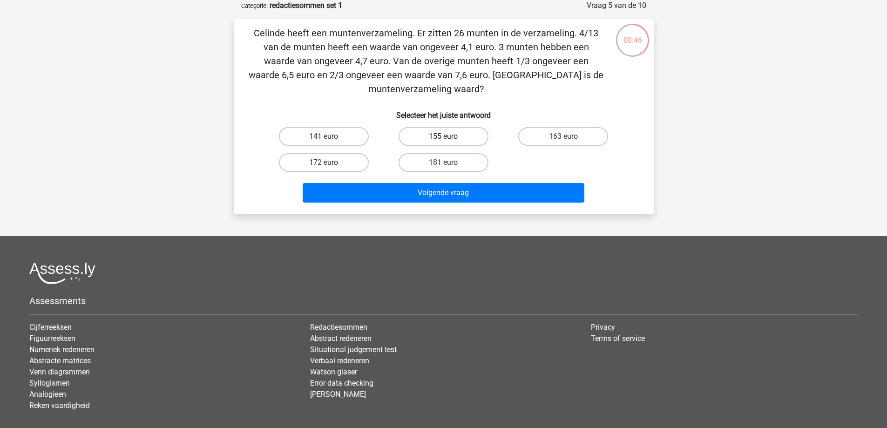
click at [460, 137] on label "155 euro" at bounding box center [443, 136] width 90 height 19
click at [449, 137] on input "155 euro" at bounding box center [446, 139] width 6 height 6
radio input "true"
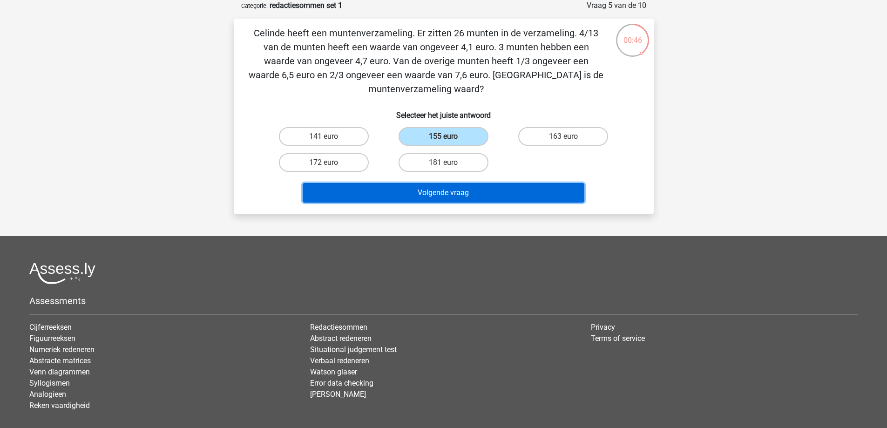
click at [481, 195] on button "Volgende vraag" at bounding box center [444, 193] width 282 height 20
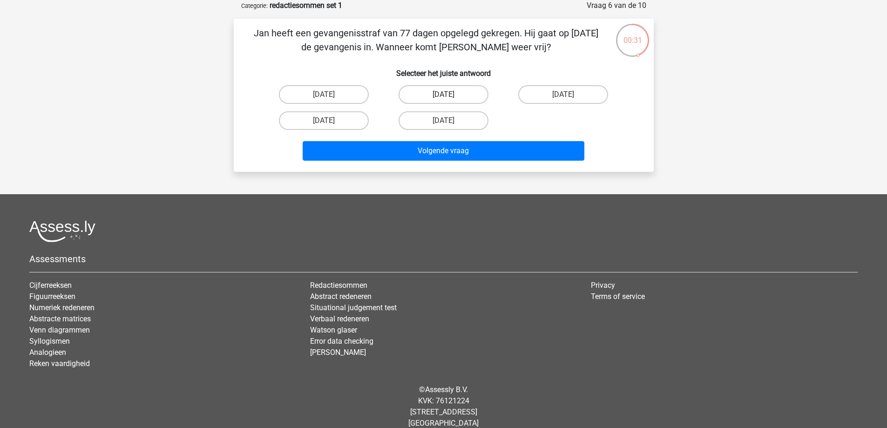
click at [462, 95] on label "13 augustus" at bounding box center [443, 94] width 90 height 19
click at [449, 95] on input "13 augustus" at bounding box center [446, 97] width 6 height 6
radio input "true"
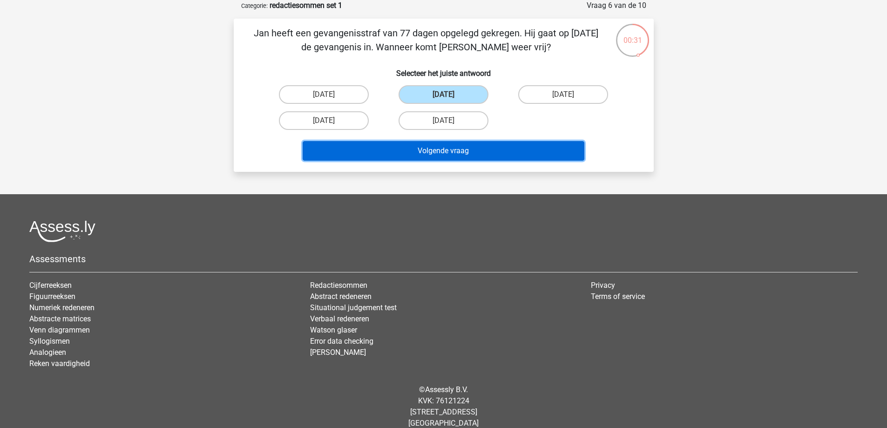
click at [498, 154] on button "Volgende vraag" at bounding box center [444, 151] width 282 height 20
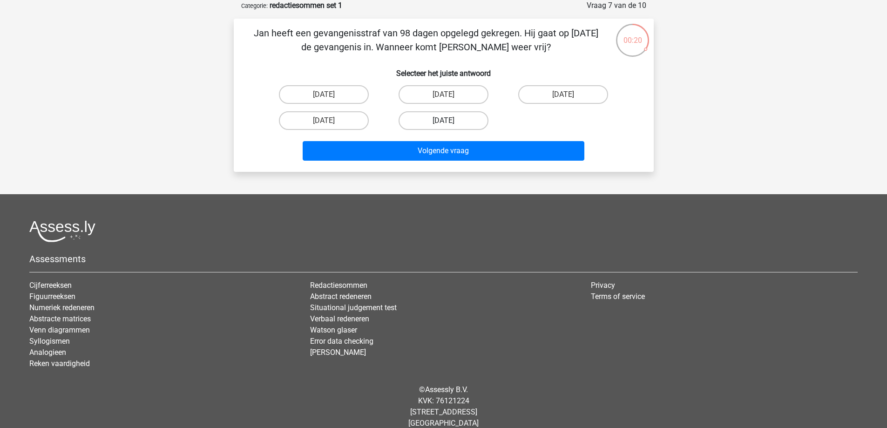
click at [421, 121] on label "22 augustus" at bounding box center [443, 120] width 90 height 19
click at [443, 121] on input "22 augustus" at bounding box center [446, 124] width 6 height 6
radio input "true"
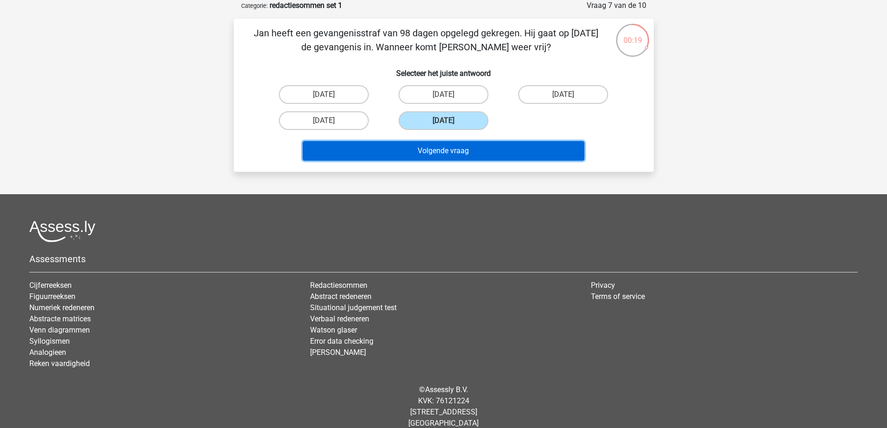
click at [443, 153] on button "Volgende vraag" at bounding box center [444, 151] width 282 height 20
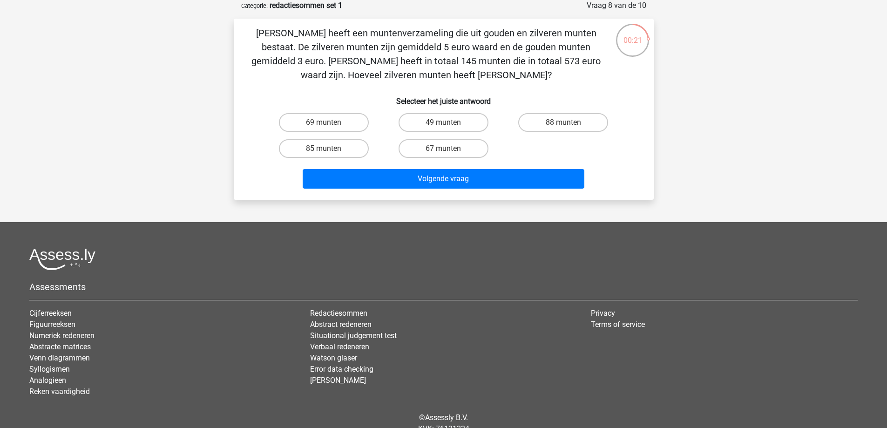
click at [324, 124] on input "69 munten" at bounding box center [326, 125] width 6 height 6
radio input "true"
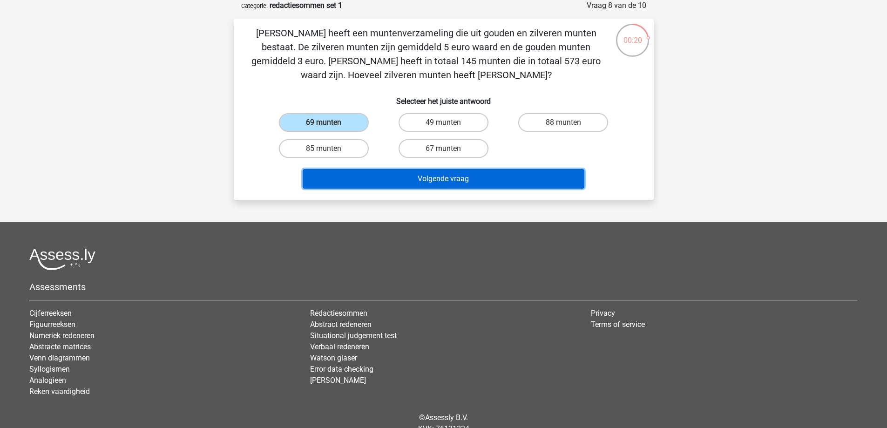
click at [488, 175] on button "Volgende vraag" at bounding box center [444, 179] width 282 height 20
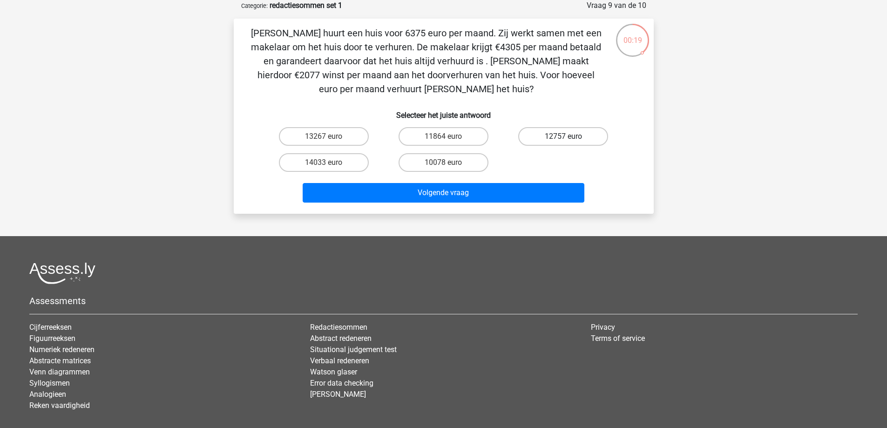
click at [579, 136] on label "12757 euro" at bounding box center [563, 136] width 90 height 19
click at [569, 136] on input "12757 euro" at bounding box center [566, 139] width 6 height 6
radio input "true"
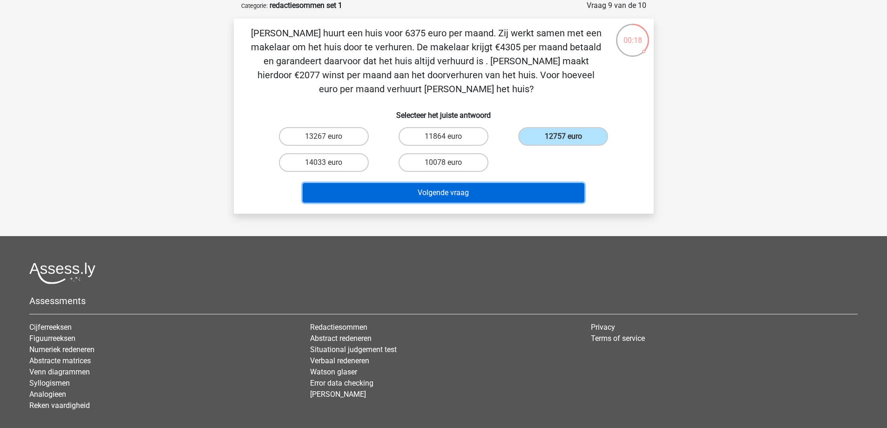
click at [550, 191] on button "Volgende vraag" at bounding box center [444, 193] width 282 height 20
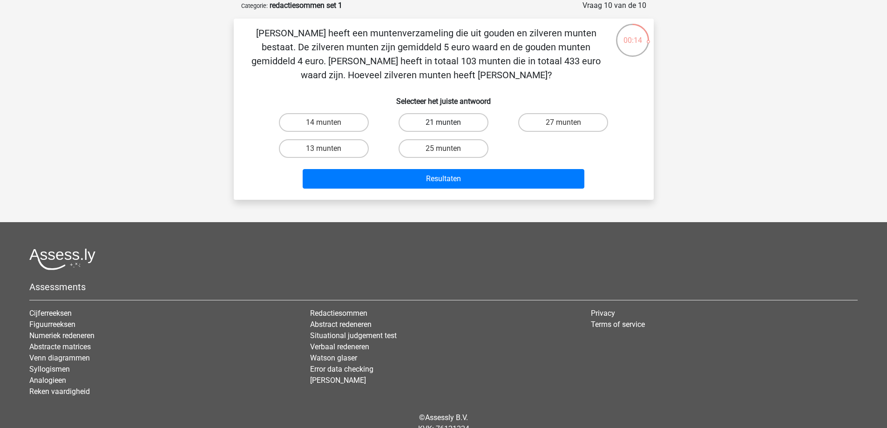
click at [460, 121] on label "21 munten" at bounding box center [443, 122] width 90 height 19
click at [449, 122] on input "21 munten" at bounding box center [446, 125] width 6 height 6
radio input "true"
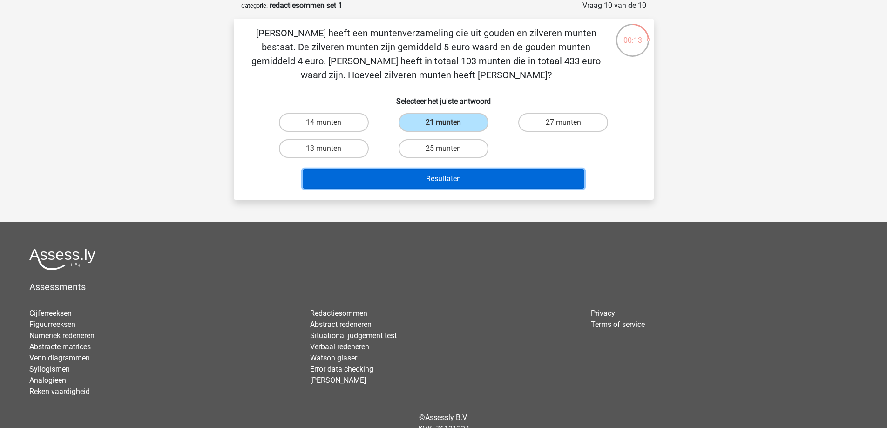
click at [513, 182] on button "Resultaten" at bounding box center [444, 179] width 282 height 20
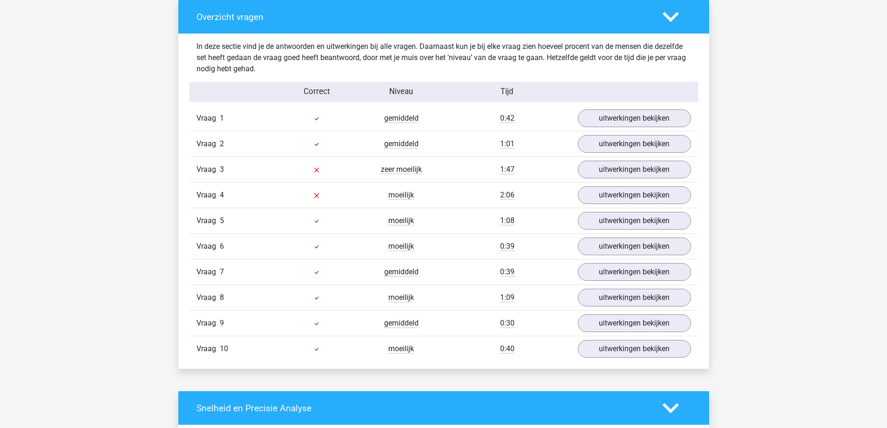
scroll to position [745, 0]
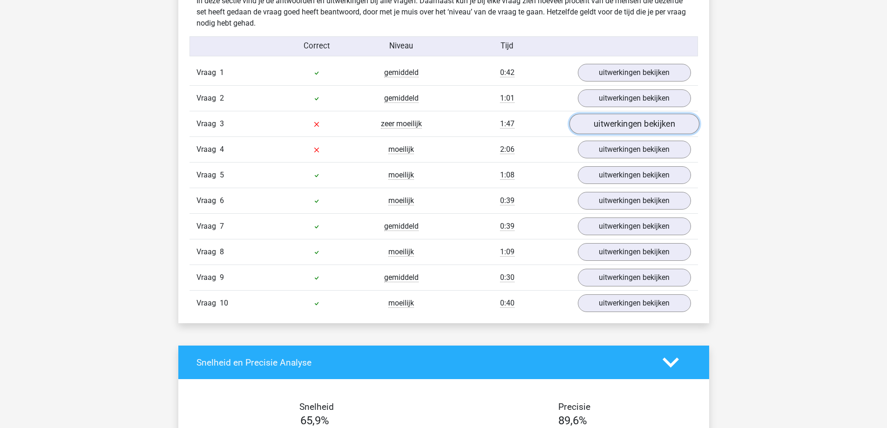
click at [616, 125] on link "uitwerkingen bekijken" at bounding box center [634, 124] width 130 height 20
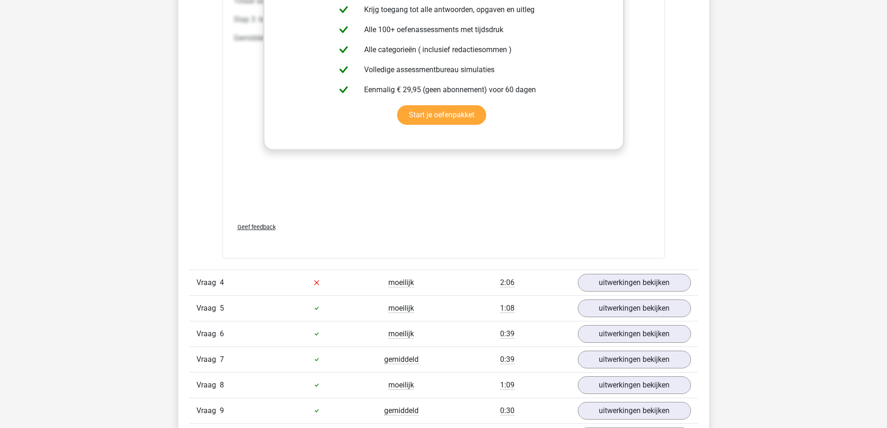
scroll to position [1257, 0]
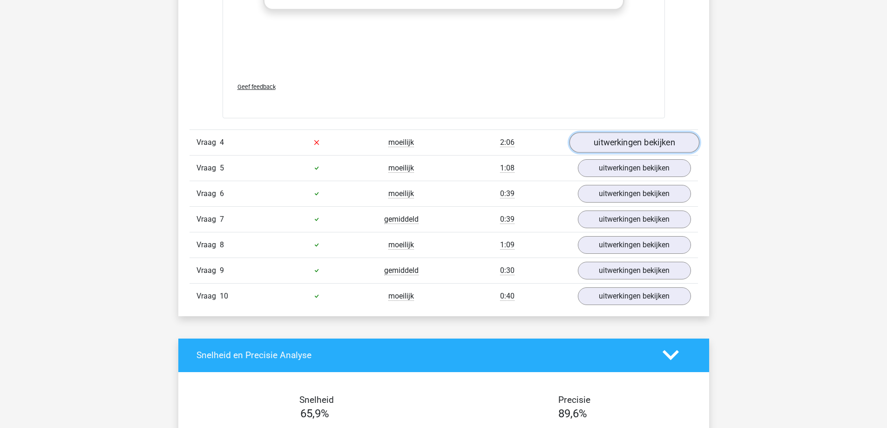
click at [671, 137] on link "uitwerkingen bekijken" at bounding box center [634, 142] width 130 height 20
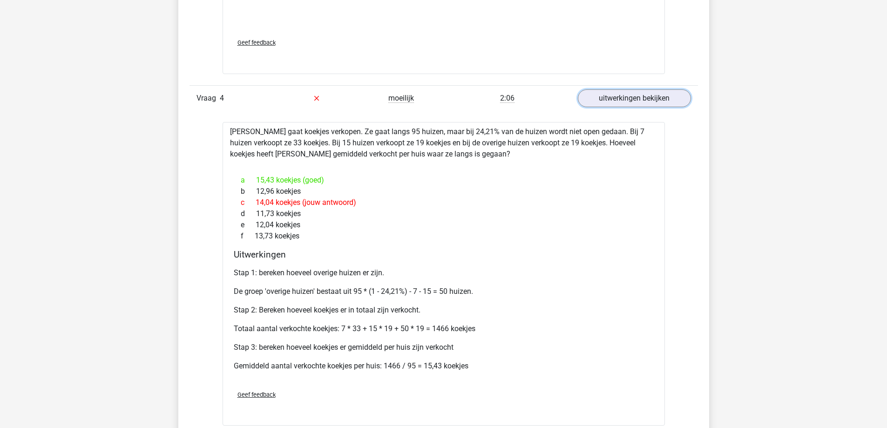
scroll to position [1303, 0]
